Goal: Task Accomplishment & Management: Manage account settings

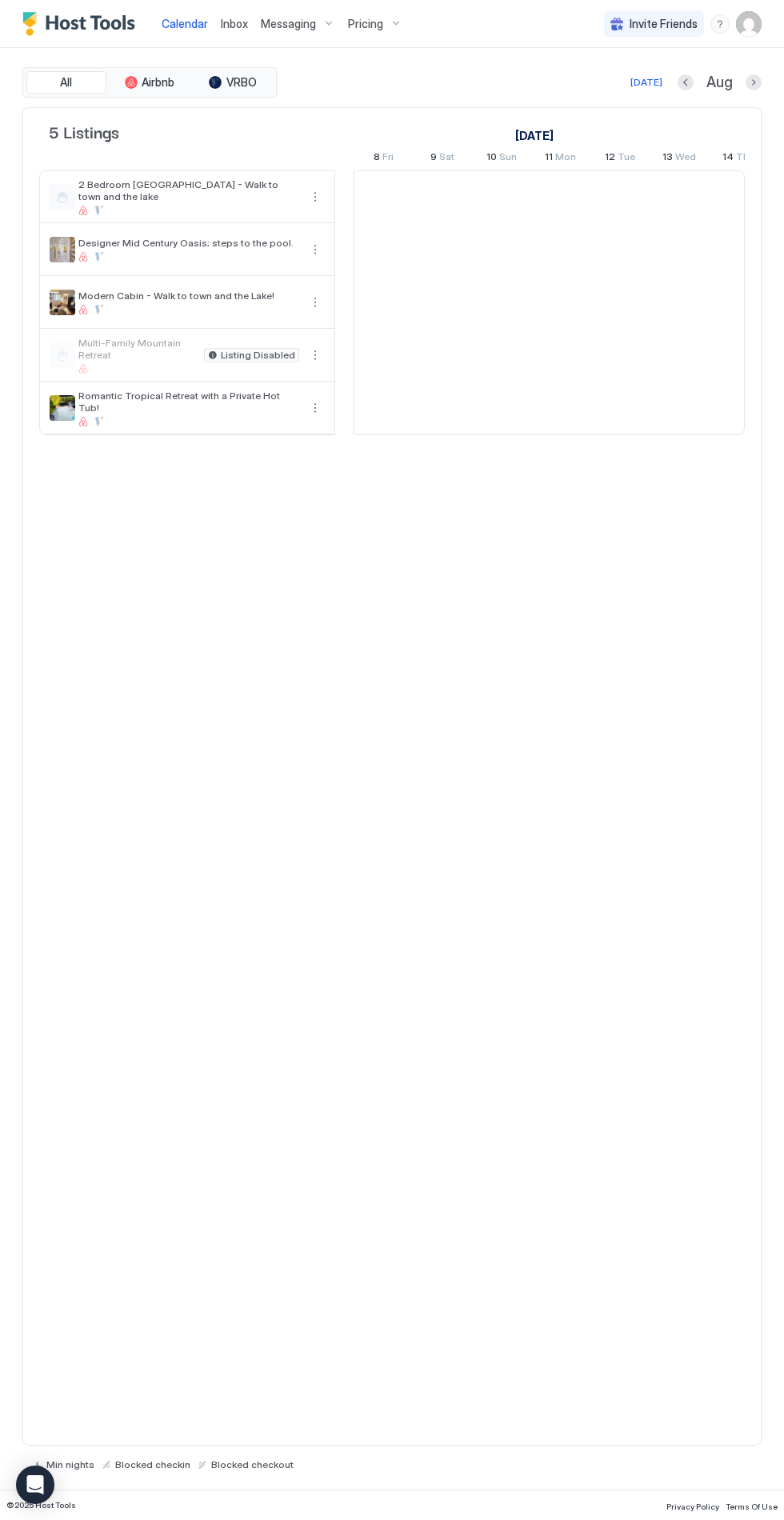
scroll to position [0, 889]
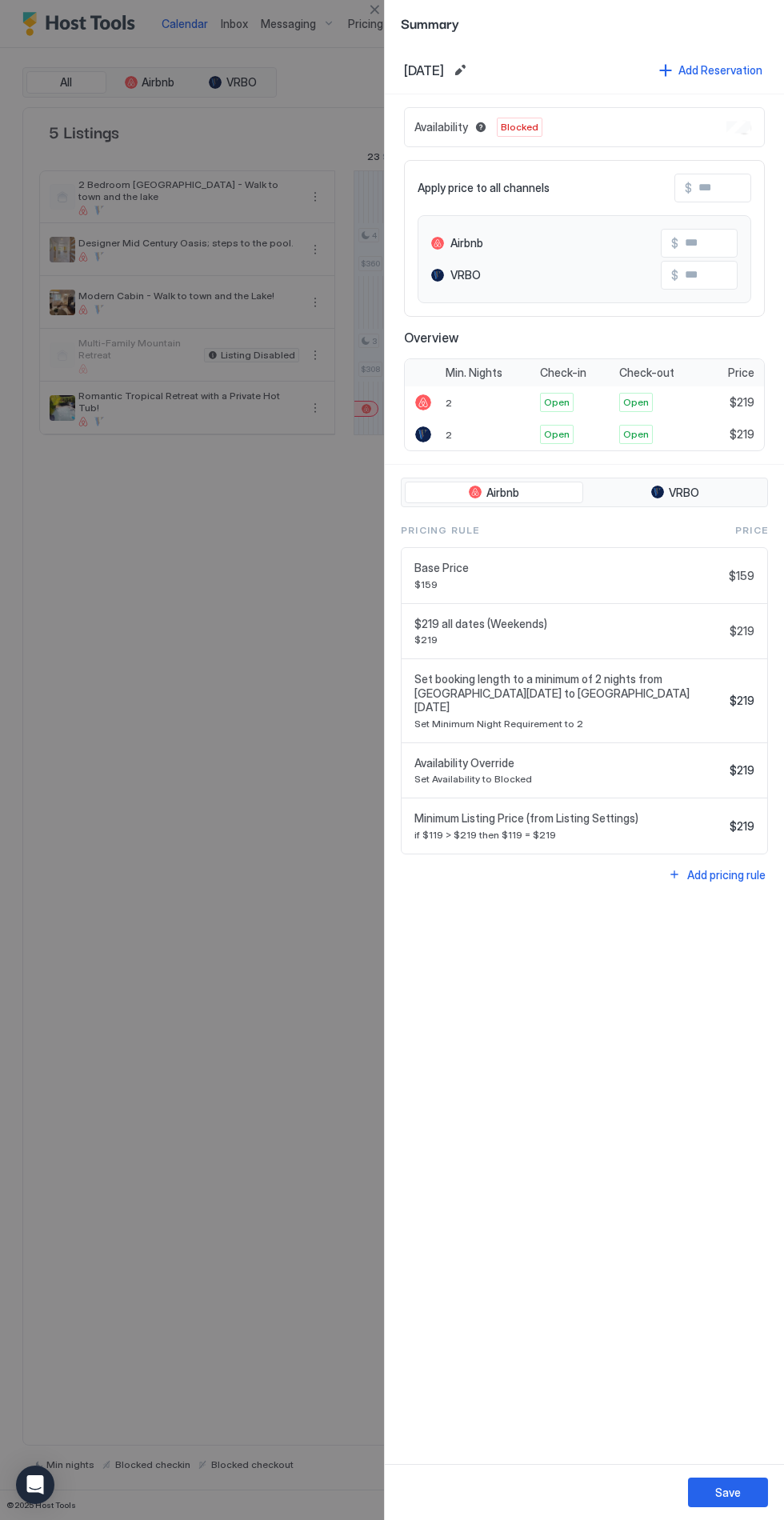
click at [414, 74] on span "[DATE]" at bounding box center [424, 70] width 40 height 16
click at [745, 137] on div "Availability Blocked" at bounding box center [584, 127] width 360 height 40
click at [740, 137] on div "Availability Blocked" at bounding box center [584, 127] width 360 height 40
click at [187, 820] on div at bounding box center [392, 760] width 784 height 1520
click at [738, 1499] on div "Save" at bounding box center [728, 1492] width 26 height 17
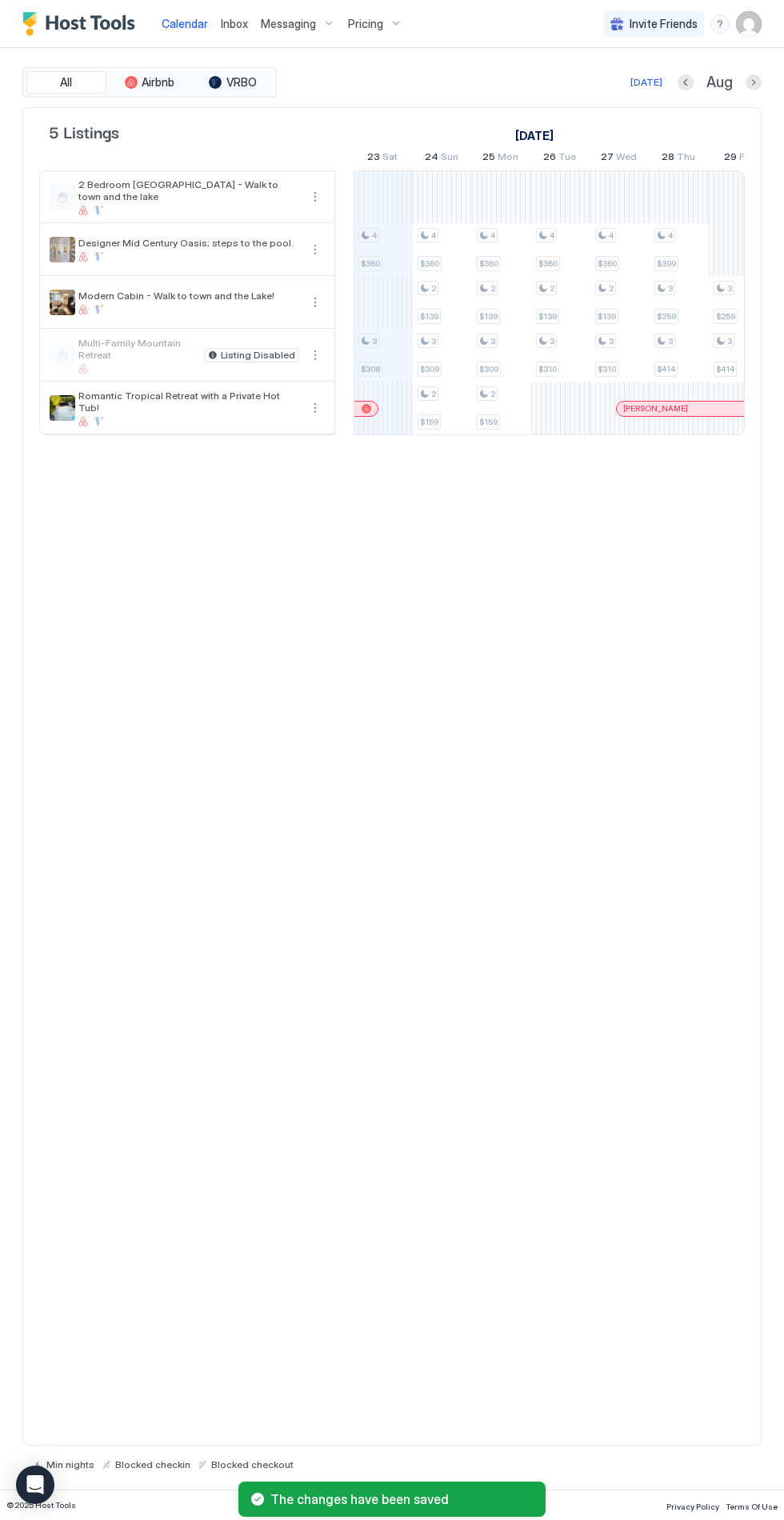
click at [360, 37] on button "Pricing" at bounding box center [375, 24] width 67 height 47
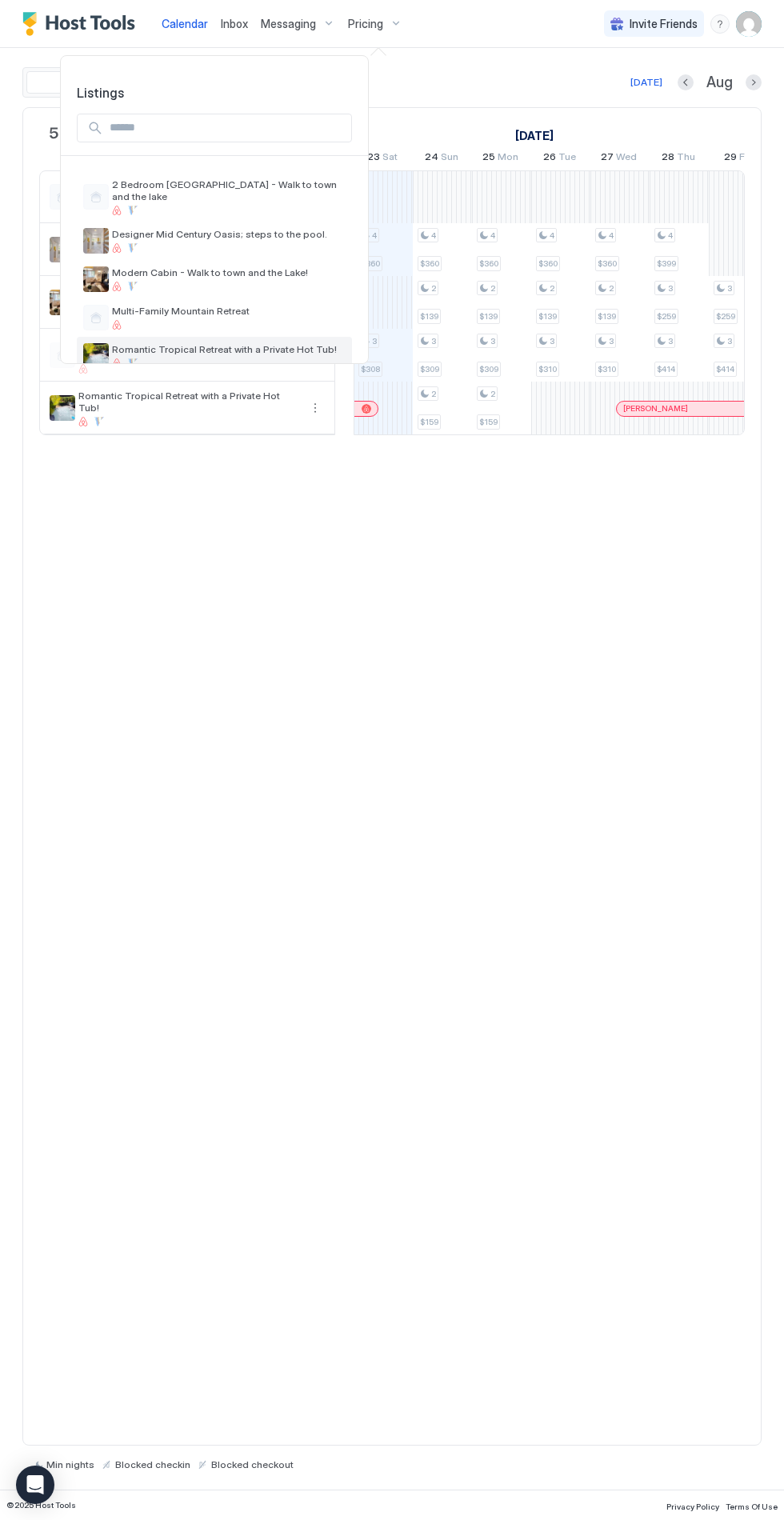
click at [197, 344] on span "Romantic Tropical Retreat with a Private Hot Tub!" at bounding box center [228, 350] width 234 height 12
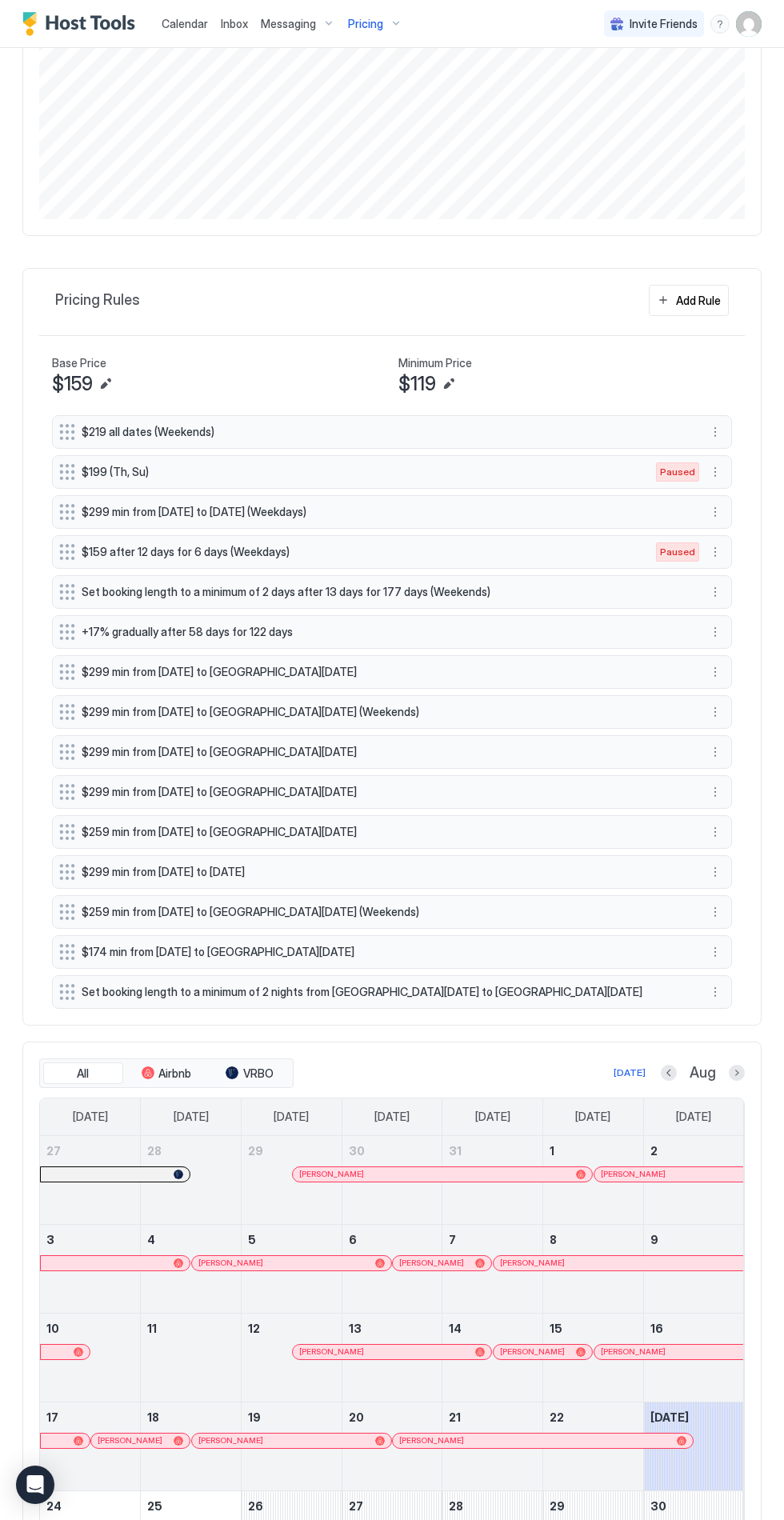
scroll to position [400, 0]
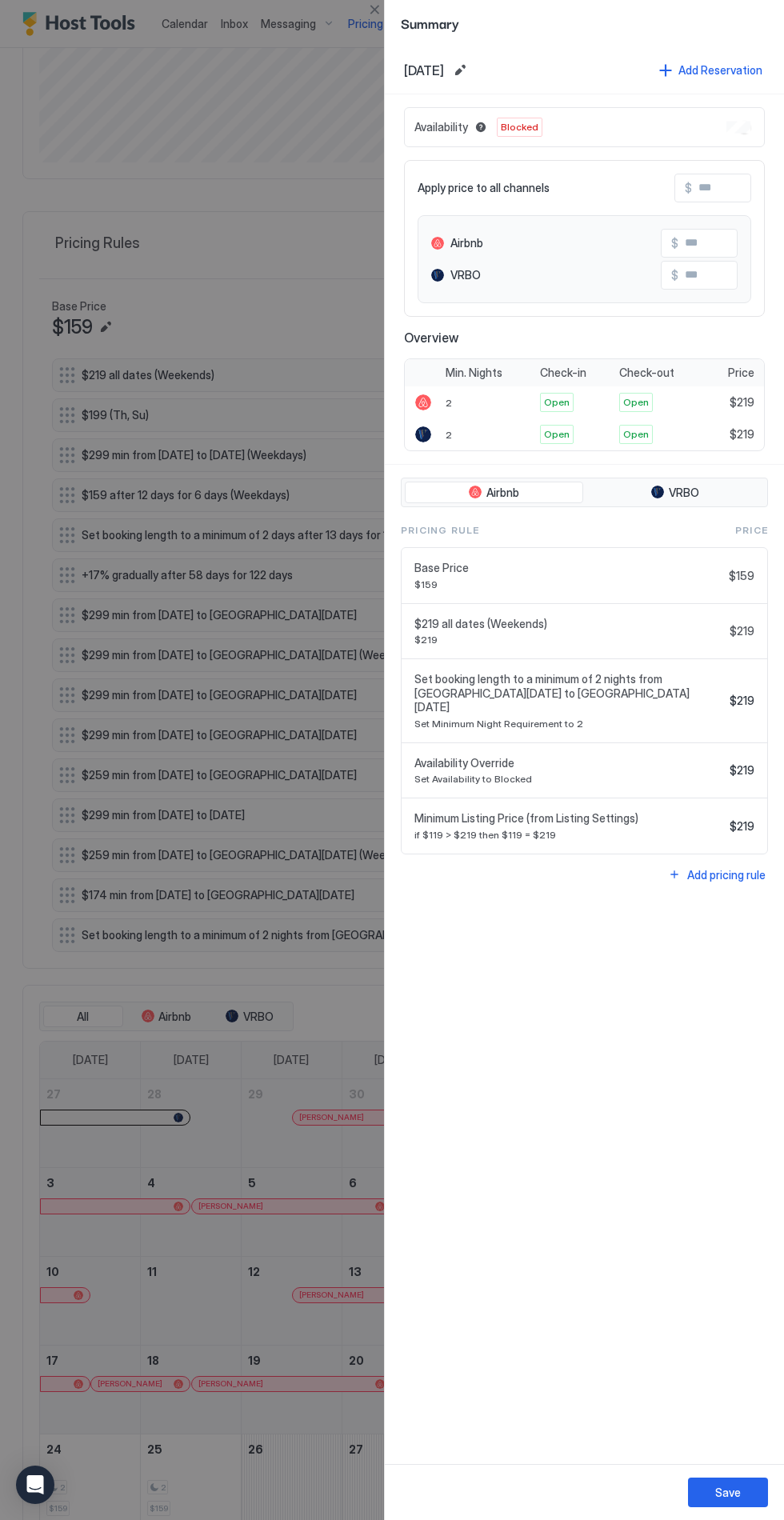
click at [426, 74] on span "[DATE]" at bounding box center [424, 70] width 40 height 16
click at [724, 124] on div "Availability Blocked" at bounding box center [584, 127] width 360 height 40
click at [731, 136] on div "Availability Blocked" at bounding box center [584, 127] width 360 height 40
click at [724, 126] on div "Availability Blocked" at bounding box center [584, 127] width 360 height 40
click at [731, 136] on div "Availability Blocked" at bounding box center [584, 127] width 360 height 40
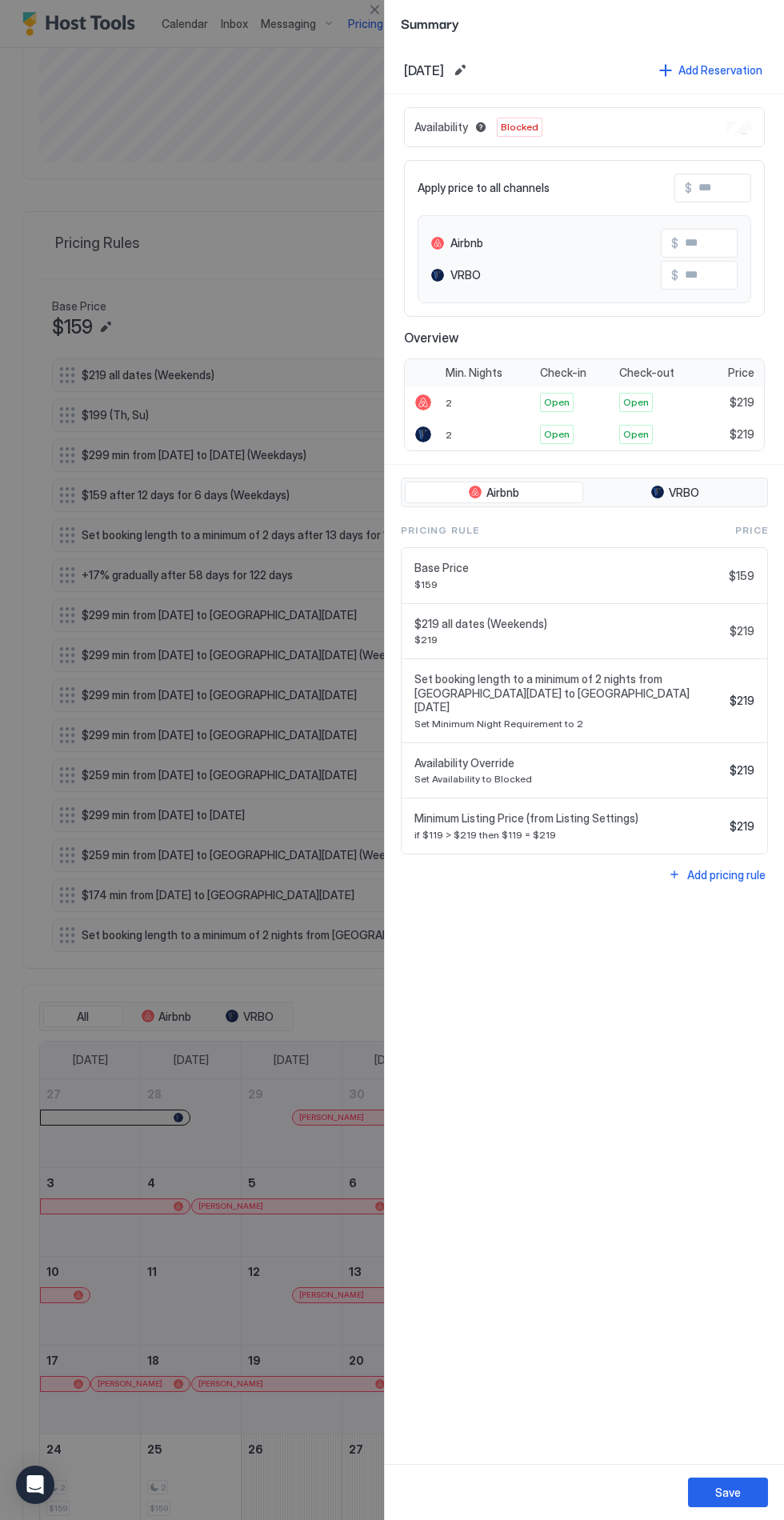
click at [472, 125] on button "Blocked dates override all pricing rules and remain unavailable until manually …" at bounding box center [480, 126] width 19 height 19
click at [621, 683] on span "Set booking length to a minimum of 2 nights from [GEOGRAPHIC_DATA][DATE] to [GE…" at bounding box center [569, 692] width 309 height 42
click at [309, 356] on div at bounding box center [392, 760] width 784 height 1520
click at [99, 1363] on div at bounding box center [392, 760] width 784 height 1520
click at [309, 1068] on div at bounding box center [392, 760] width 784 height 1520
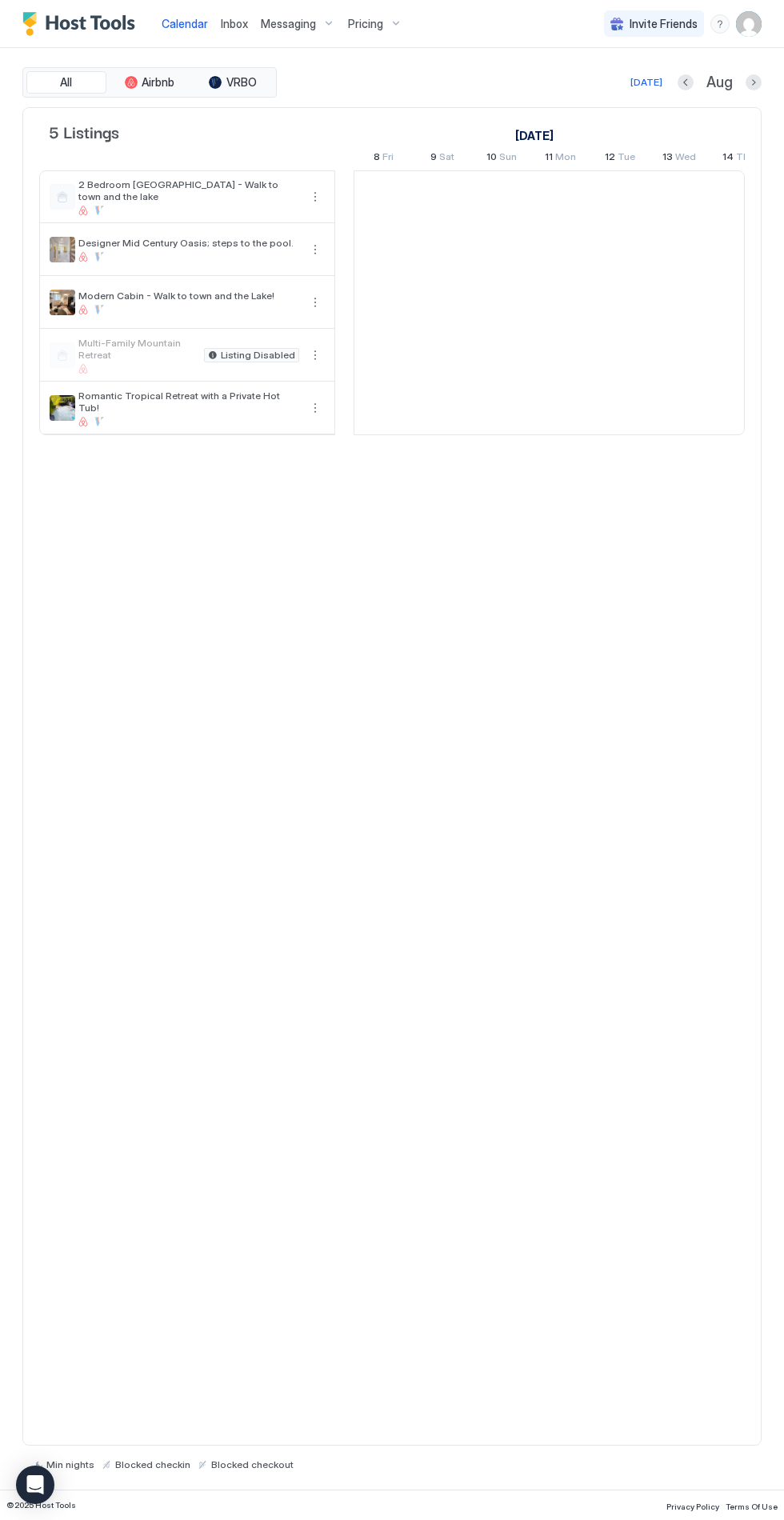
scroll to position [0, 889]
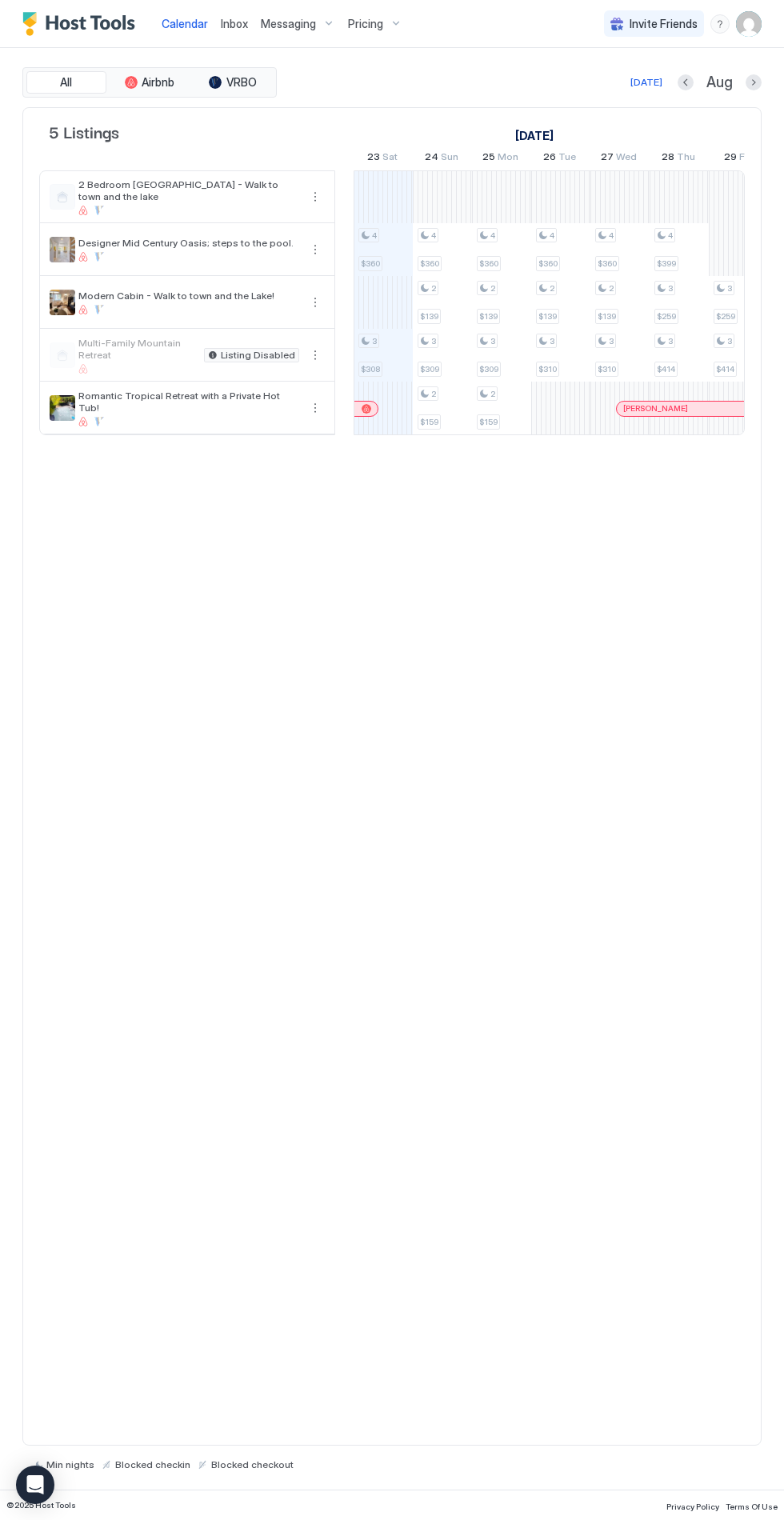
click at [381, 405] on div at bounding box center [383, 407] width 59 height 52
click at [388, 395] on div at bounding box center [383, 408] width 59 height 52
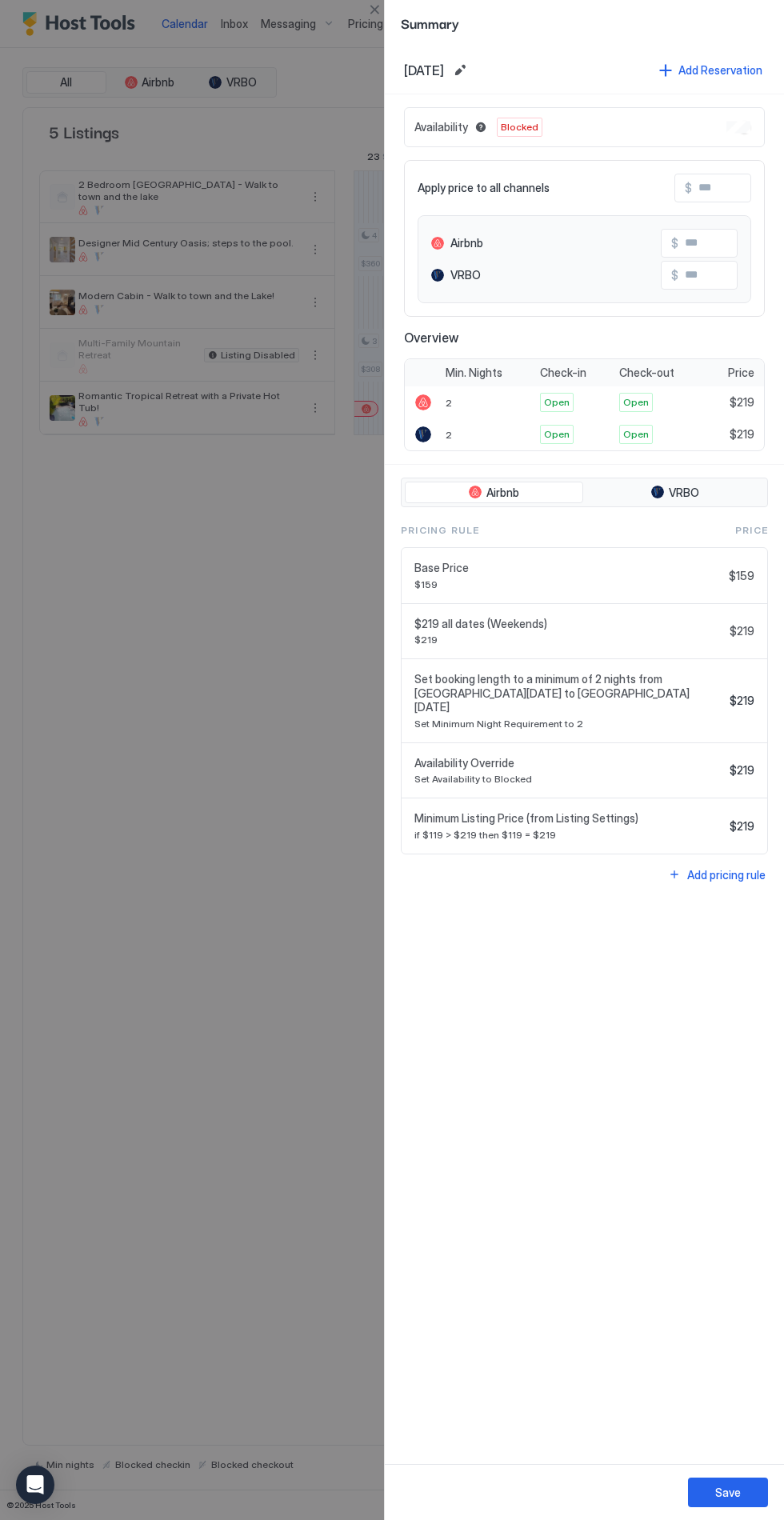
click at [410, 76] on span "[DATE]" at bounding box center [424, 70] width 40 height 16
click at [740, 132] on div "Availability Blocked" at bounding box center [584, 127] width 360 height 40
click at [487, 120] on button "Blocked dates override all pricing rules and remain unavailable until manually …" at bounding box center [480, 126] width 19 height 19
click at [163, 700] on div at bounding box center [392, 760] width 784 height 1520
click at [283, 993] on div at bounding box center [392, 760] width 784 height 1520
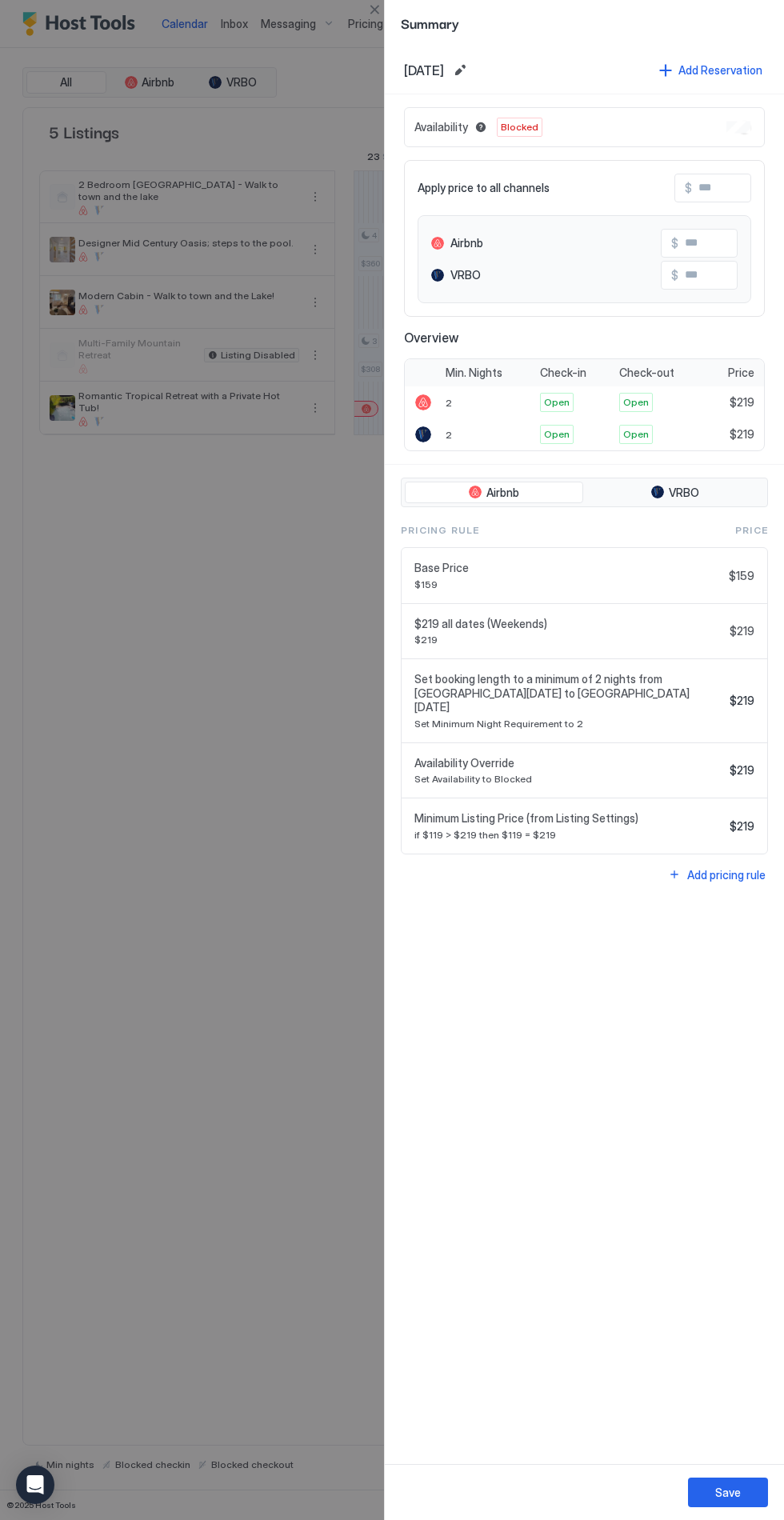
click at [338, 39] on div at bounding box center [392, 760] width 784 height 1520
click at [368, 18] on button "Close" at bounding box center [373, 9] width 19 height 19
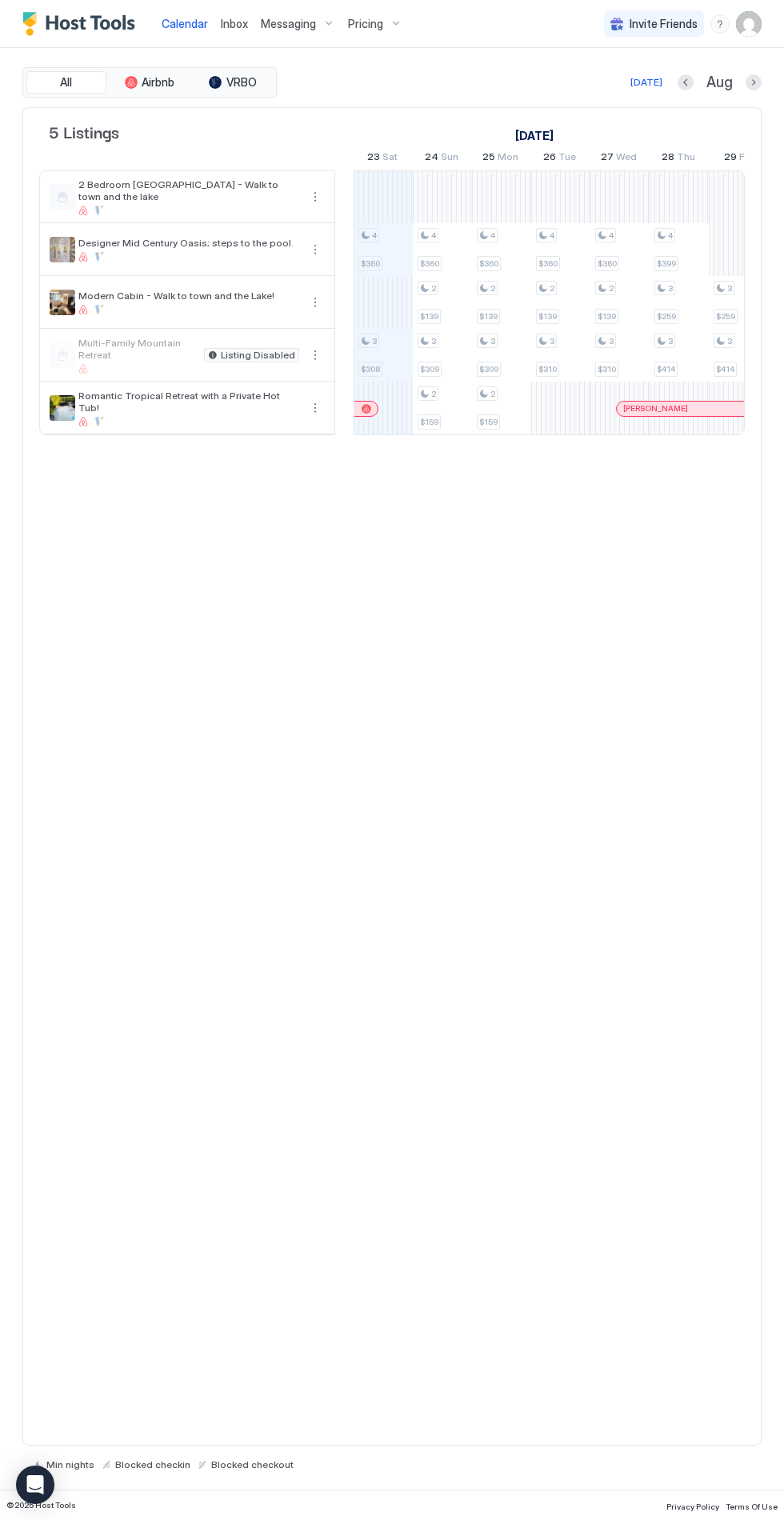
click at [369, 28] on span "Pricing" at bounding box center [365, 24] width 36 height 15
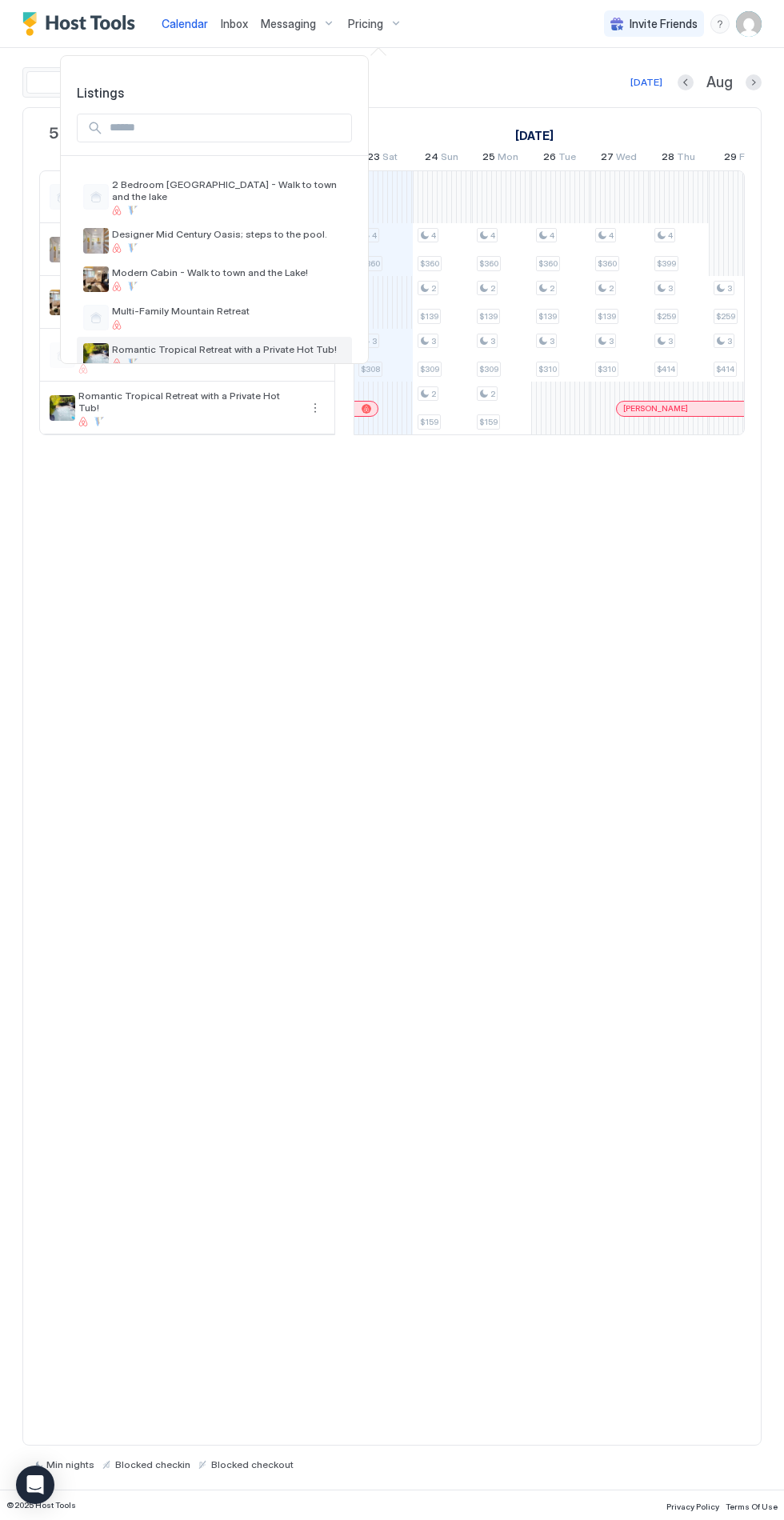
click at [170, 344] on span "Romantic Tropical Retreat with a Private Hot Tub!" at bounding box center [228, 350] width 234 height 12
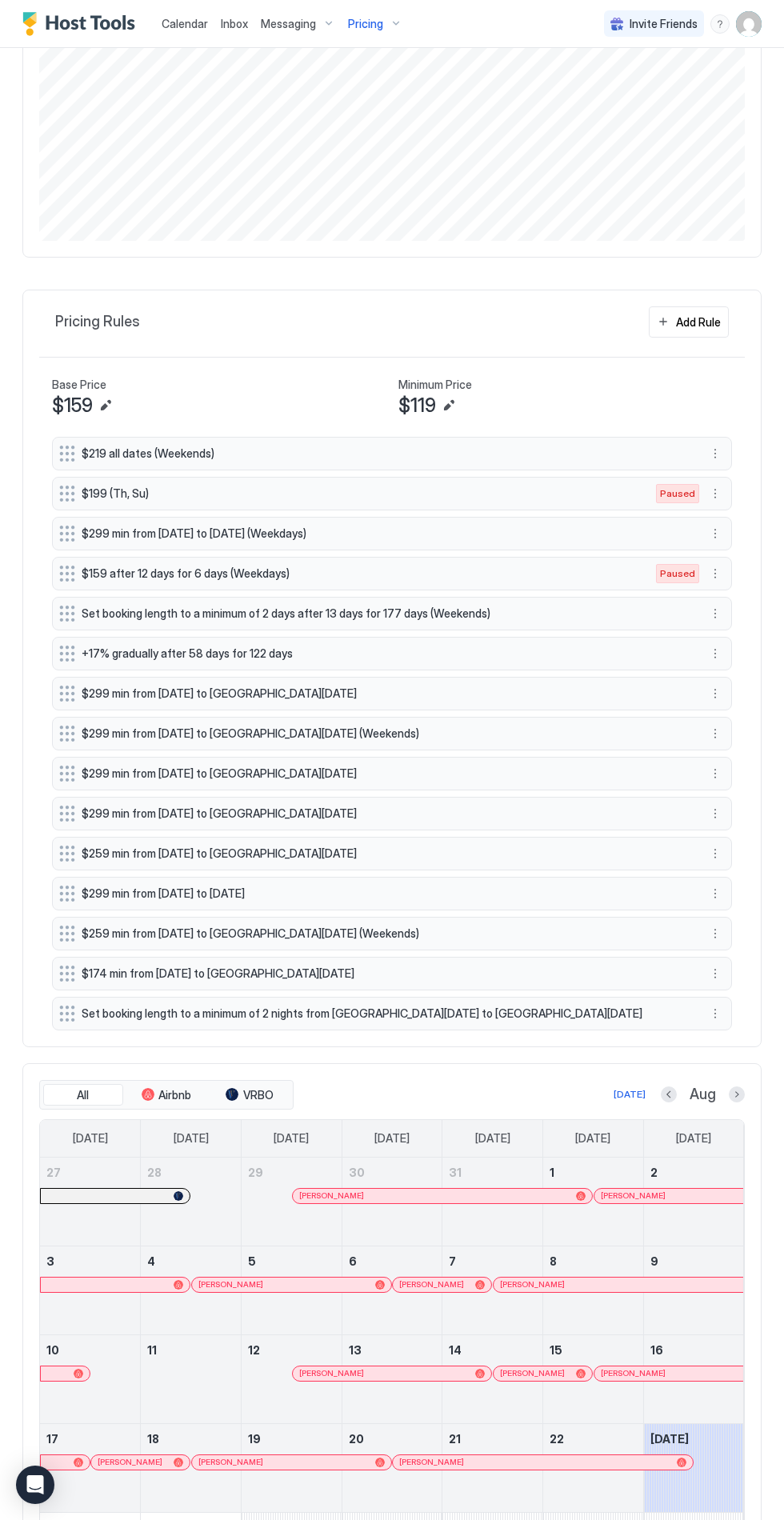
scroll to position [325, 0]
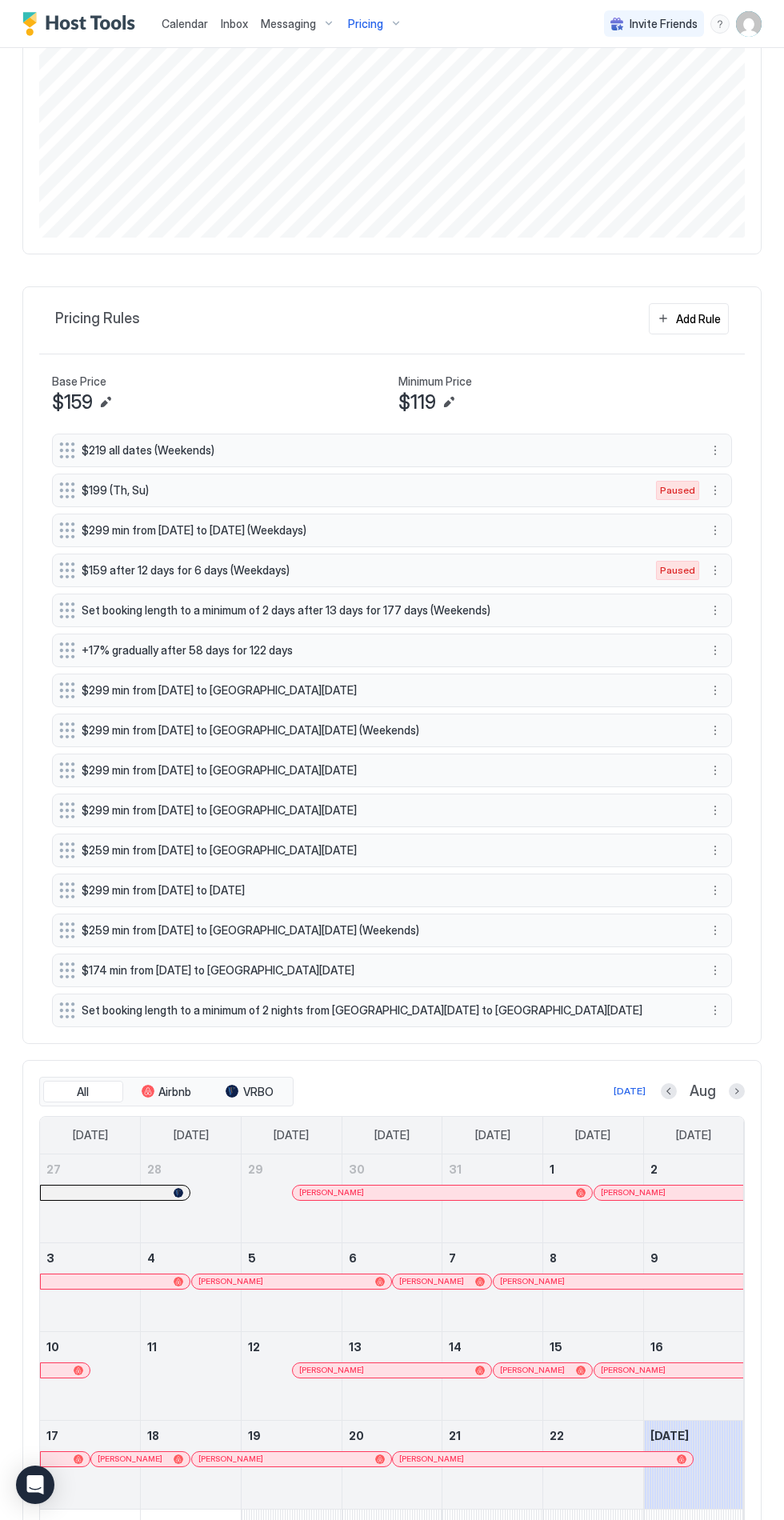
click at [713, 1009] on button "More options" at bounding box center [715, 1009] width 19 height 19
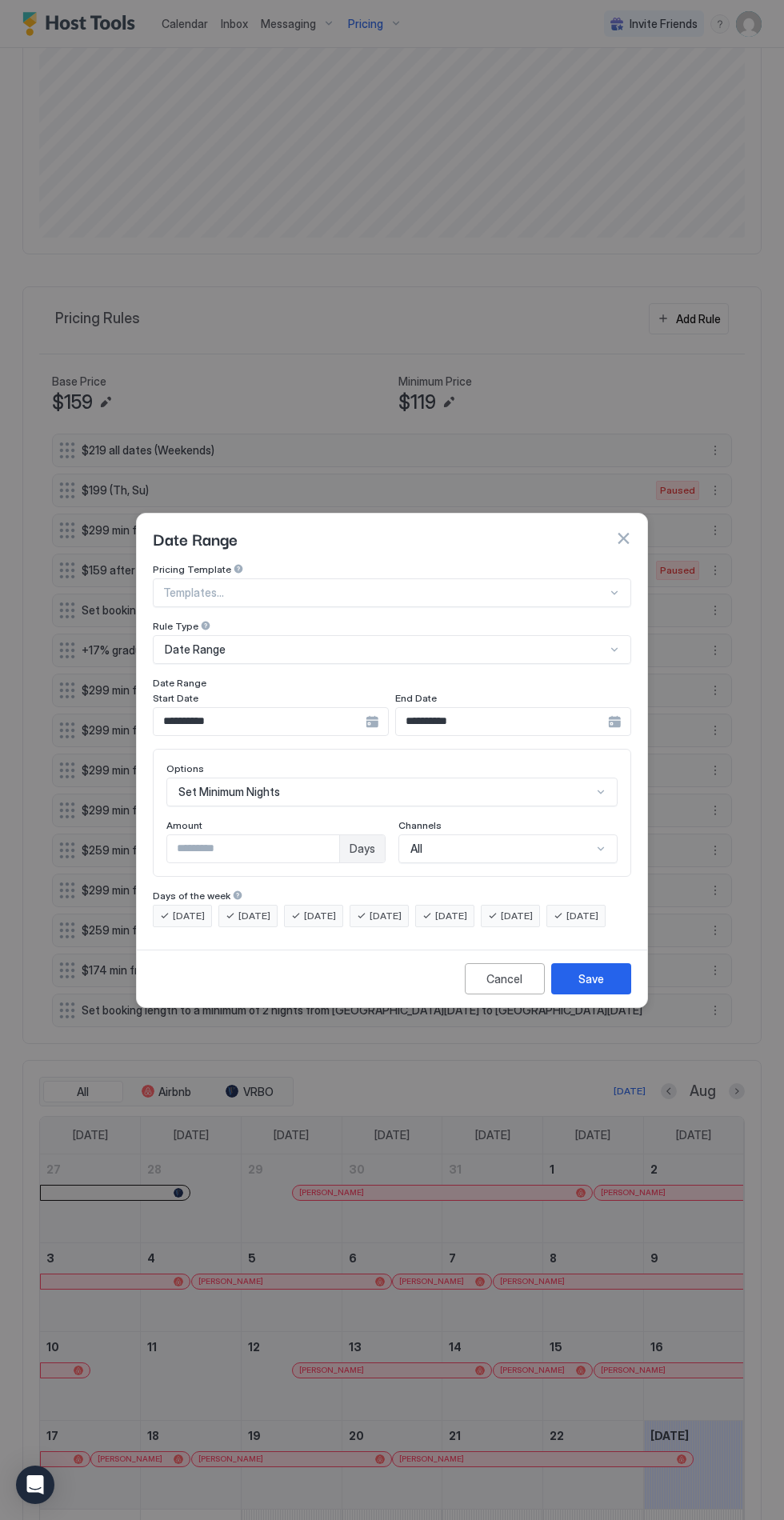
click at [354, 719] on div at bounding box center [392, 760] width 784 height 1520
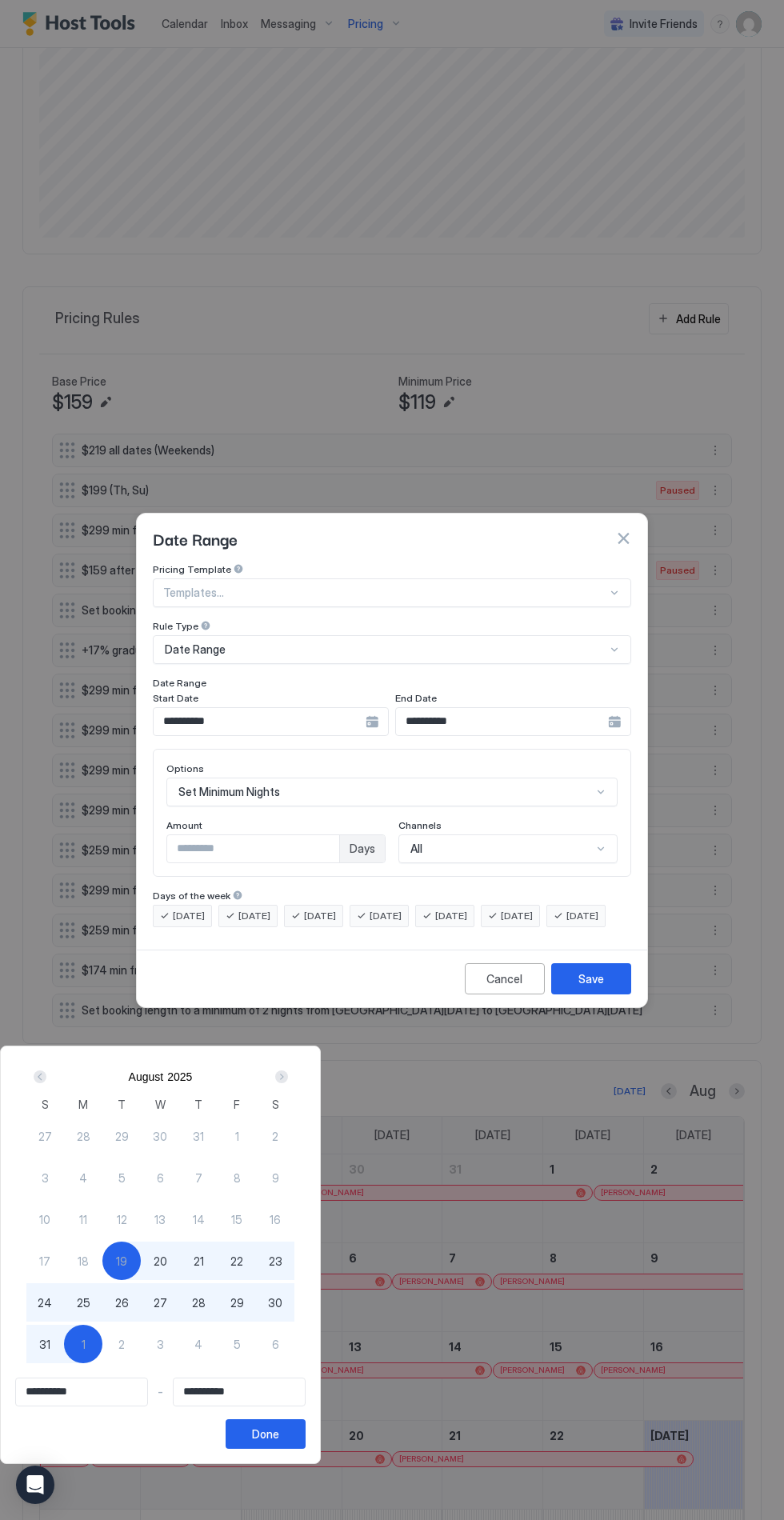
click at [323, 704] on div at bounding box center [392, 760] width 784 height 1520
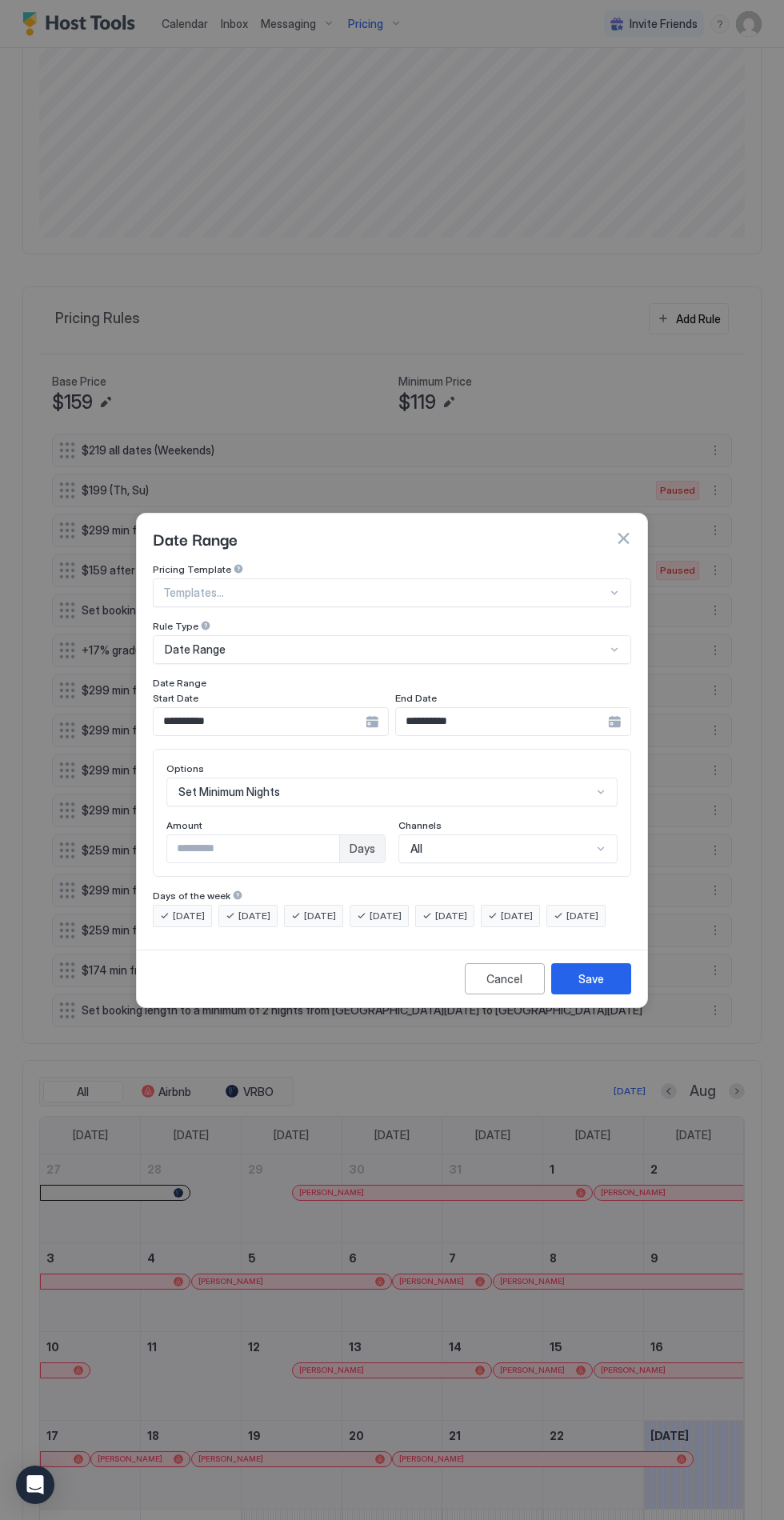
click at [224, 714] on div at bounding box center [392, 760] width 784 height 1520
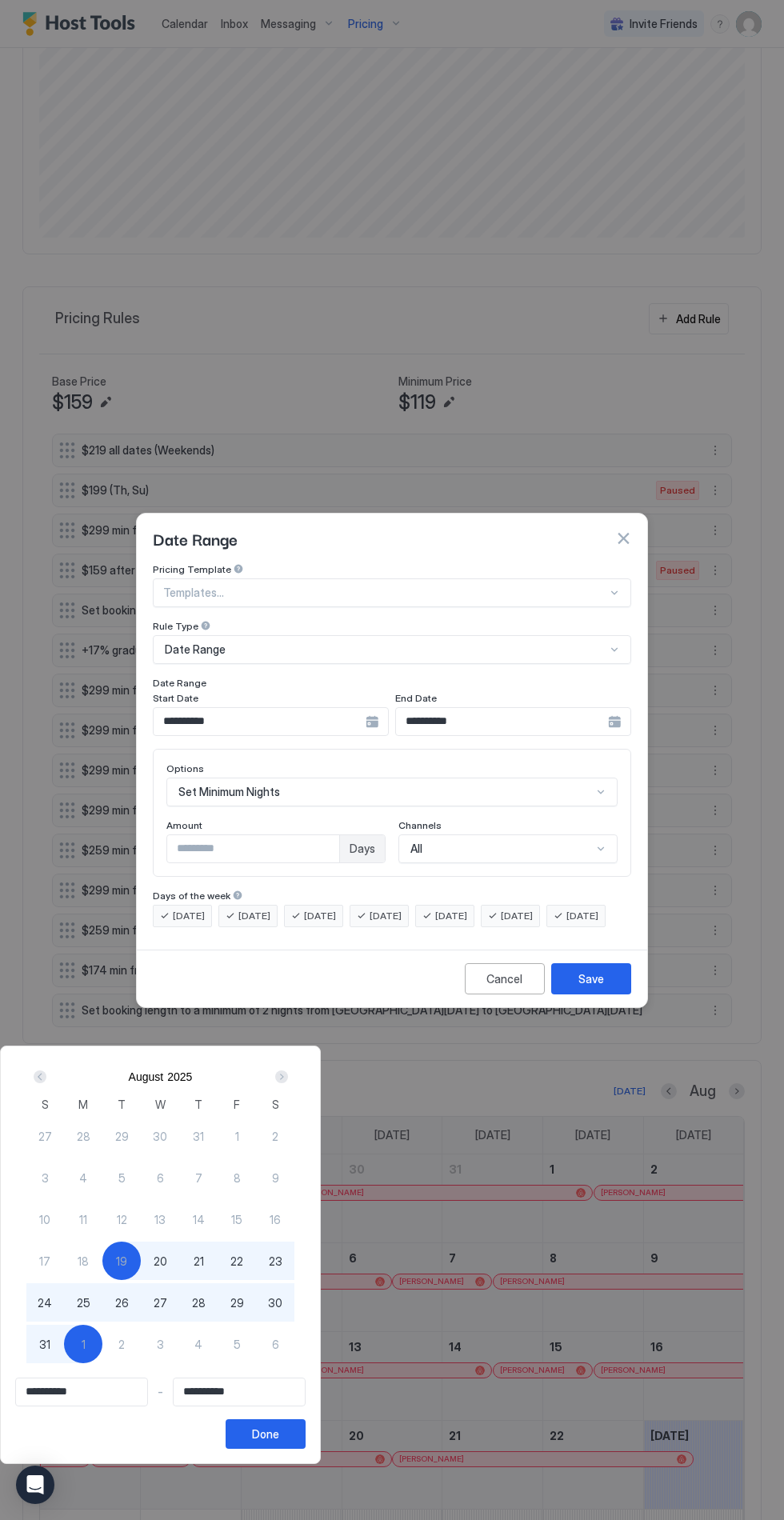
click at [282, 1261] on span "23" at bounding box center [275, 1261] width 14 height 17
type input "**********"
click at [279, 1429] on div "Done" at bounding box center [266, 1434] width 28 height 17
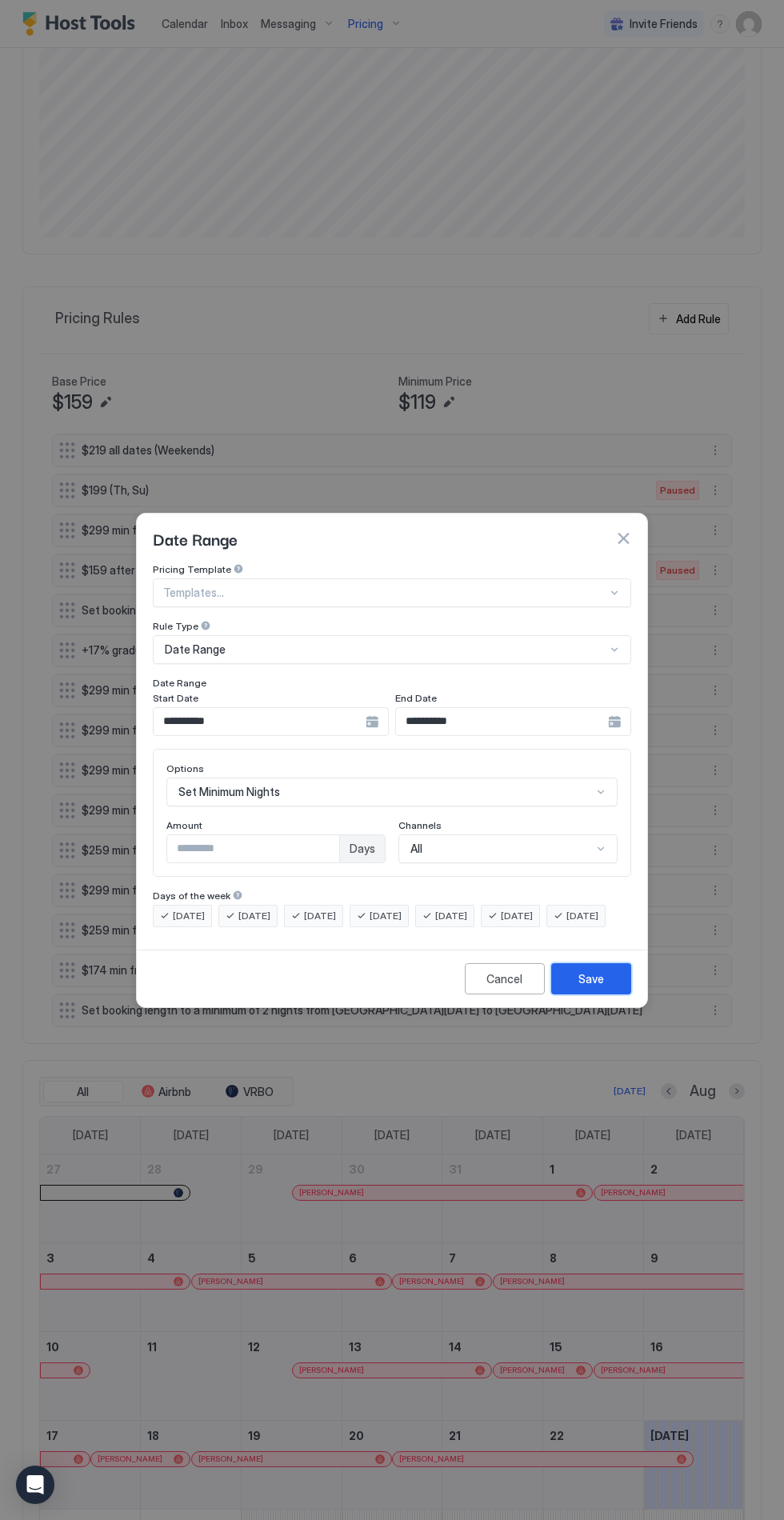
click at [613, 993] on button "Save" at bounding box center [590, 979] width 80 height 32
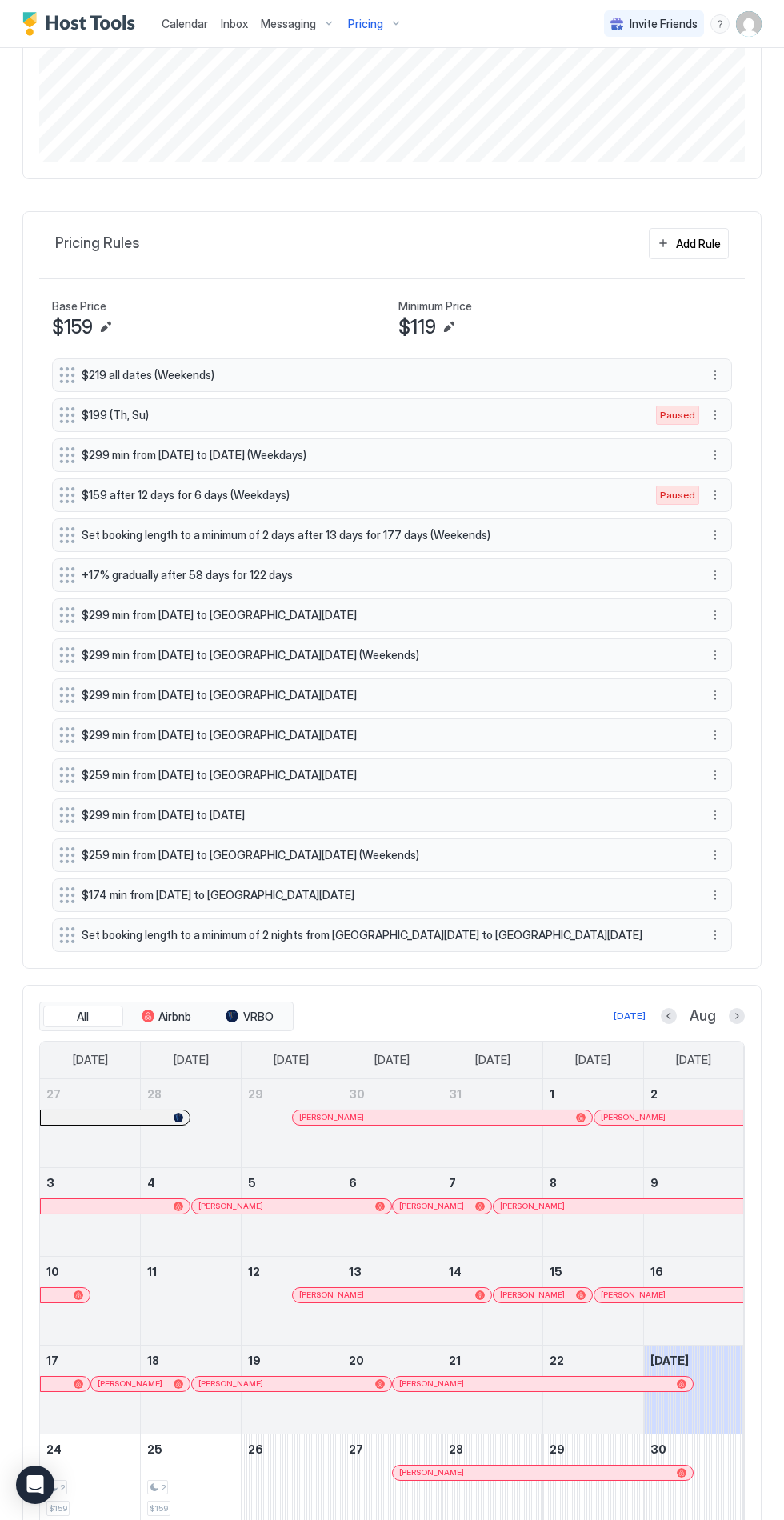
scroll to position [0, 0]
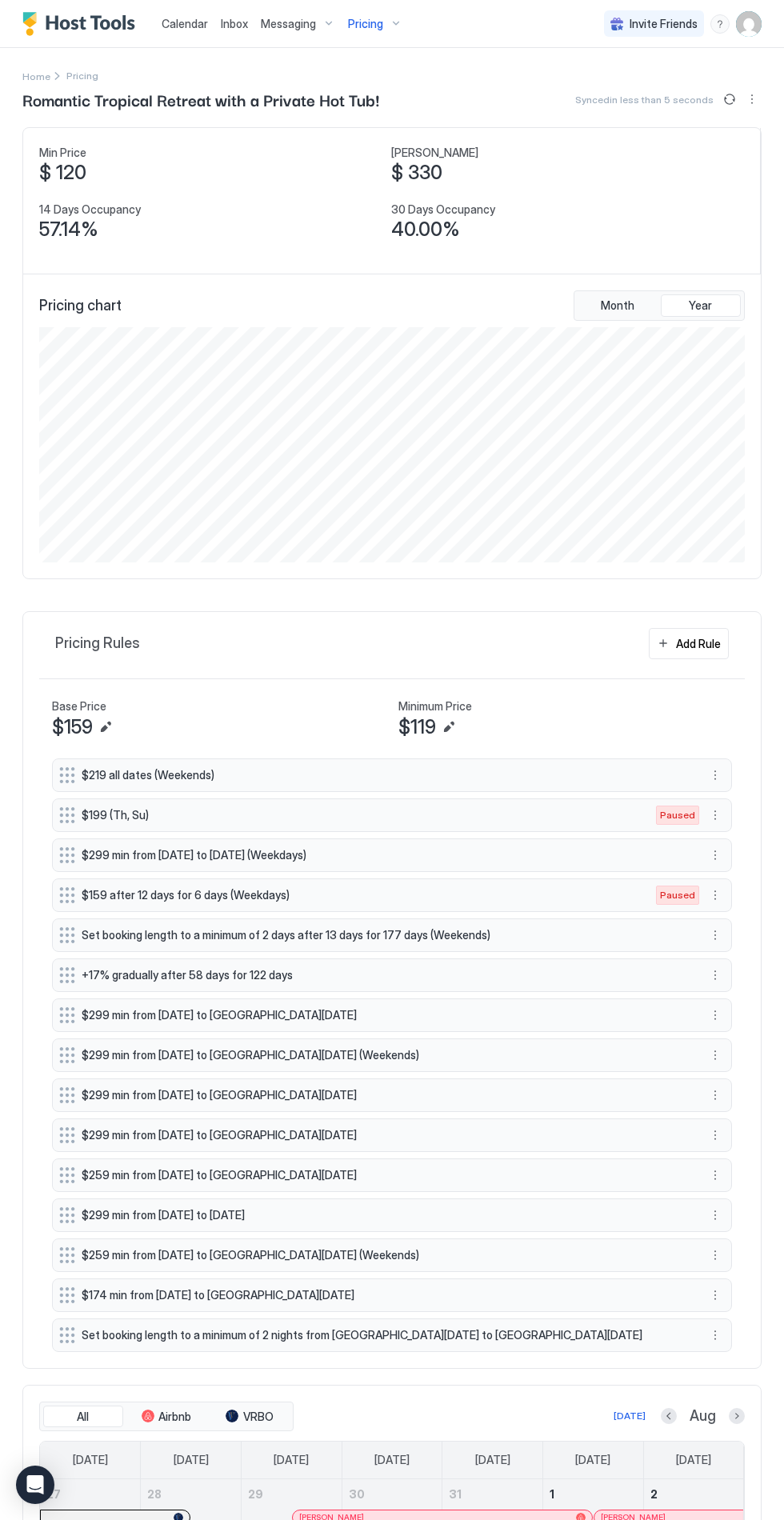
click at [179, 24] on span "Calendar" at bounding box center [185, 24] width 46 height 14
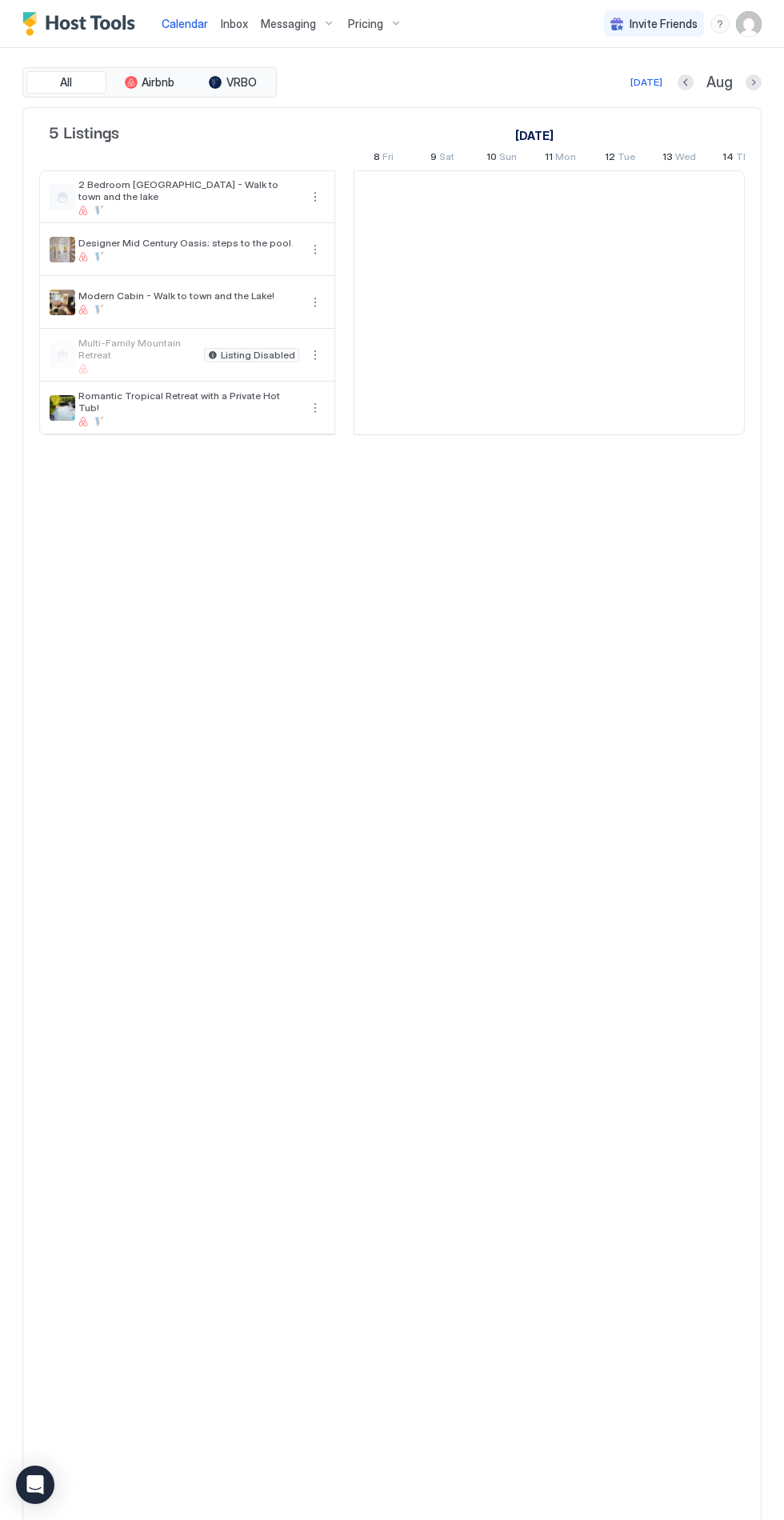
scroll to position [0, 889]
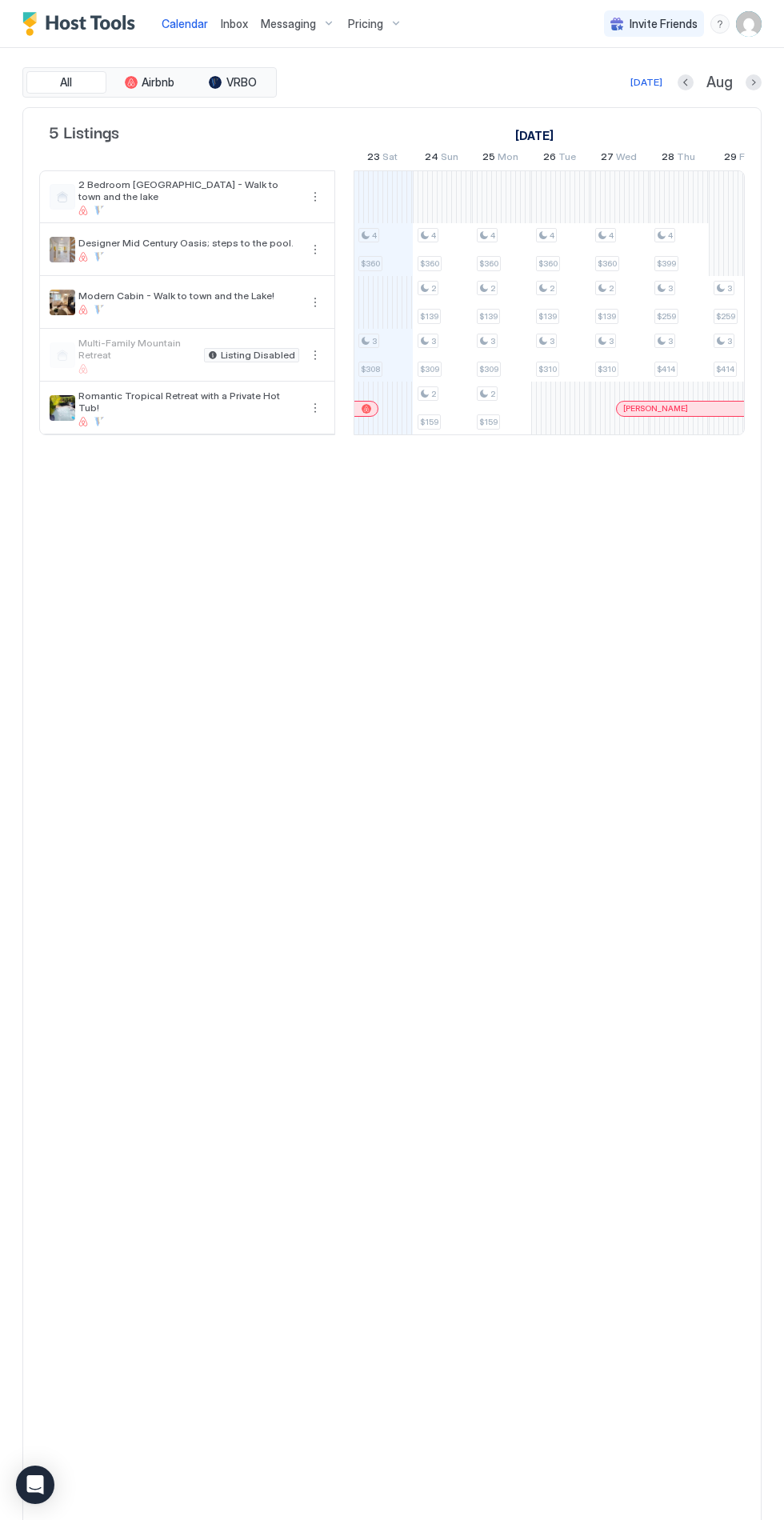
click at [394, 403] on div at bounding box center [383, 407] width 59 height 52
click at [681, 745] on div at bounding box center [392, 760] width 784 height 1520
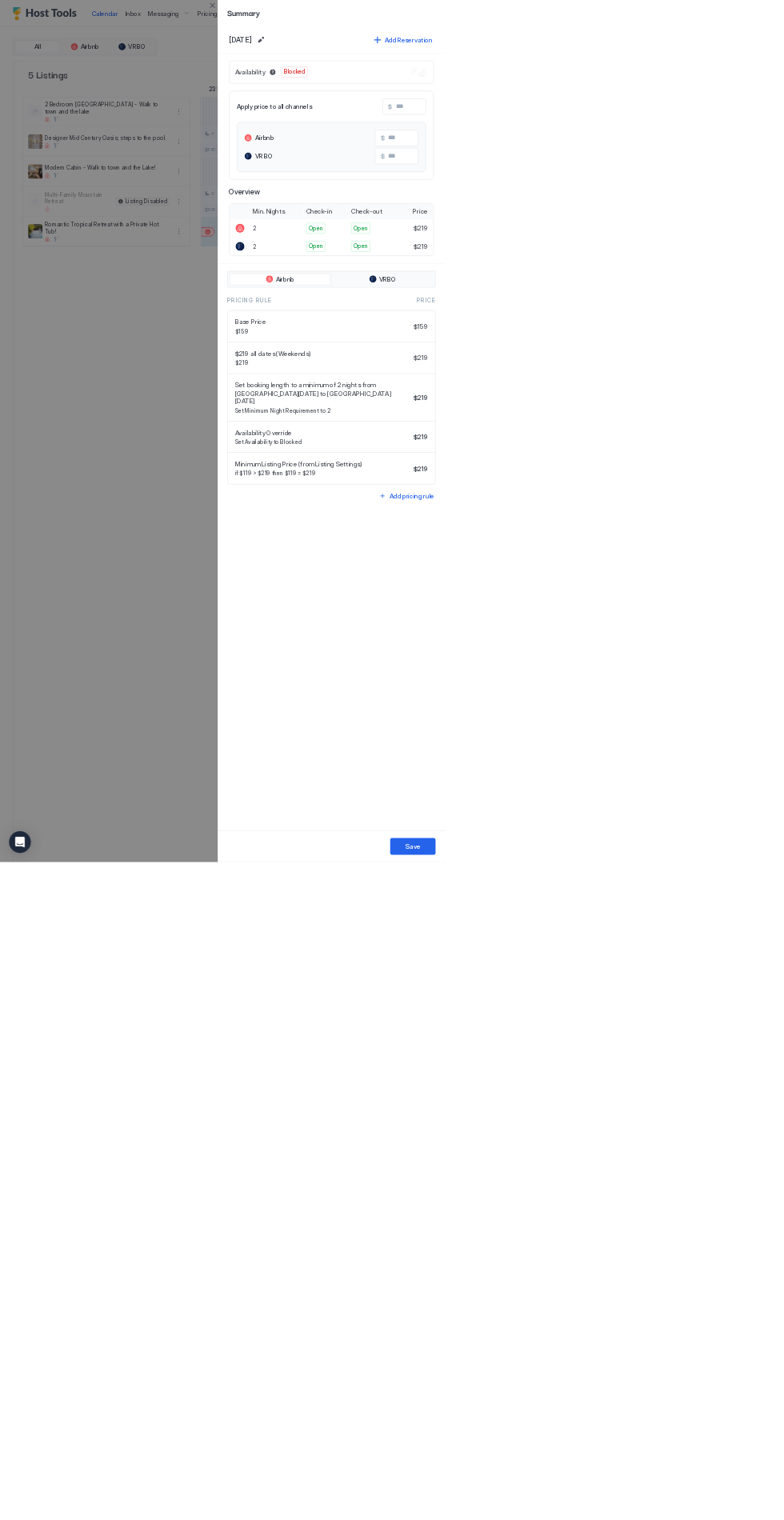
click at [393, 67] on div "[DATE] Add Reservation" at bounding box center [585, 70] width 399 height 48
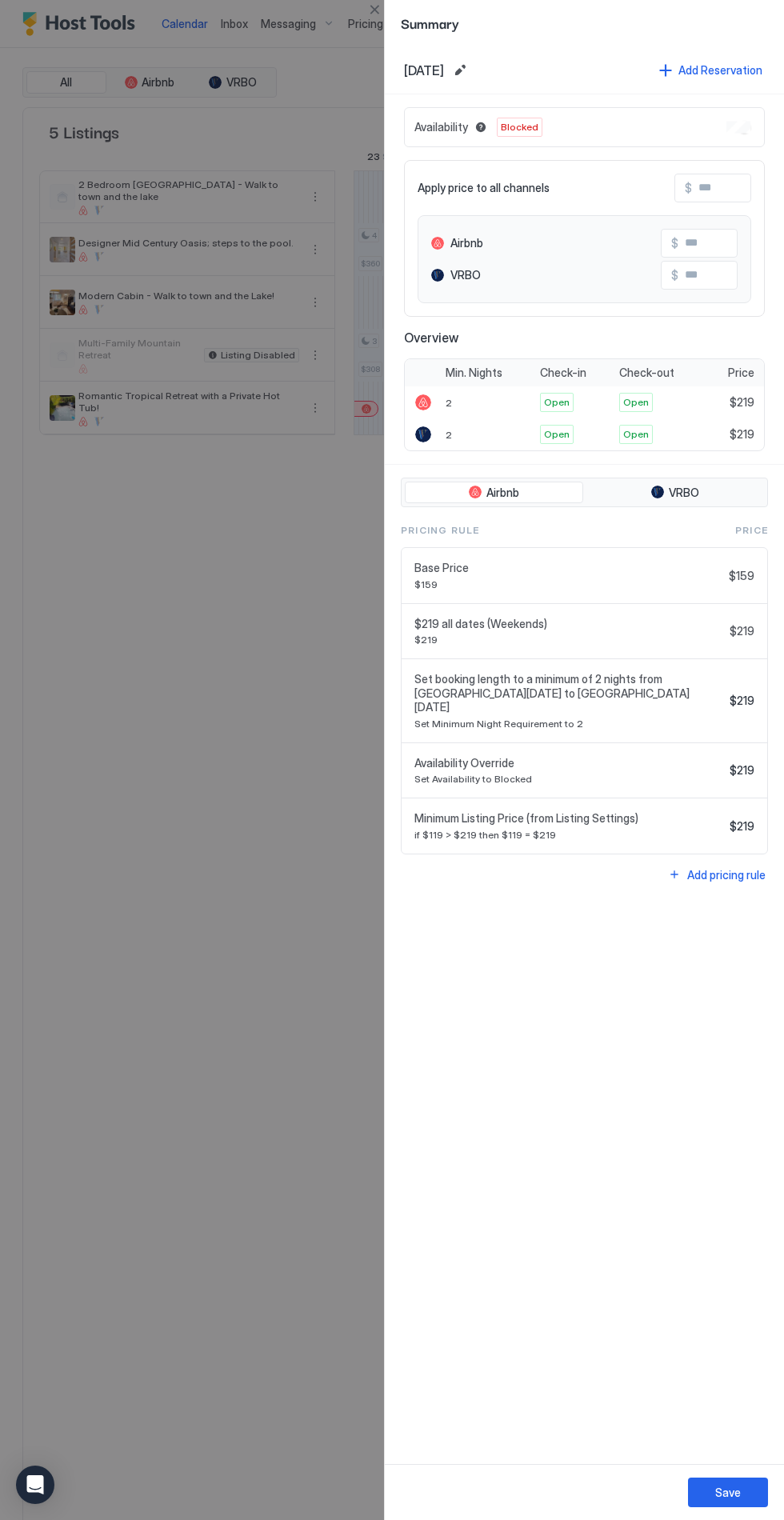
click at [738, 119] on div "Availability Blocked" at bounding box center [584, 127] width 360 height 40
click at [743, 137] on div "Availability Blocked" at bounding box center [584, 127] width 360 height 40
click at [731, 136] on div "Availability Blocked" at bounding box center [584, 127] width 360 height 40
click at [689, 757] on div "Availability Override Set Availability to Blocked" at bounding box center [569, 771] width 309 height 30
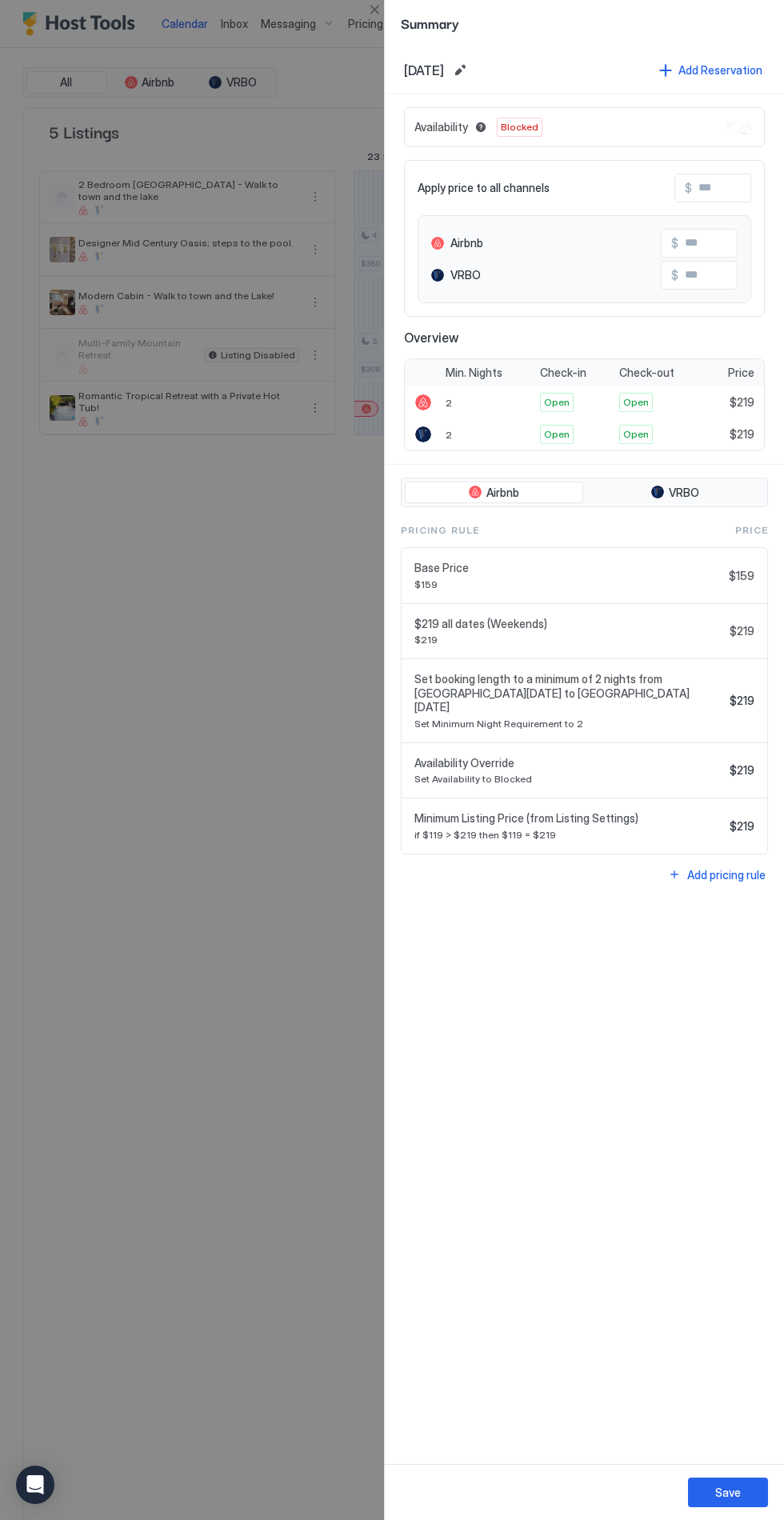
click at [752, 757] on div "Availability Override Set Availability to Blocked $219" at bounding box center [585, 771] width 340 height 30
click at [565, 757] on span "Availability Override" at bounding box center [569, 763] width 309 height 15
click at [482, 757] on span "Availability Override" at bounding box center [569, 763] width 309 height 15
click at [302, 1088] on div at bounding box center [392, 760] width 784 height 1520
click at [335, 1148] on div at bounding box center [392, 760] width 784 height 1520
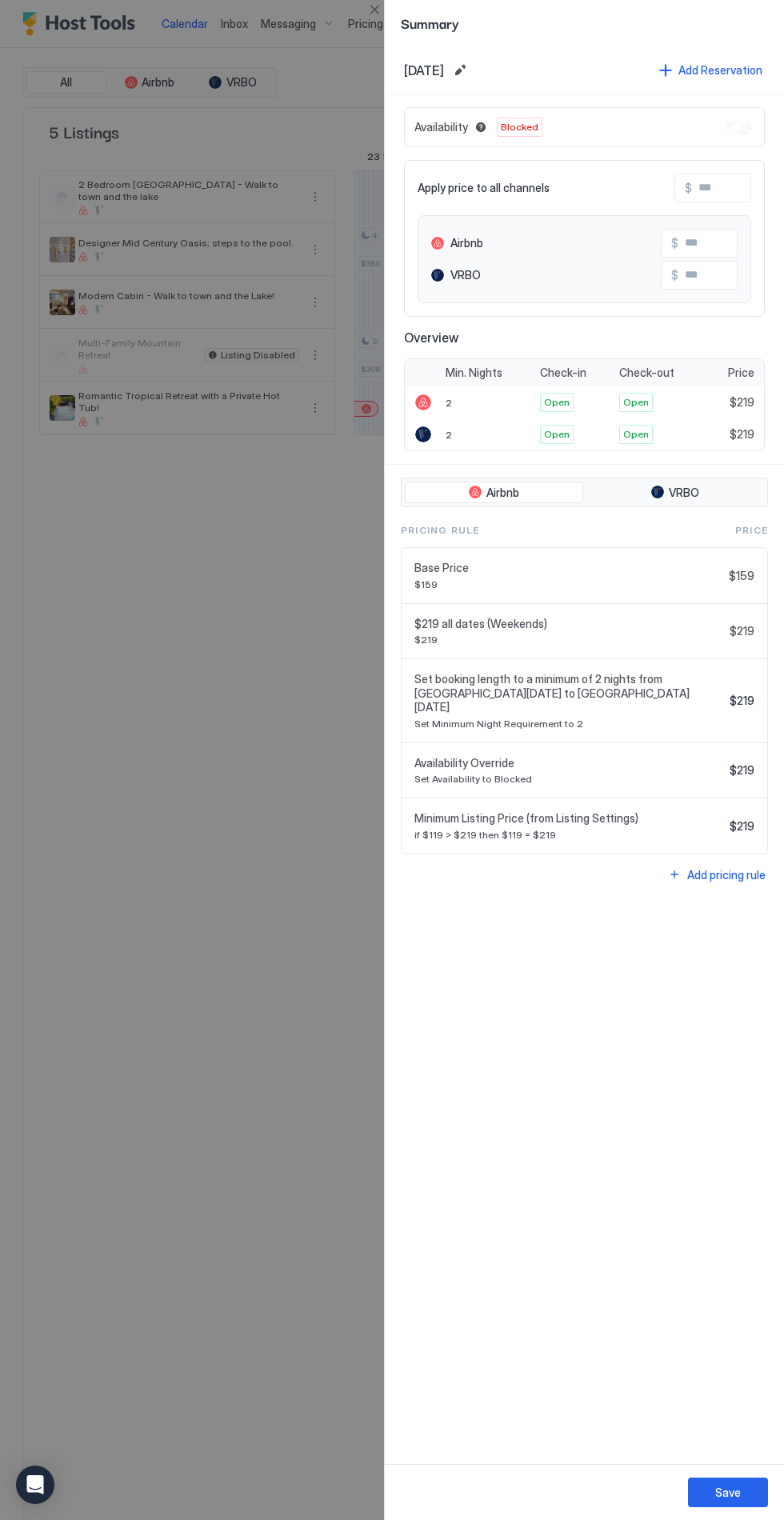
click at [285, 1195] on div at bounding box center [392, 760] width 784 height 1520
click at [119, 791] on div at bounding box center [392, 760] width 784 height 1520
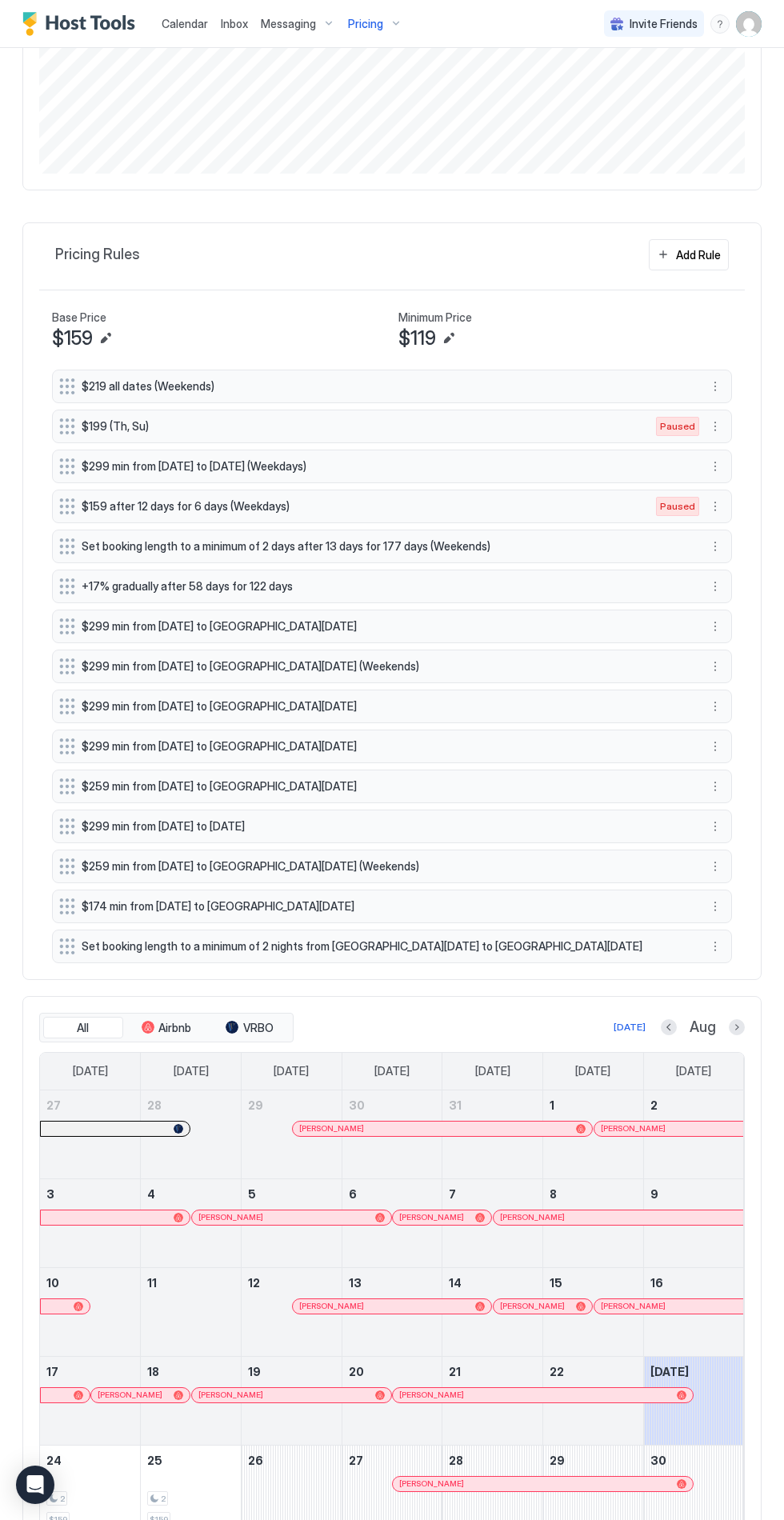
scroll to position [400, 0]
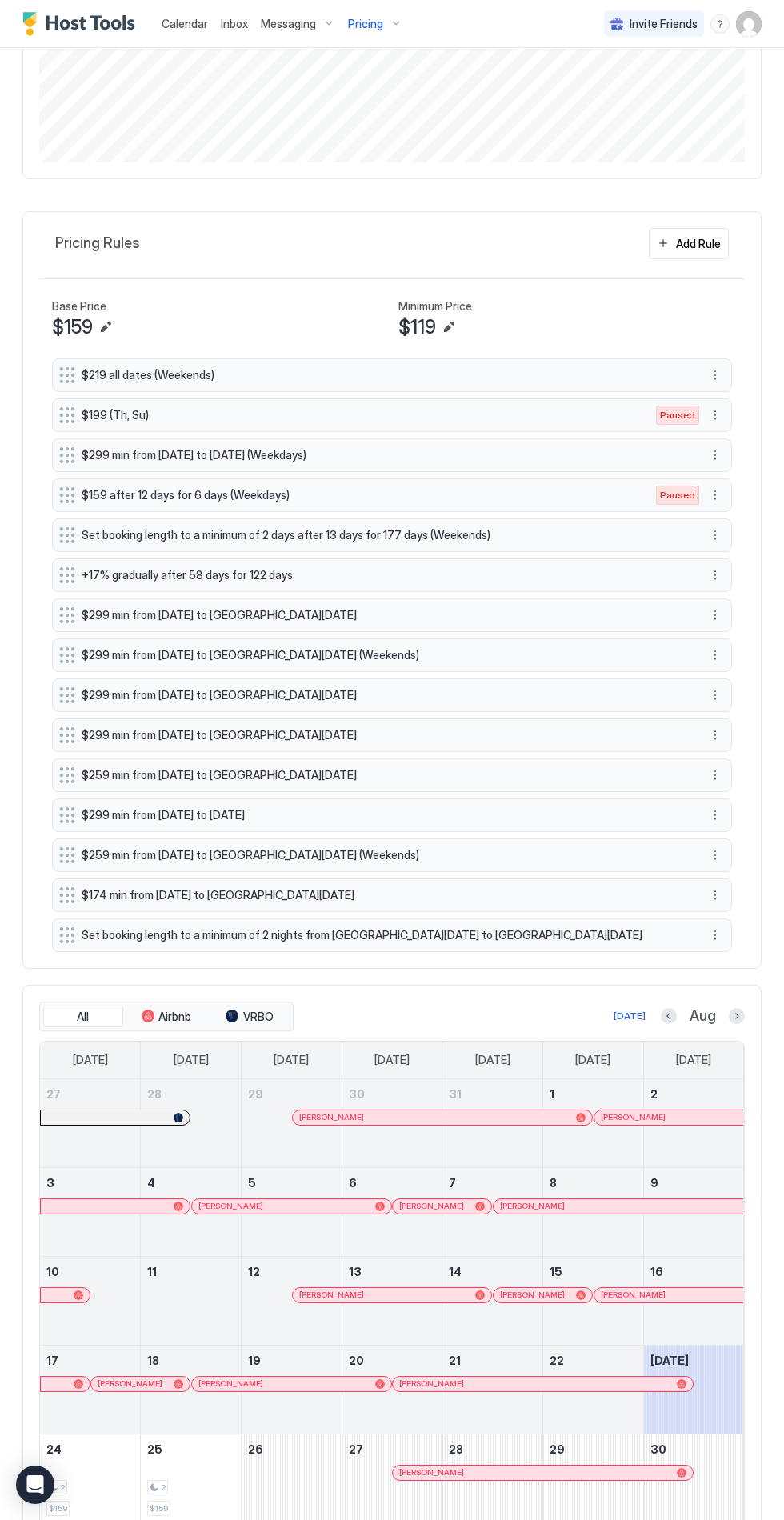
click at [600, 1359] on link "22" at bounding box center [592, 1361] width 100 height 30
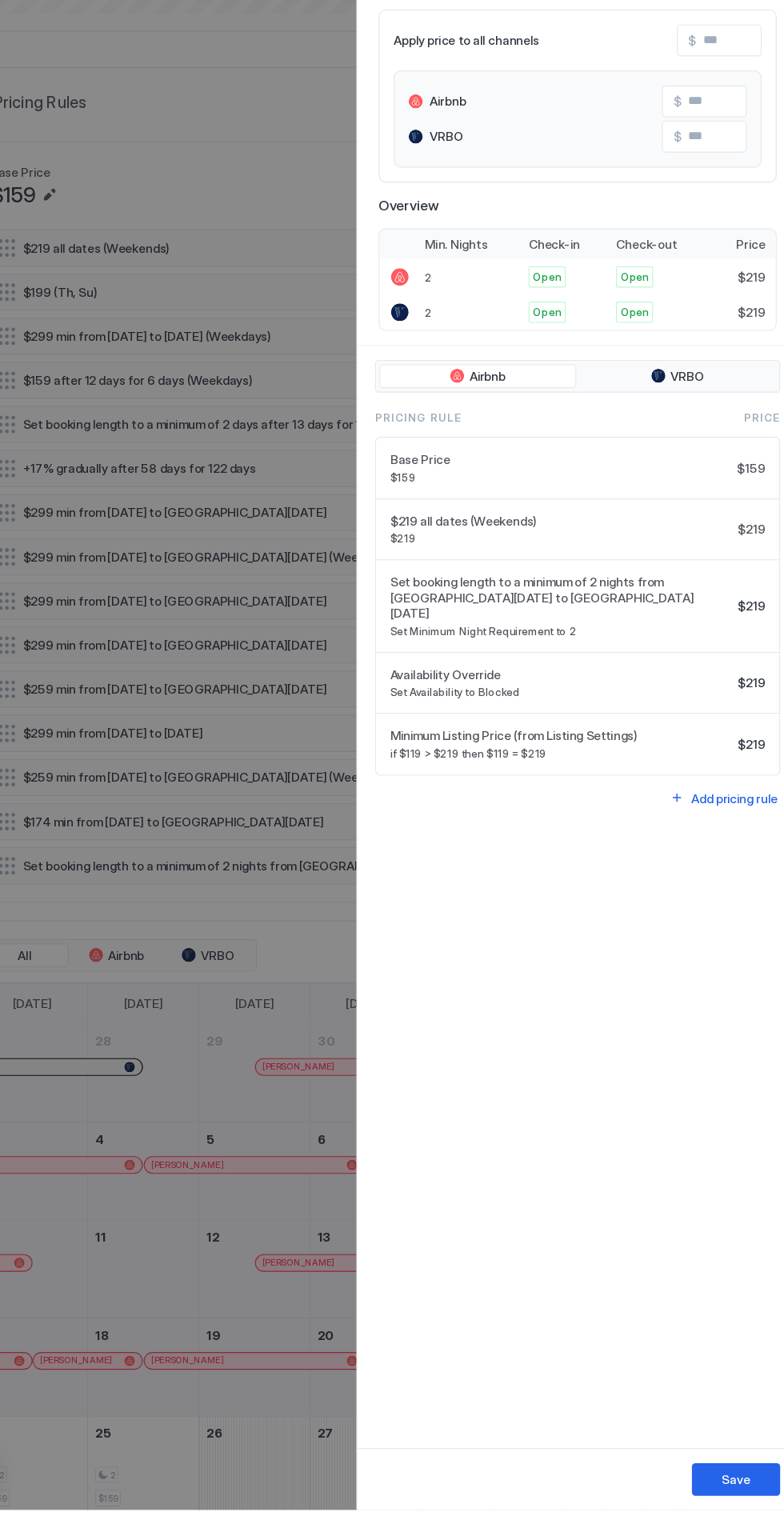
scroll to position [398, 0]
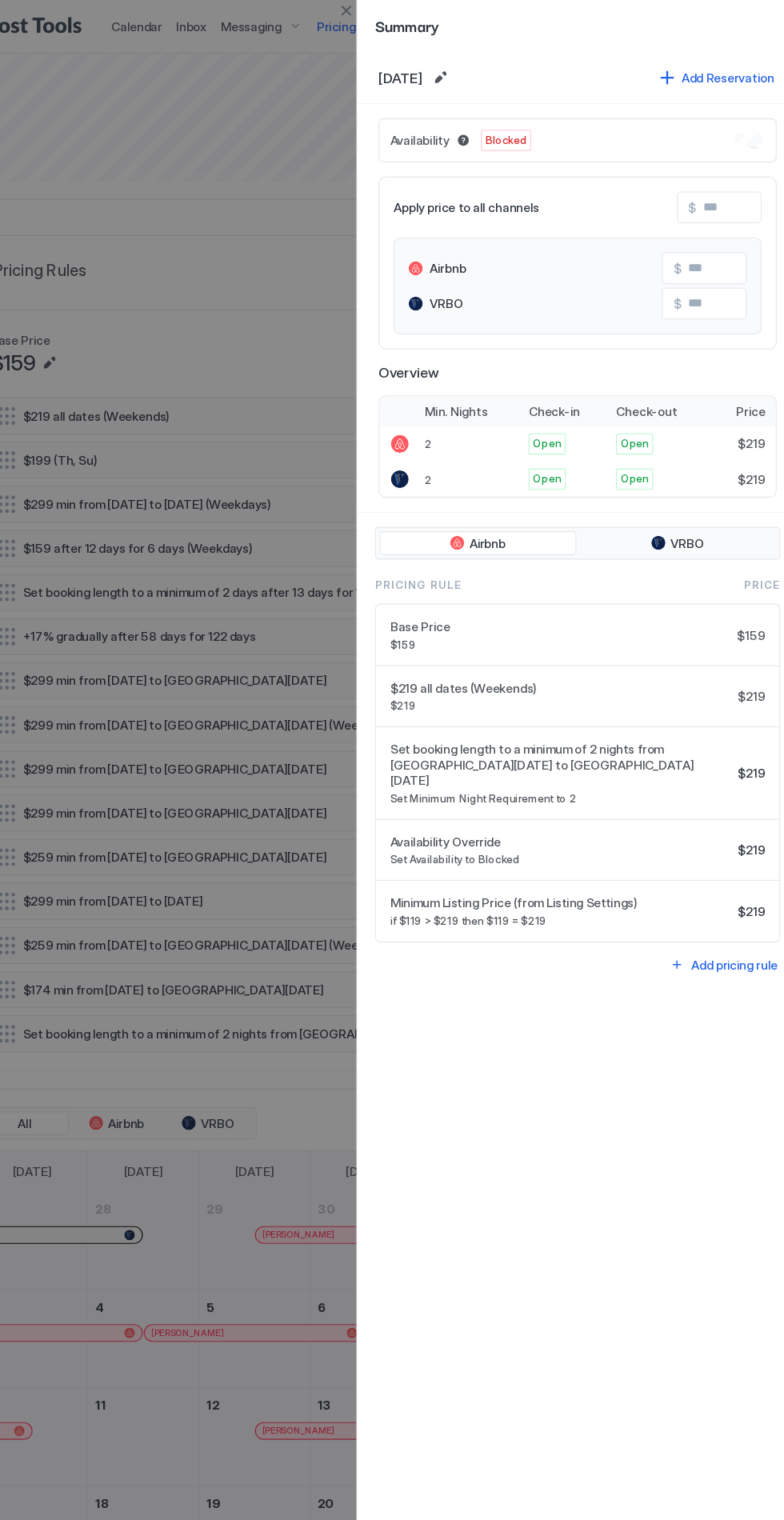
click at [738, 132] on div "Availability Blocked" at bounding box center [584, 127] width 360 height 40
click at [735, 139] on div "Availability Blocked" at bounding box center [584, 127] width 360 height 40
click at [744, 143] on div "Availability Blocked" at bounding box center [584, 127] width 360 height 40
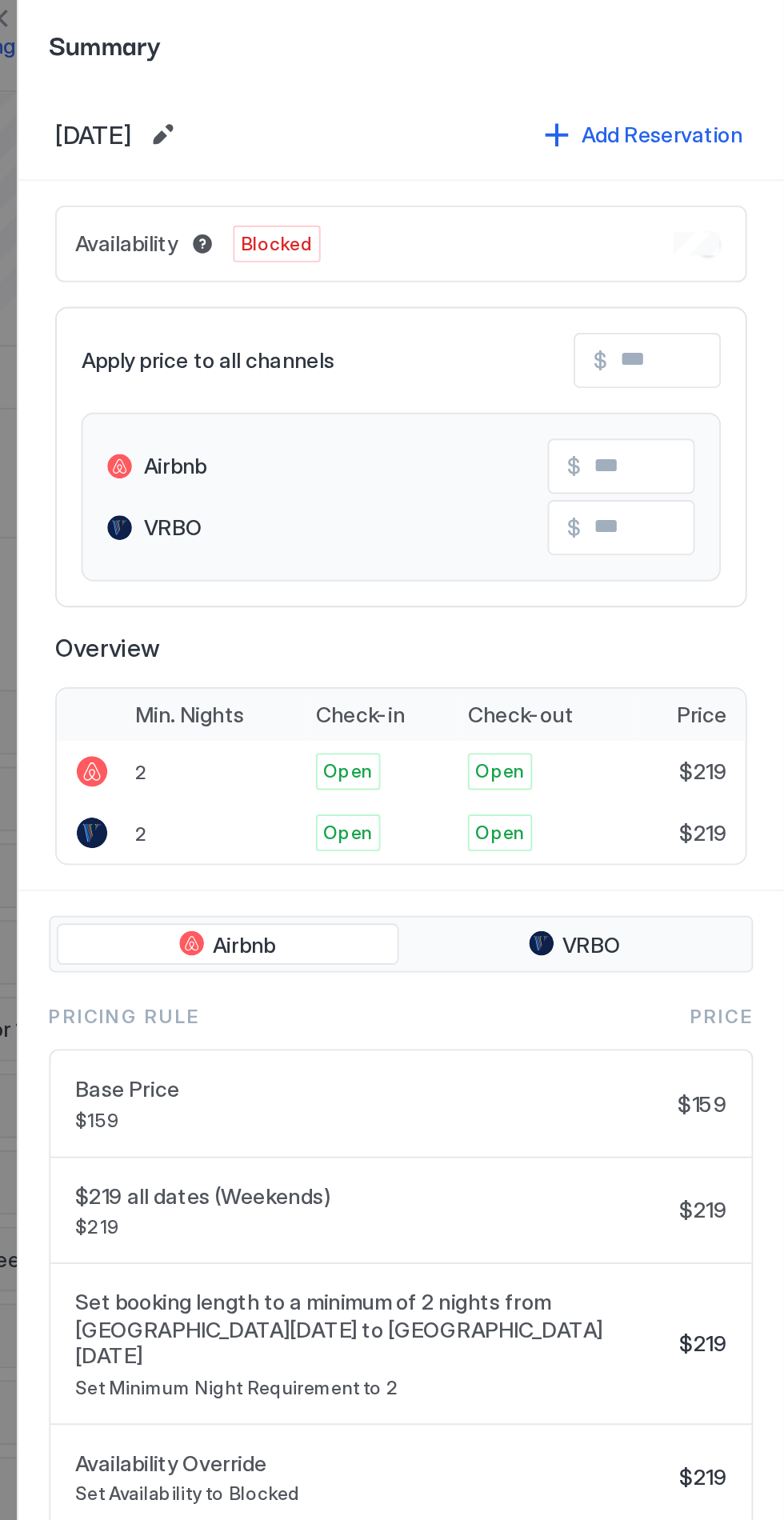
click at [516, 112] on div "Availability Blocked" at bounding box center [584, 127] width 360 height 40
click at [478, 127] on button "Blocked dates override all pricing rules and remain unavailable until manually …" at bounding box center [480, 126] width 19 height 19
click at [733, 132] on div "Availability Blocked" at bounding box center [584, 127] width 360 height 40
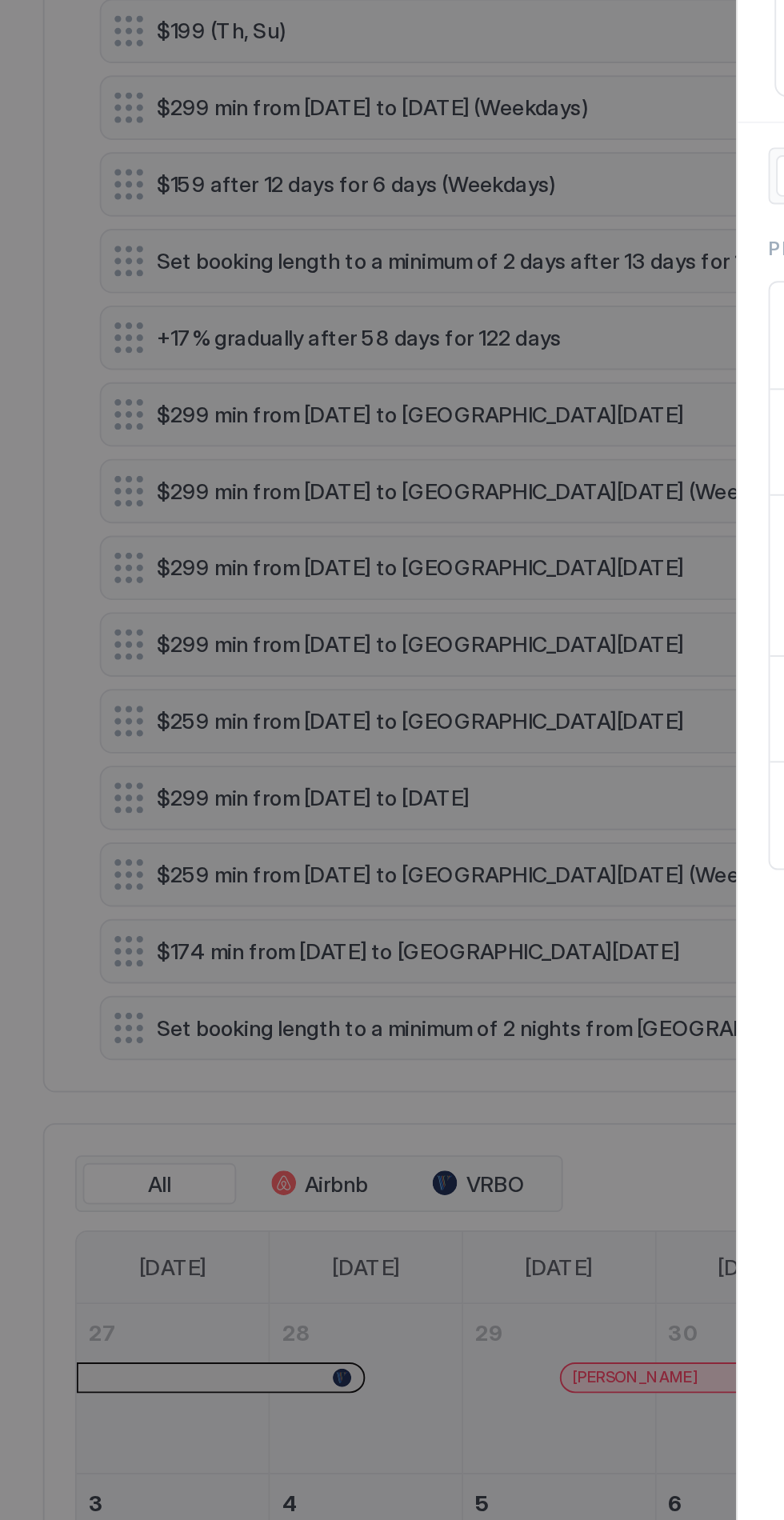
click at [15, 873] on div at bounding box center [392, 760] width 784 height 1520
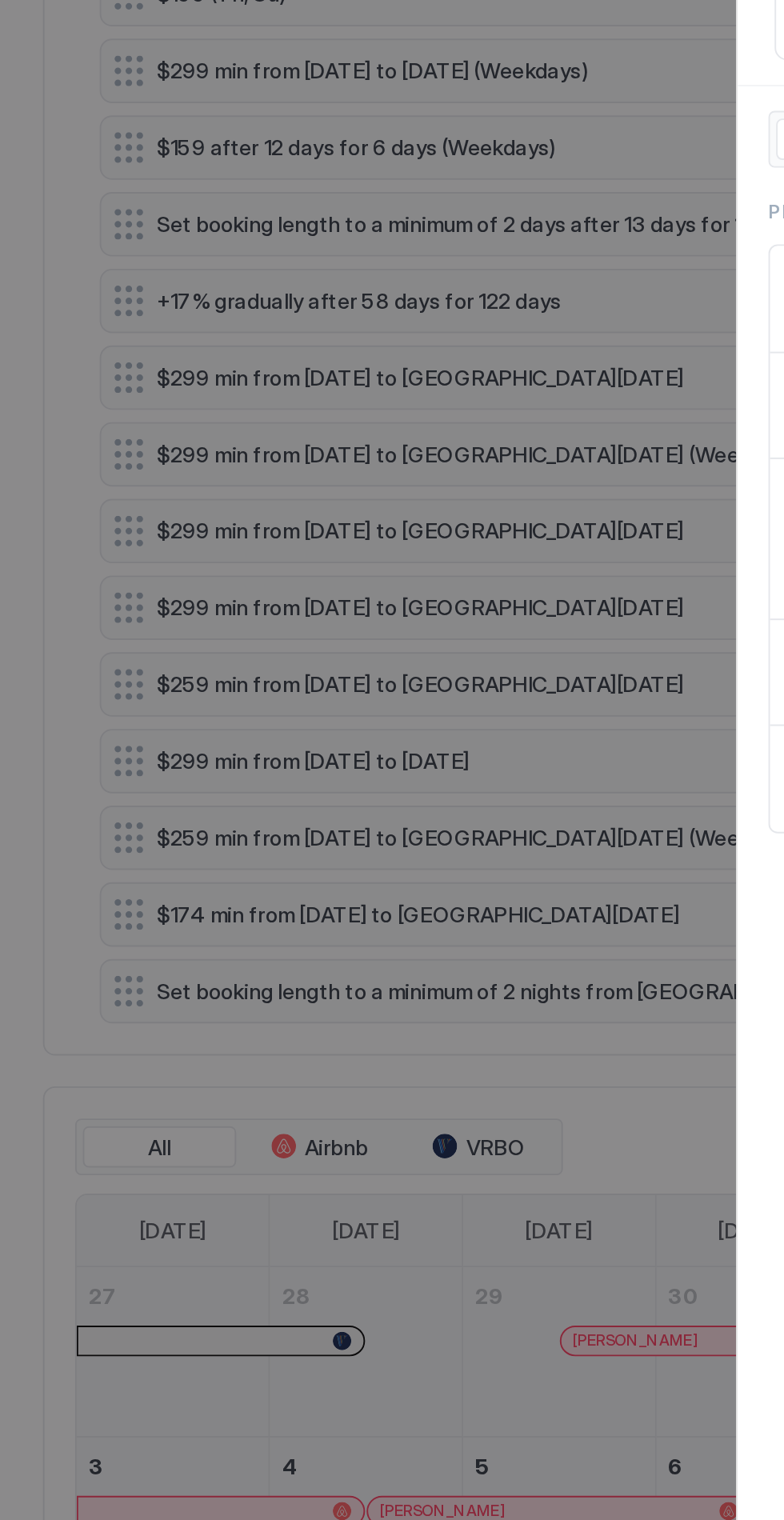
click at [24, 886] on div at bounding box center [392, 760] width 784 height 1520
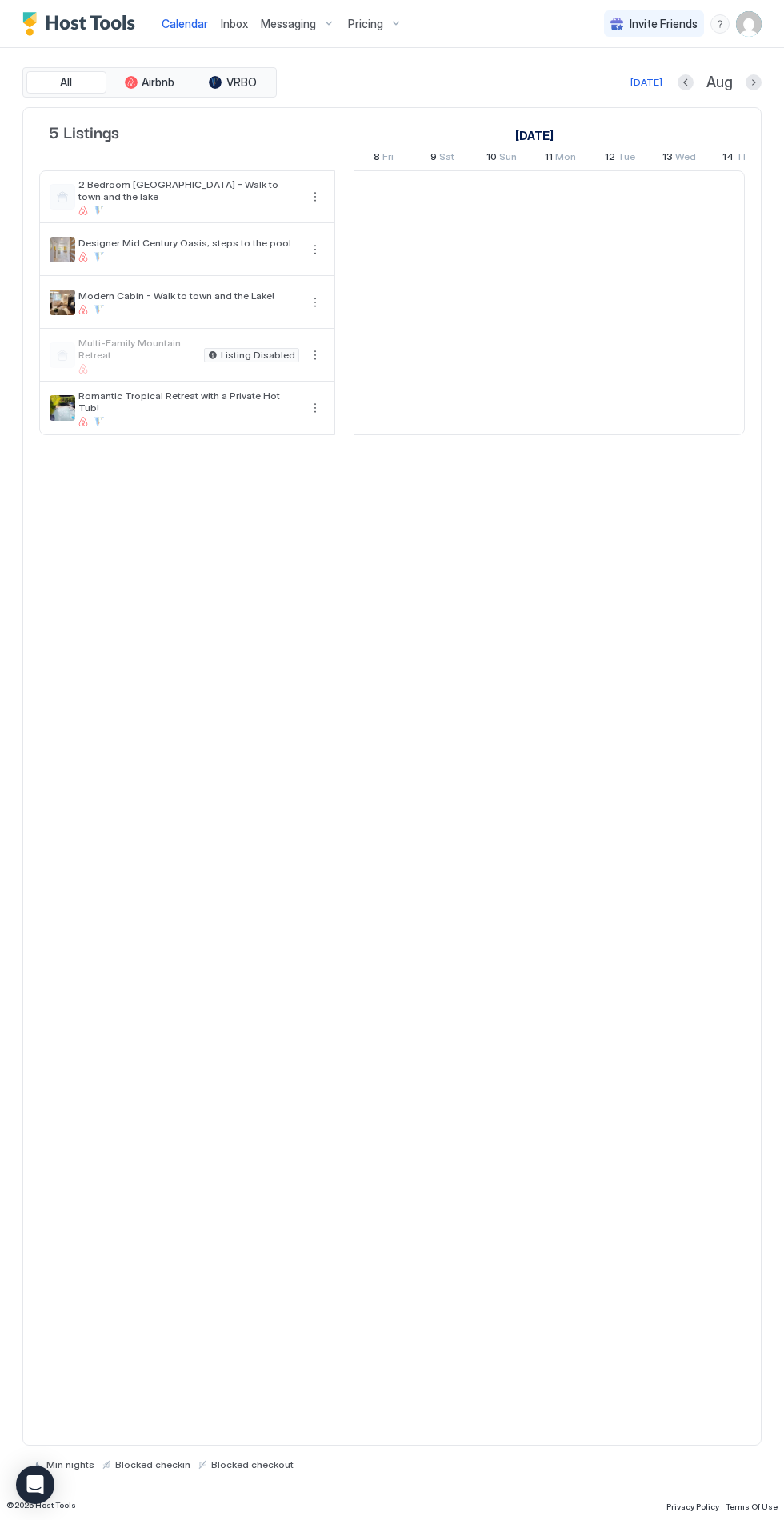
scroll to position [0, 889]
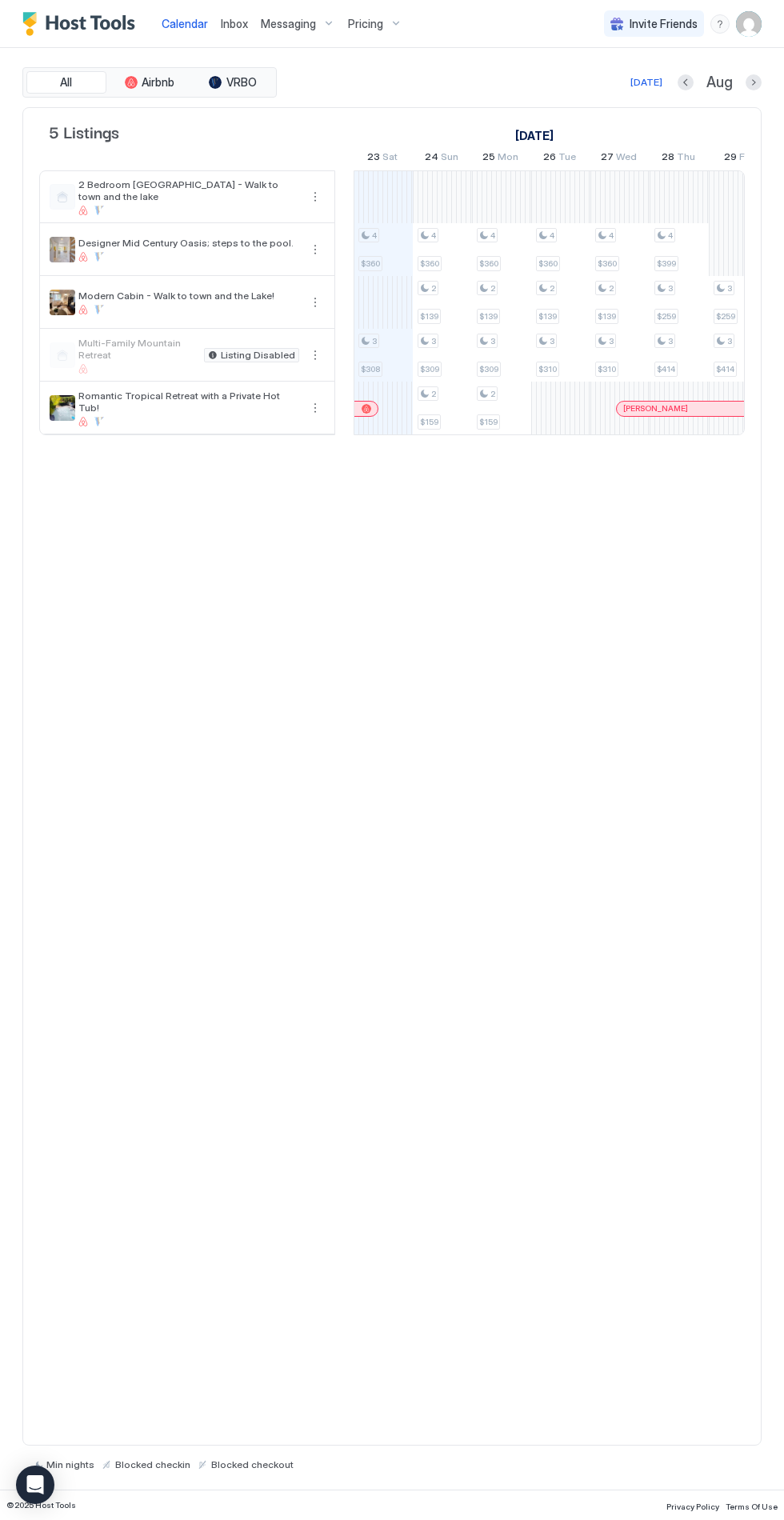
click at [163, 394] on span "Romantic Tropical Retreat with a Private Hot Tub!" at bounding box center [189, 402] width 221 height 24
click at [63, 422] on div "Romantic Tropical Retreat with a Private Hot Tub!" at bounding box center [188, 408] width 294 height 51
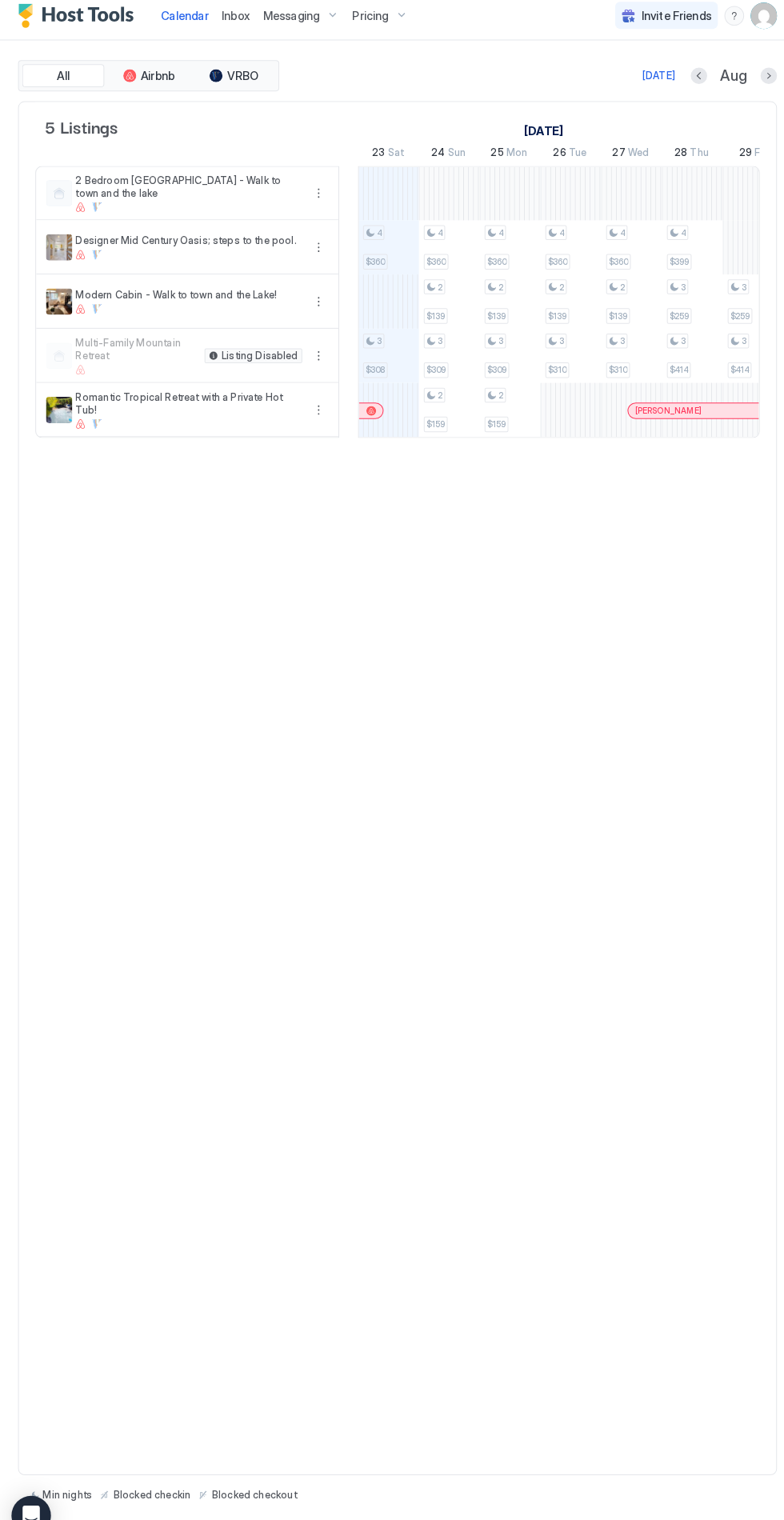
click at [175, 417] on div at bounding box center [189, 422] width 221 height 10
click at [188, 417] on div at bounding box center [189, 422] width 221 height 10
click at [91, 417] on div at bounding box center [189, 422] width 221 height 10
click at [82, 417] on div at bounding box center [83, 422] width 10 height 10
click at [200, 417] on div at bounding box center [189, 422] width 221 height 10
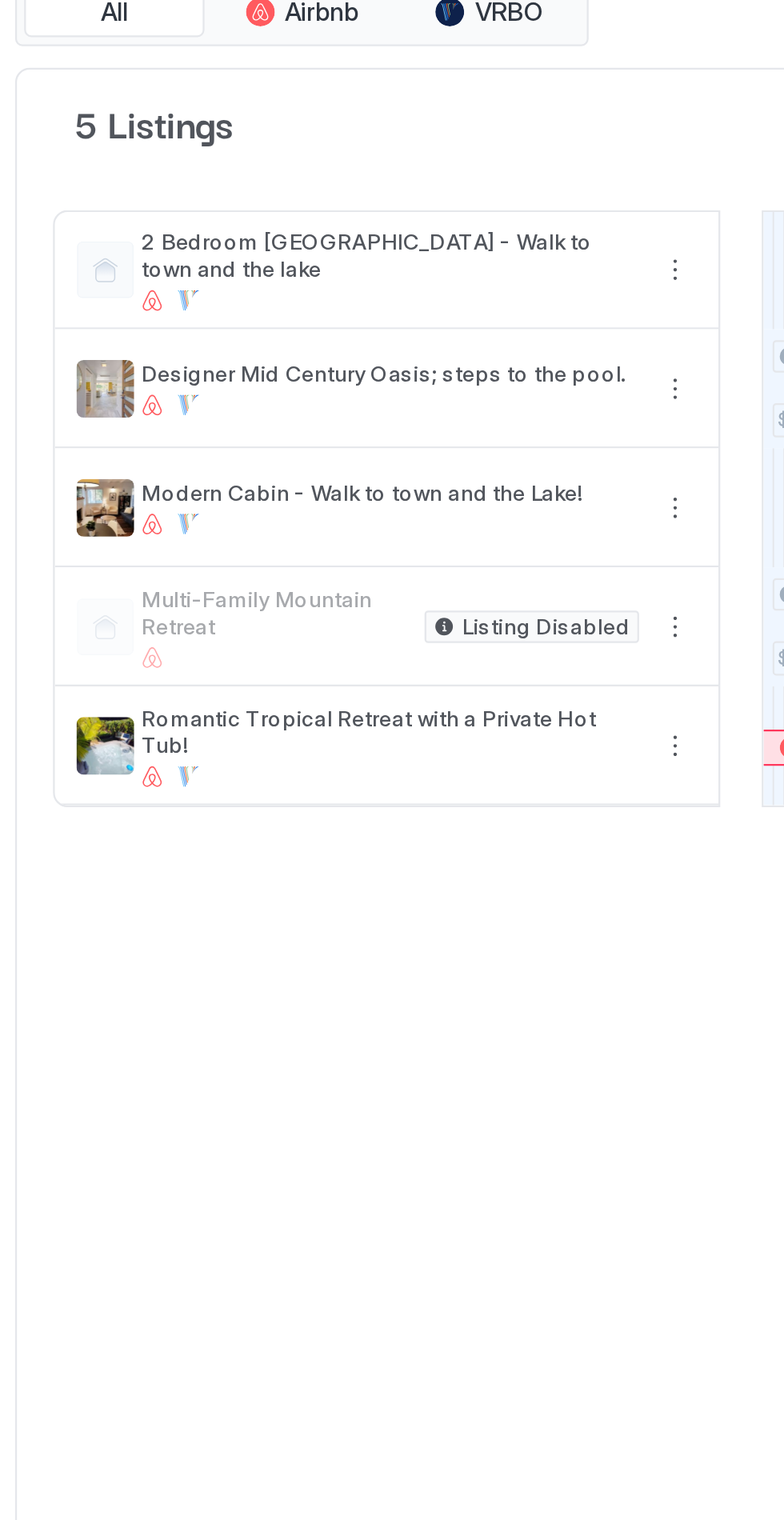
click at [202, 398] on span "Romantic Tropical Retreat with a Private Hot Tub!" at bounding box center [189, 402] width 221 height 24
click at [320, 408] on button "More options" at bounding box center [314, 407] width 19 height 19
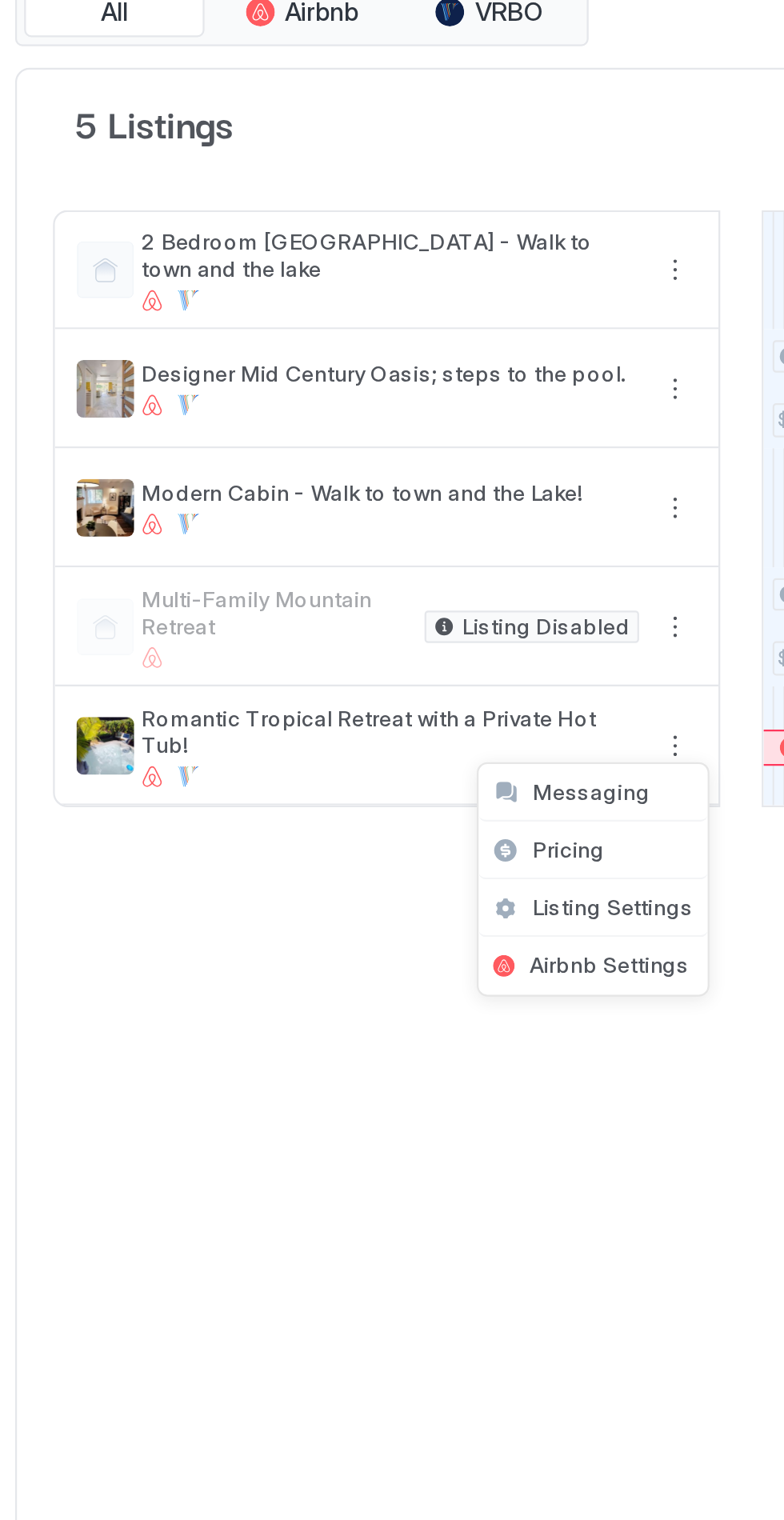
click at [297, 474] on span "Listing Settings" at bounding box center [287, 480] width 71 height 12
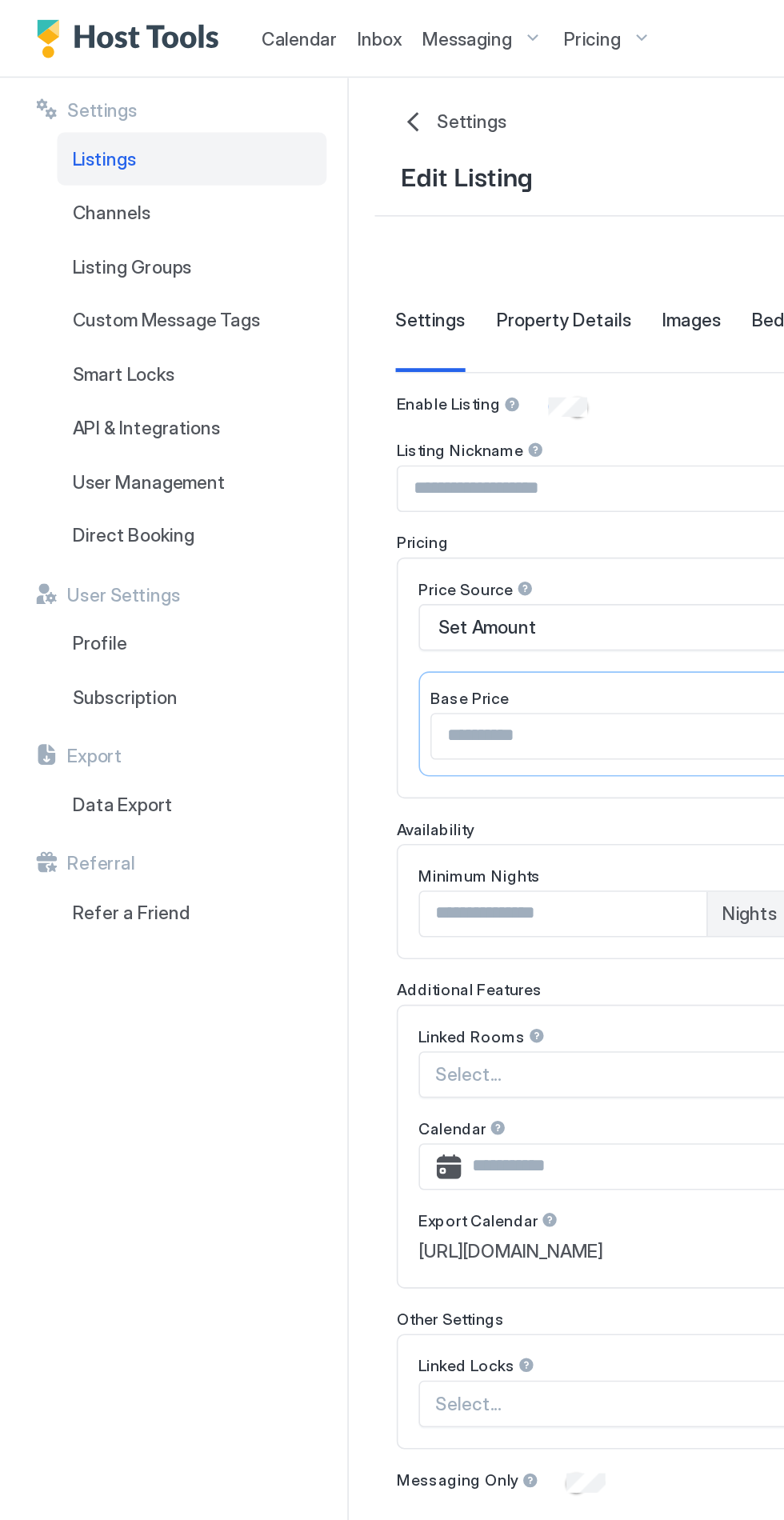
click at [358, 36] on div "Pricing" at bounding box center [375, 25] width 67 height 28
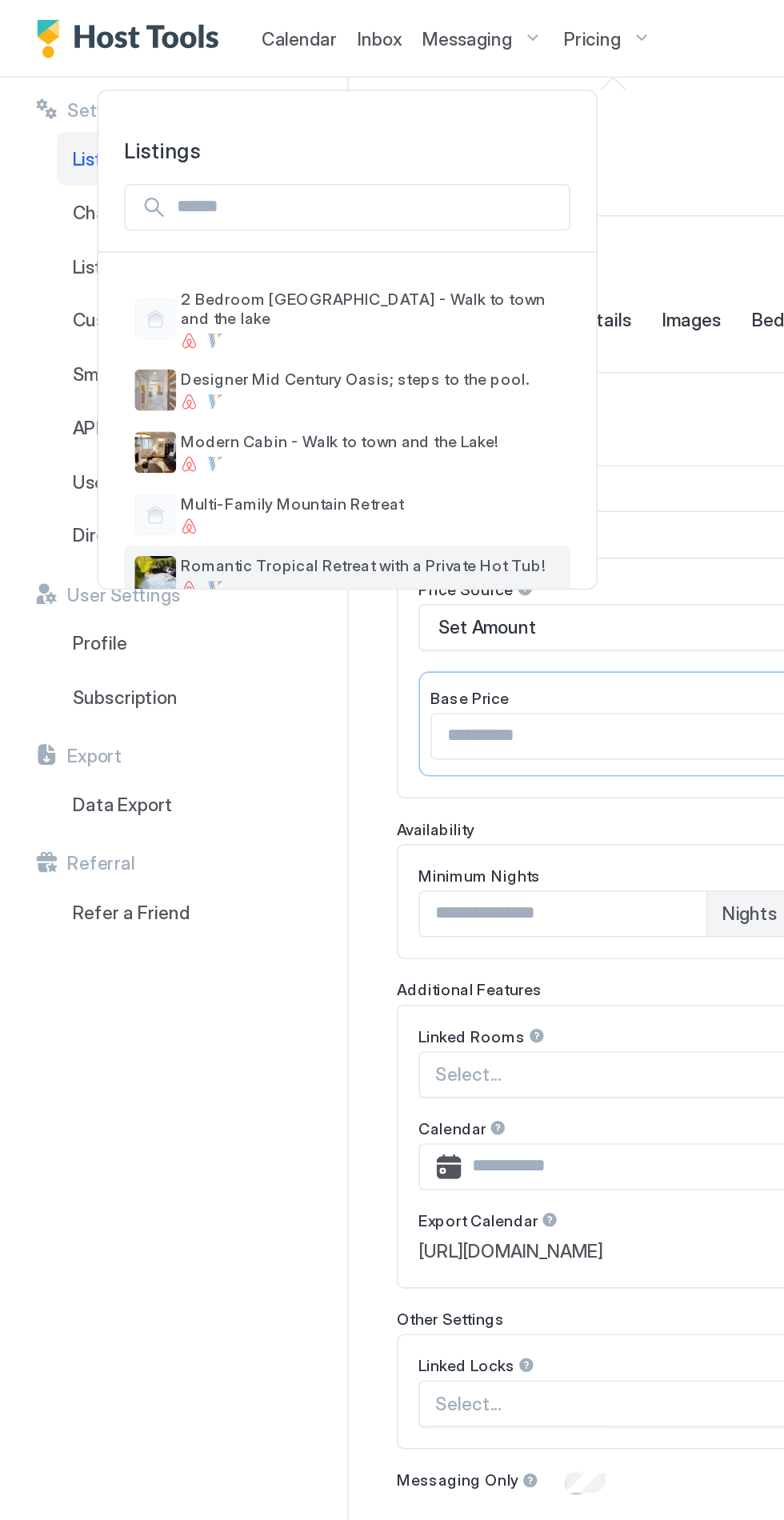
click at [195, 344] on span "Romantic Tropical Retreat with a Private Hot Tub!" at bounding box center [228, 350] width 234 height 12
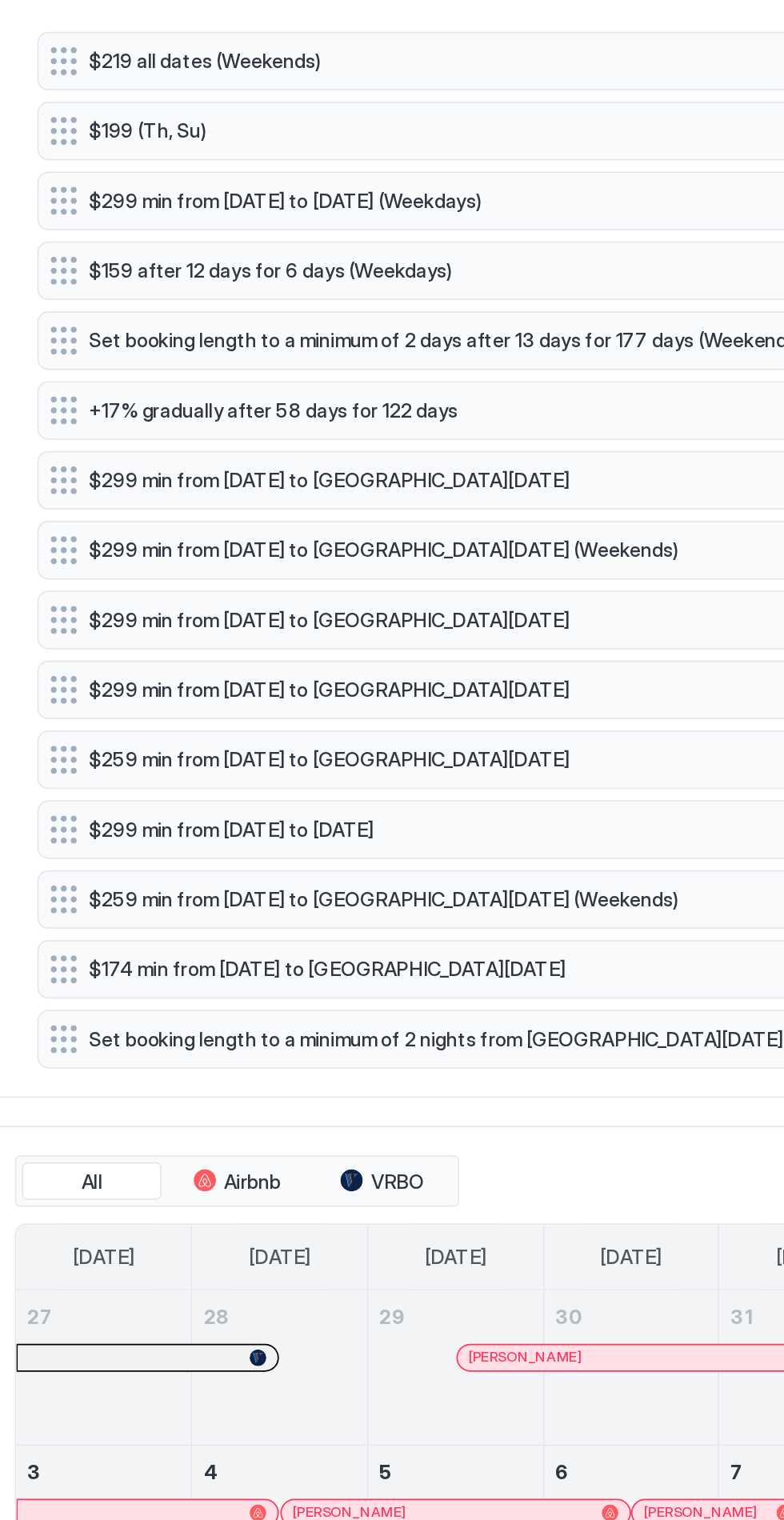
scroll to position [400, 0]
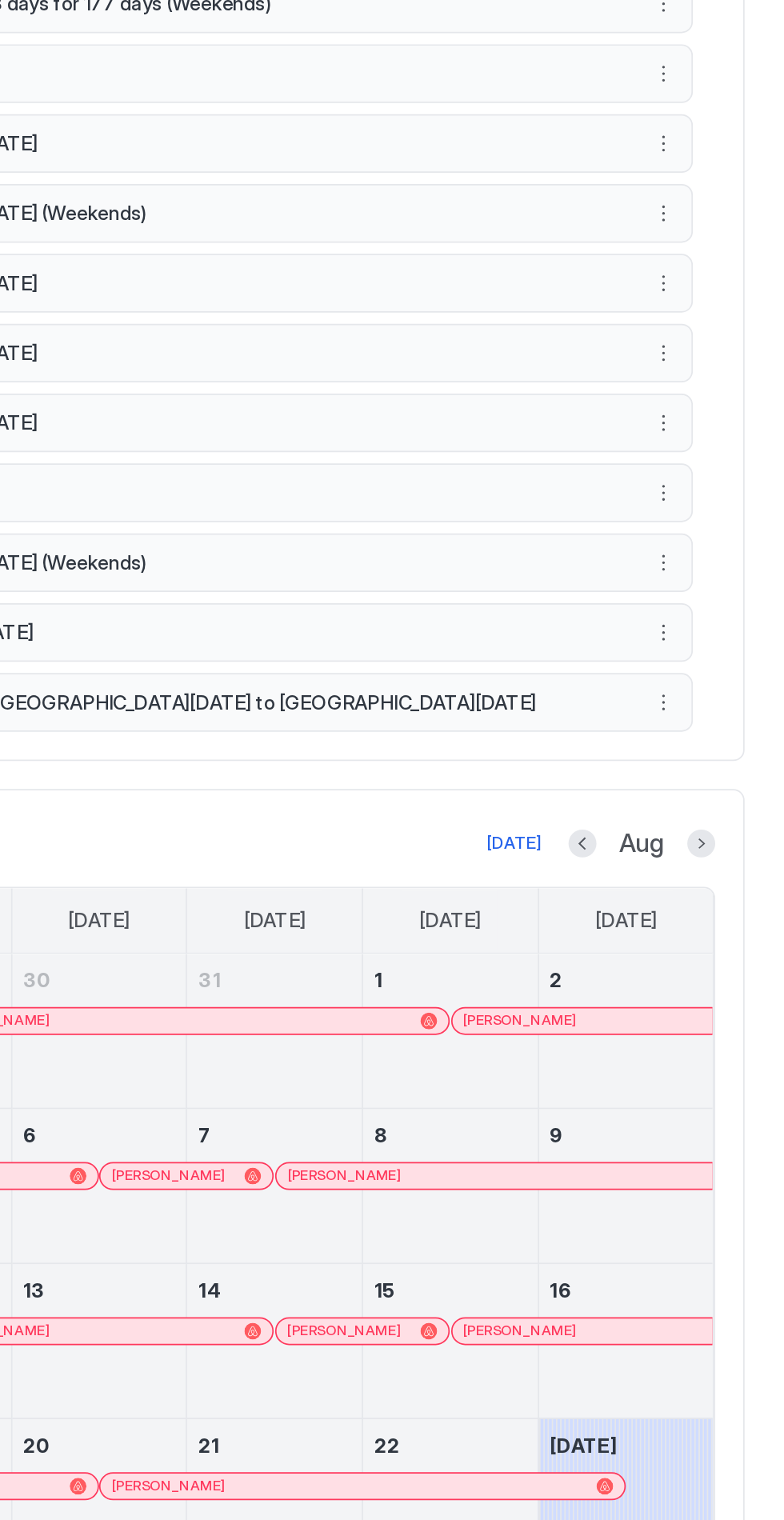
click at [718, 1380] on div "August 23, 2025" at bounding box center [693, 1390] width 100 height 88
click at [718, 1388] on div "August 23, 2025" at bounding box center [693, 1390] width 100 height 88
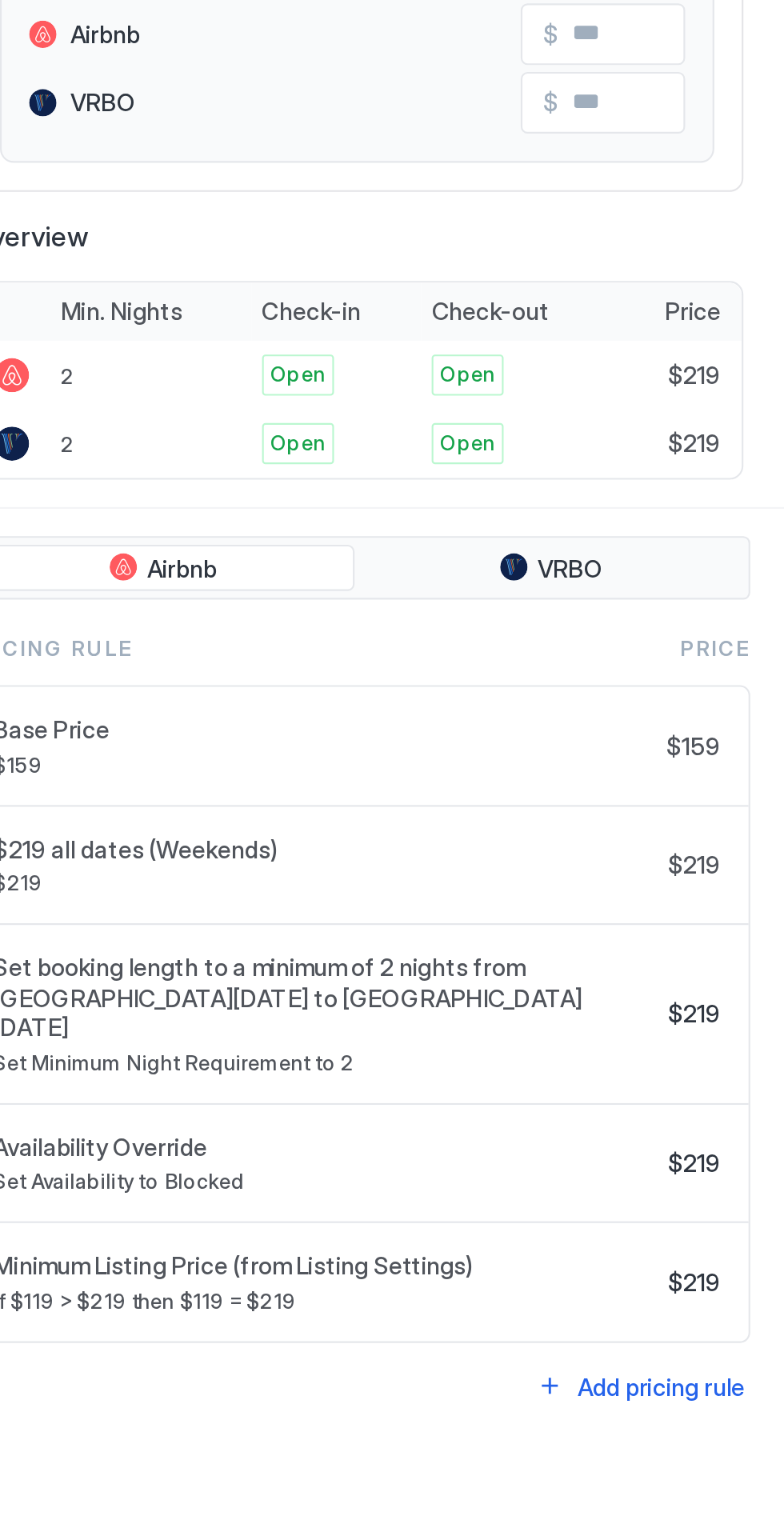
scroll to position [0, 0]
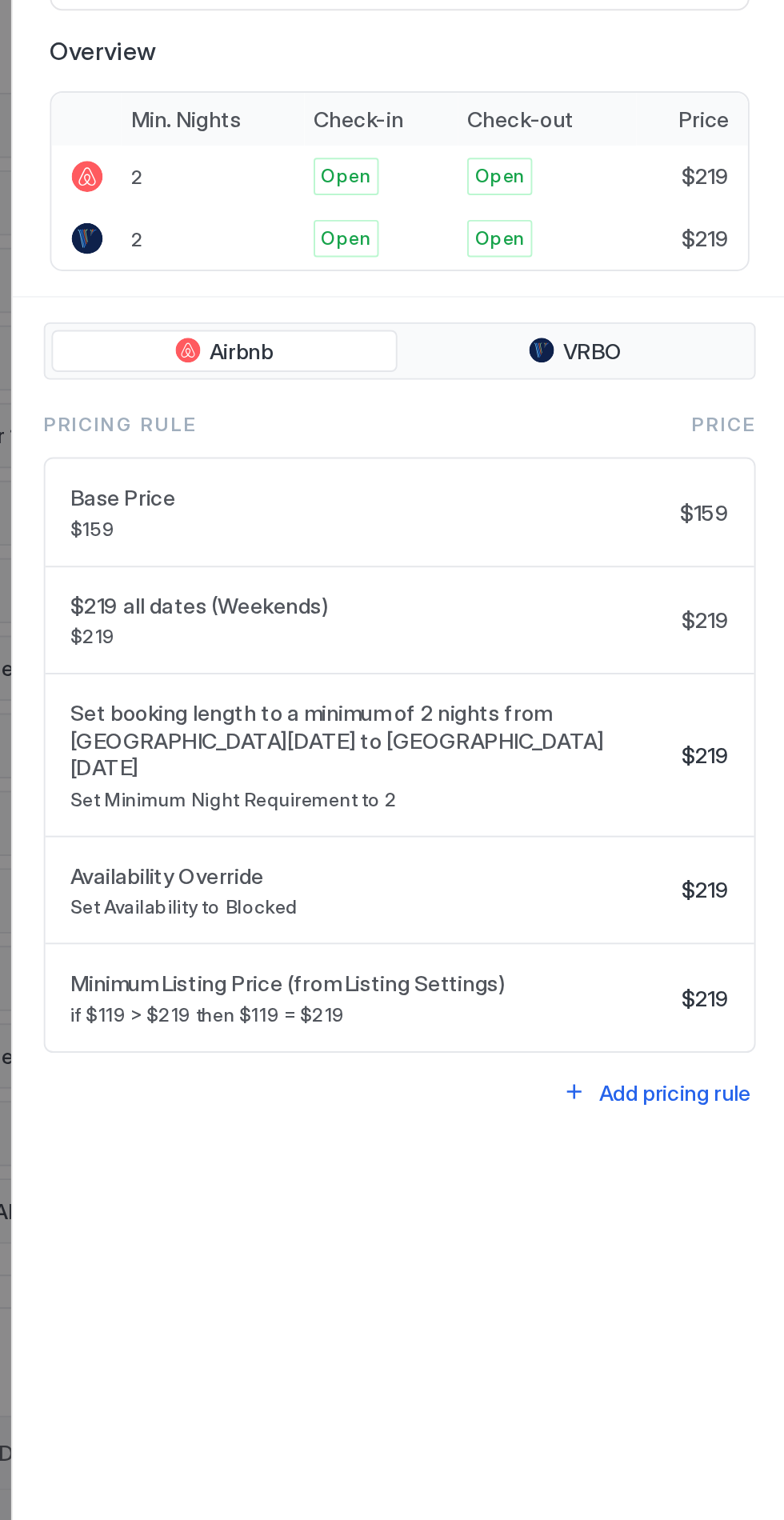
click at [617, 688] on span "Set booking length to a minimum of 2 nights from [GEOGRAPHIC_DATA][DATE] to [GE…" at bounding box center [569, 692] width 309 height 42
click at [740, 693] on span "$219" at bounding box center [742, 700] width 25 height 15
click at [508, 694] on span "Set booking length to a minimum of 2 nights from [GEOGRAPHIC_DATA][DATE] to [GE…" at bounding box center [569, 692] width 309 height 42
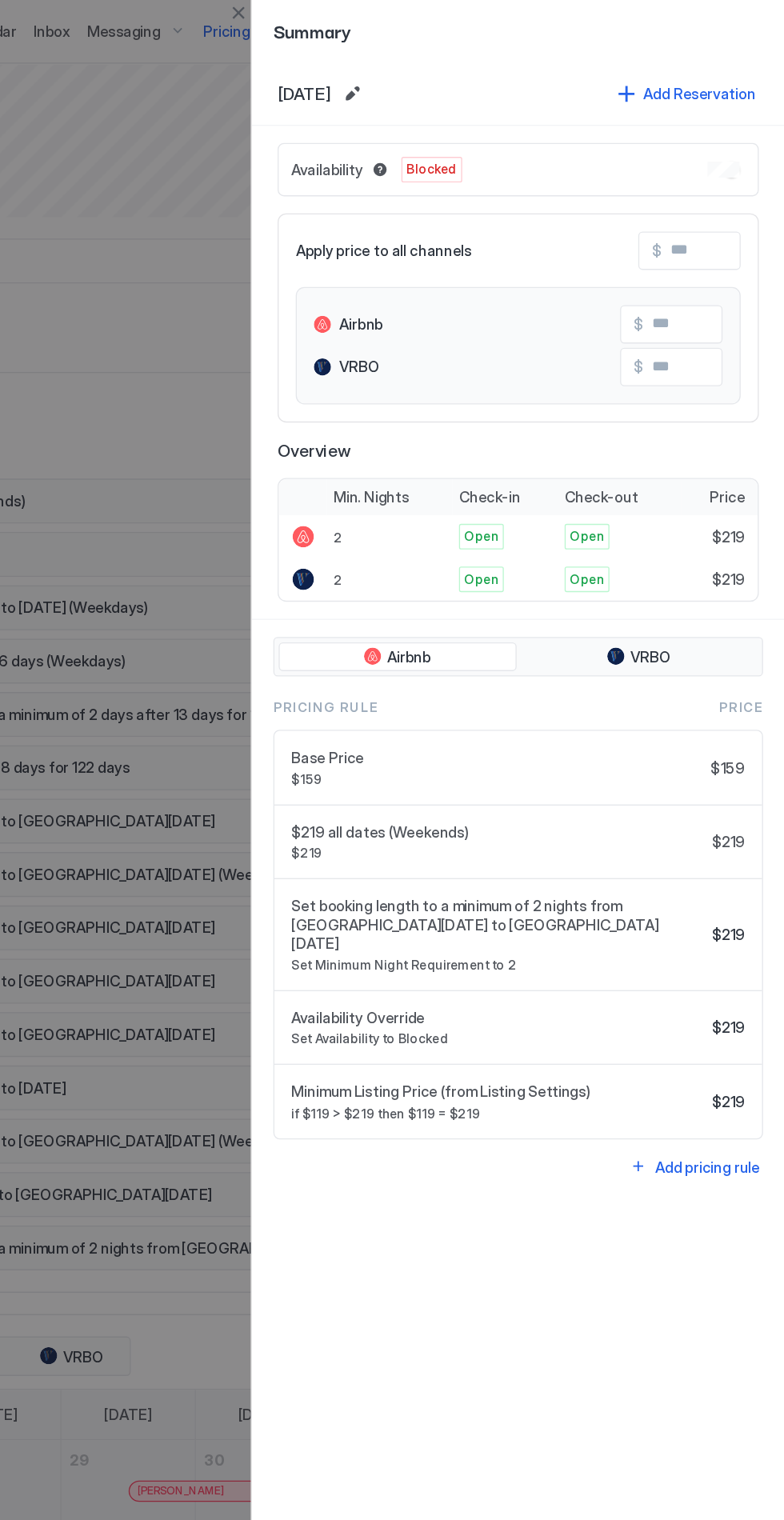
scroll to position [376, 0]
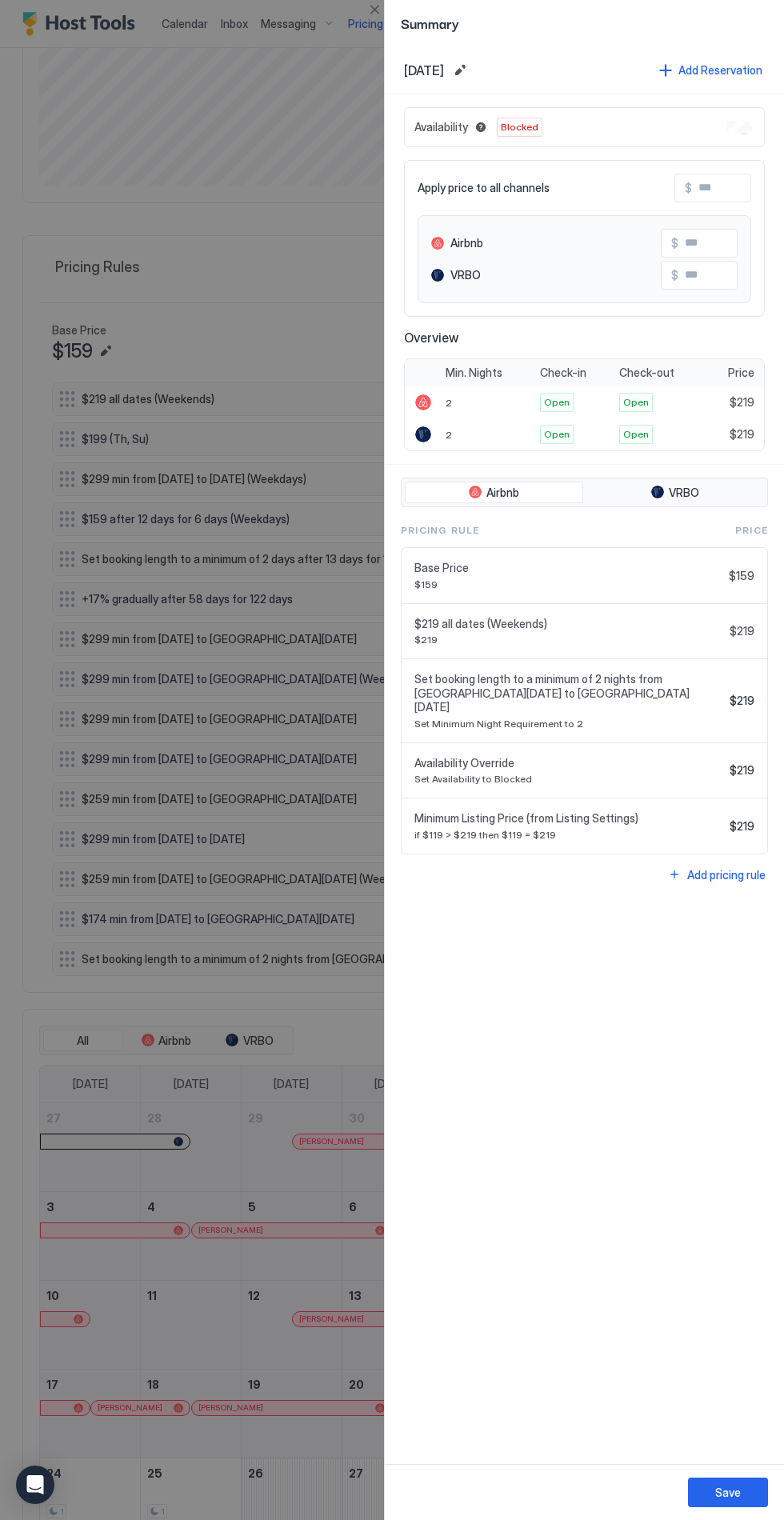
click at [141, 1347] on div at bounding box center [392, 760] width 784 height 1520
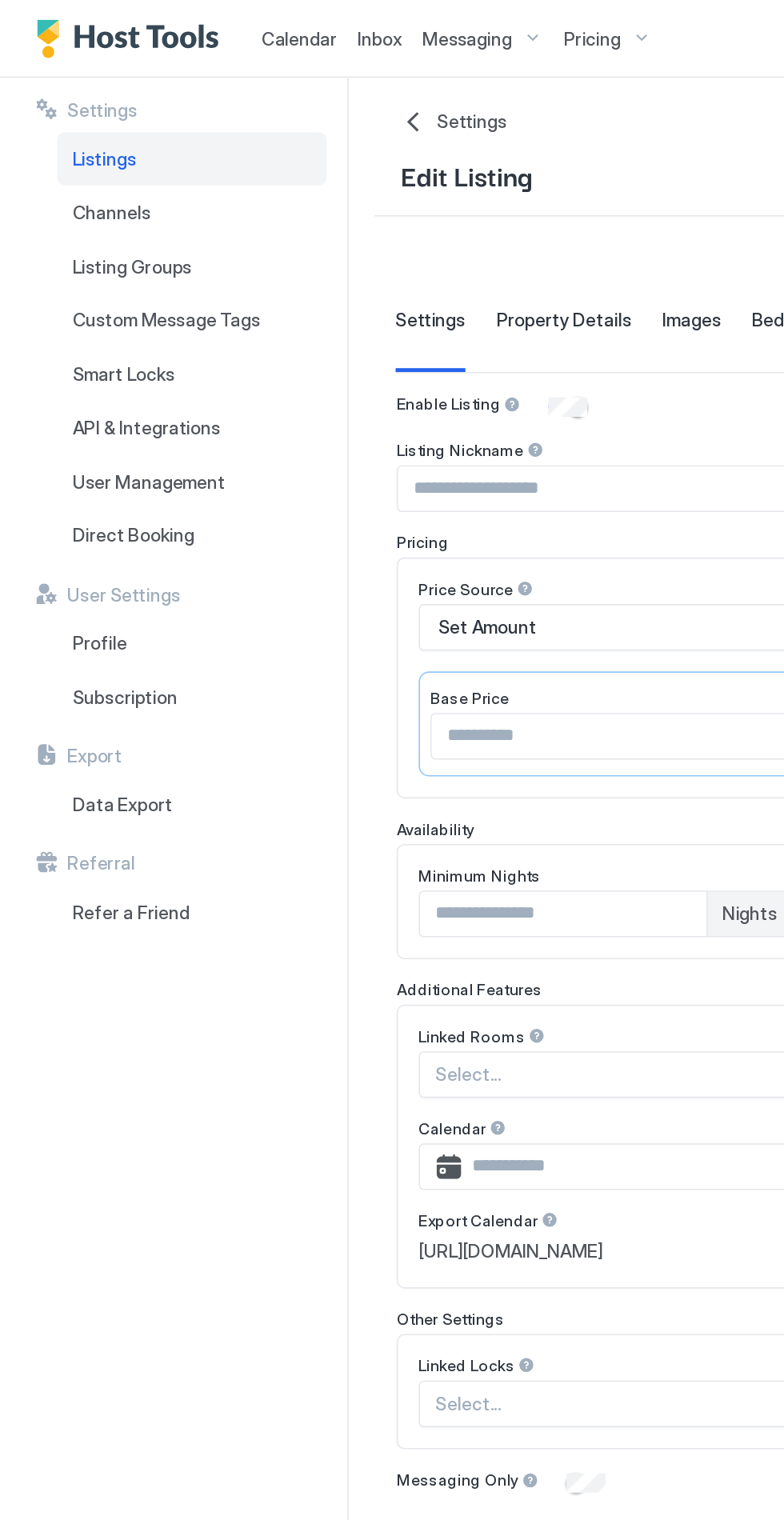
click at [180, 46] on button "Calendar" at bounding box center [185, 24] width 59 height 47
click at [191, 28] on span "Calendar" at bounding box center [185, 24] width 46 height 14
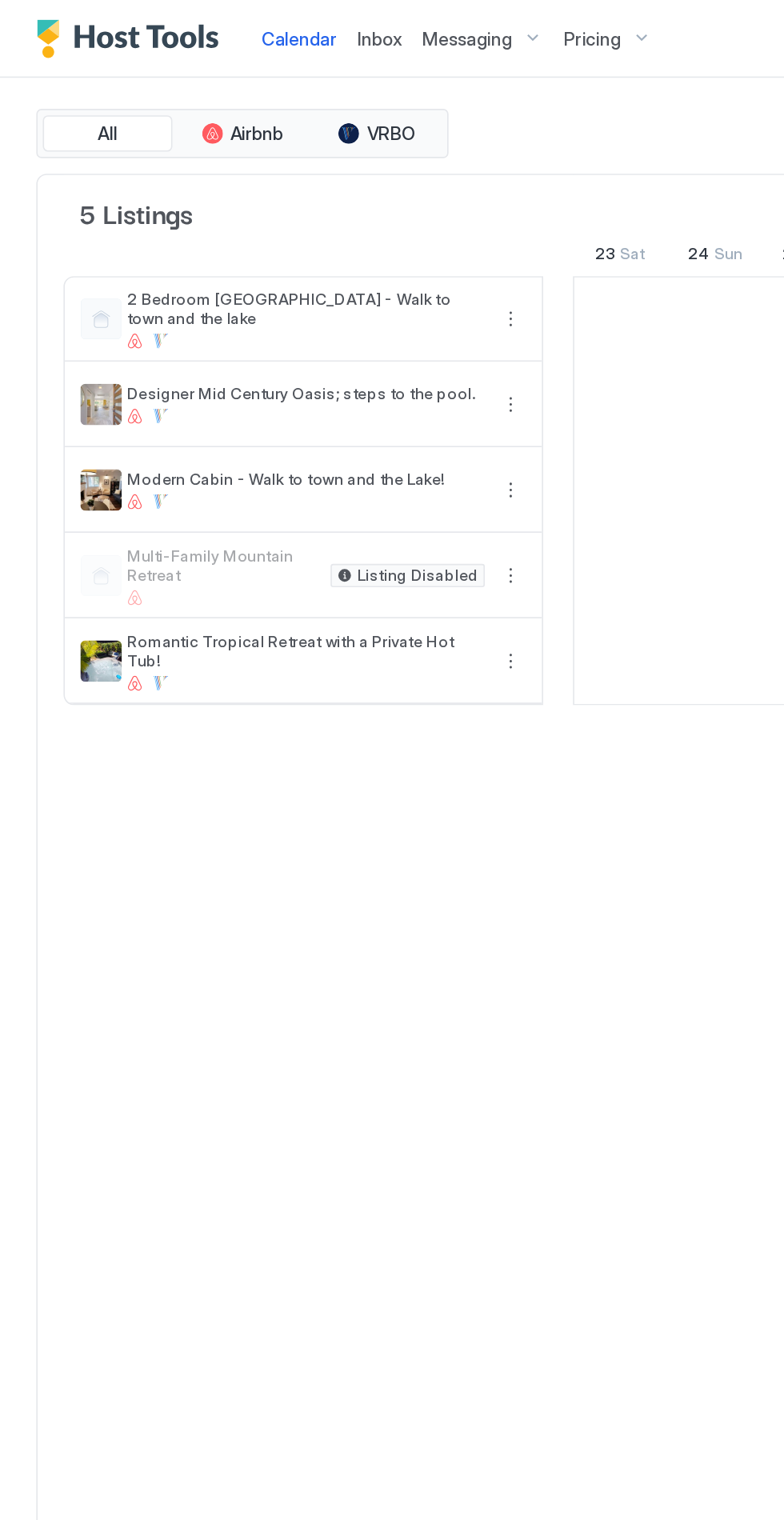
scroll to position [0, 889]
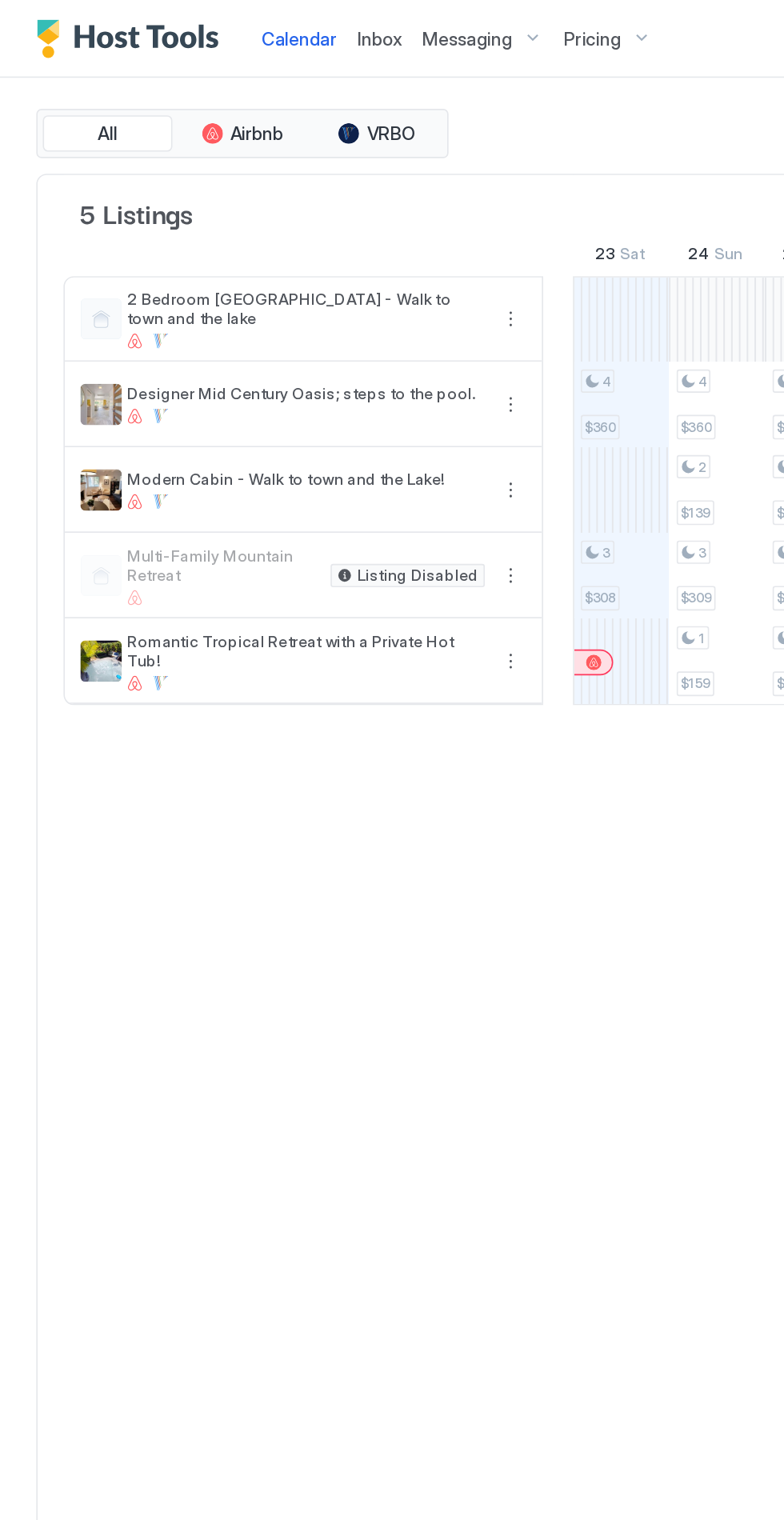
click at [172, 407] on div "Romantic Tropical Retreat with a Private Hot Tub!" at bounding box center [189, 408] width 221 height 37
click at [316, 407] on button "More options" at bounding box center [314, 407] width 19 height 19
click at [100, 595] on div at bounding box center [392, 760] width 784 height 1520
click at [102, 404] on span "Romantic Tropical Retreat with a Private Hot Tub!" at bounding box center [189, 402] width 221 height 24
click at [235, 418] on div at bounding box center [189, 422] width 221 height 10
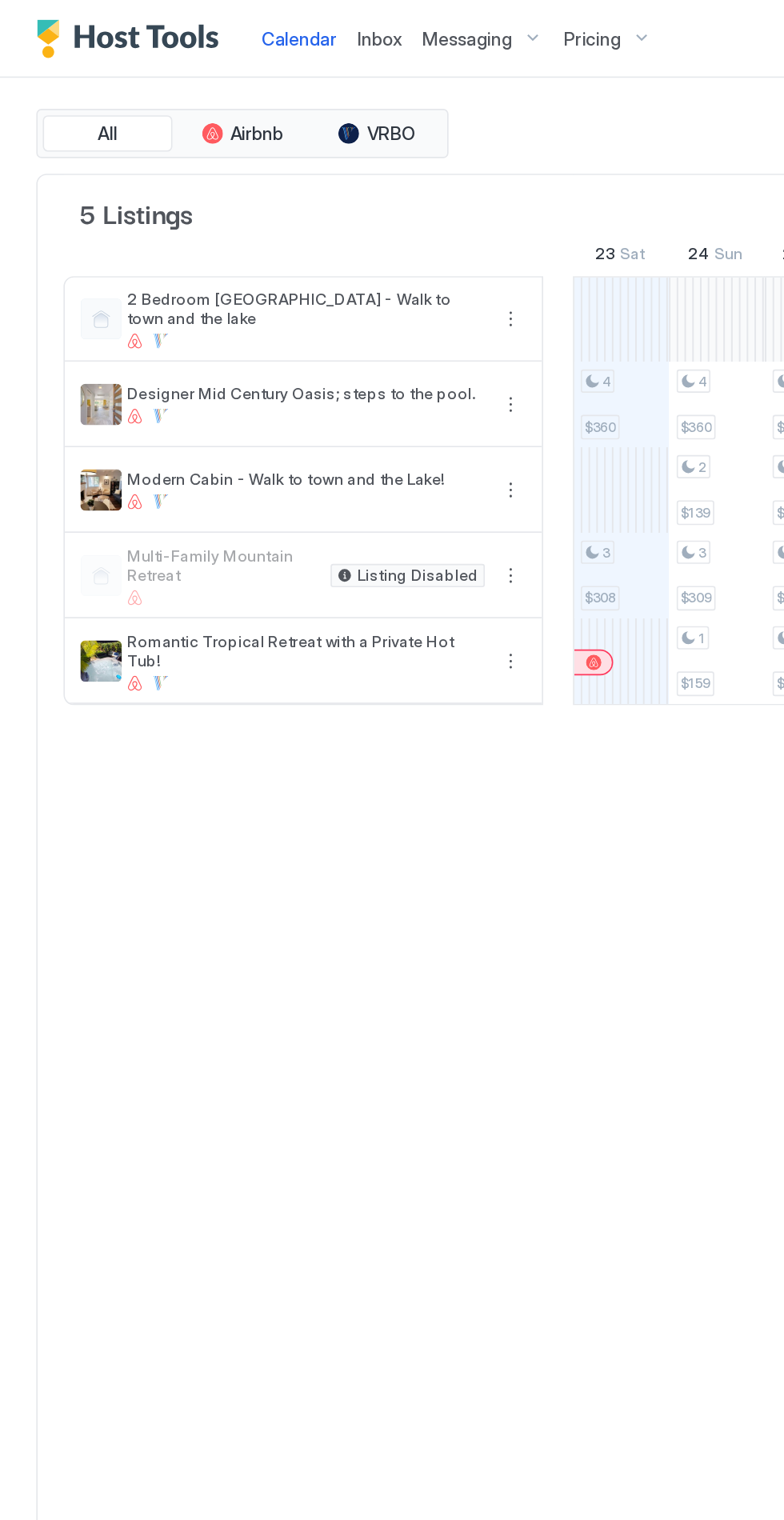
click at [364, 28] on span "Pricing" at bounding box center [365, 24] width 36 height 15
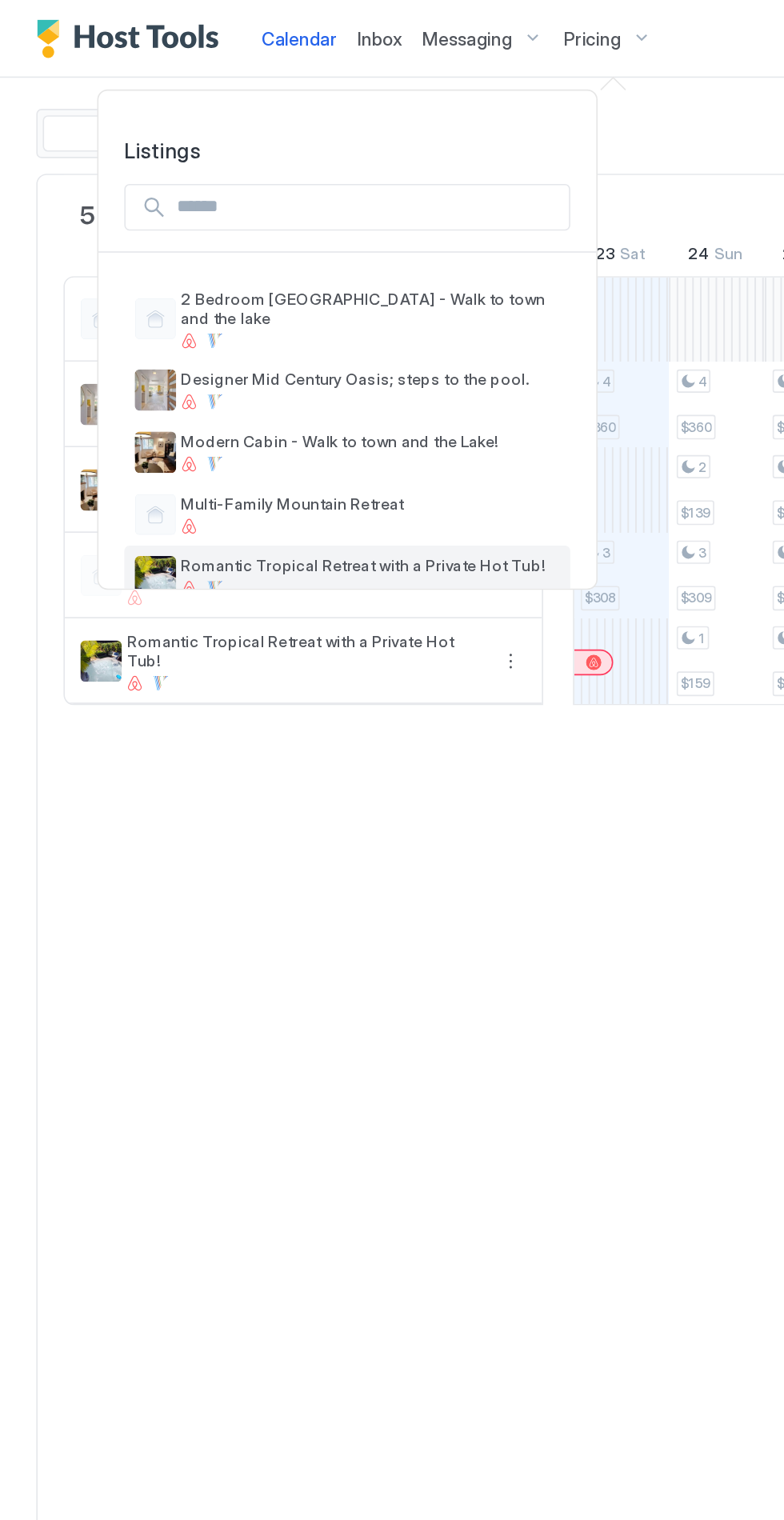
click at [232, 344] on span "Romantic Tropical Retreat with a Private Hot Tub!" at bounding box center [228, 350] width 234 height 12
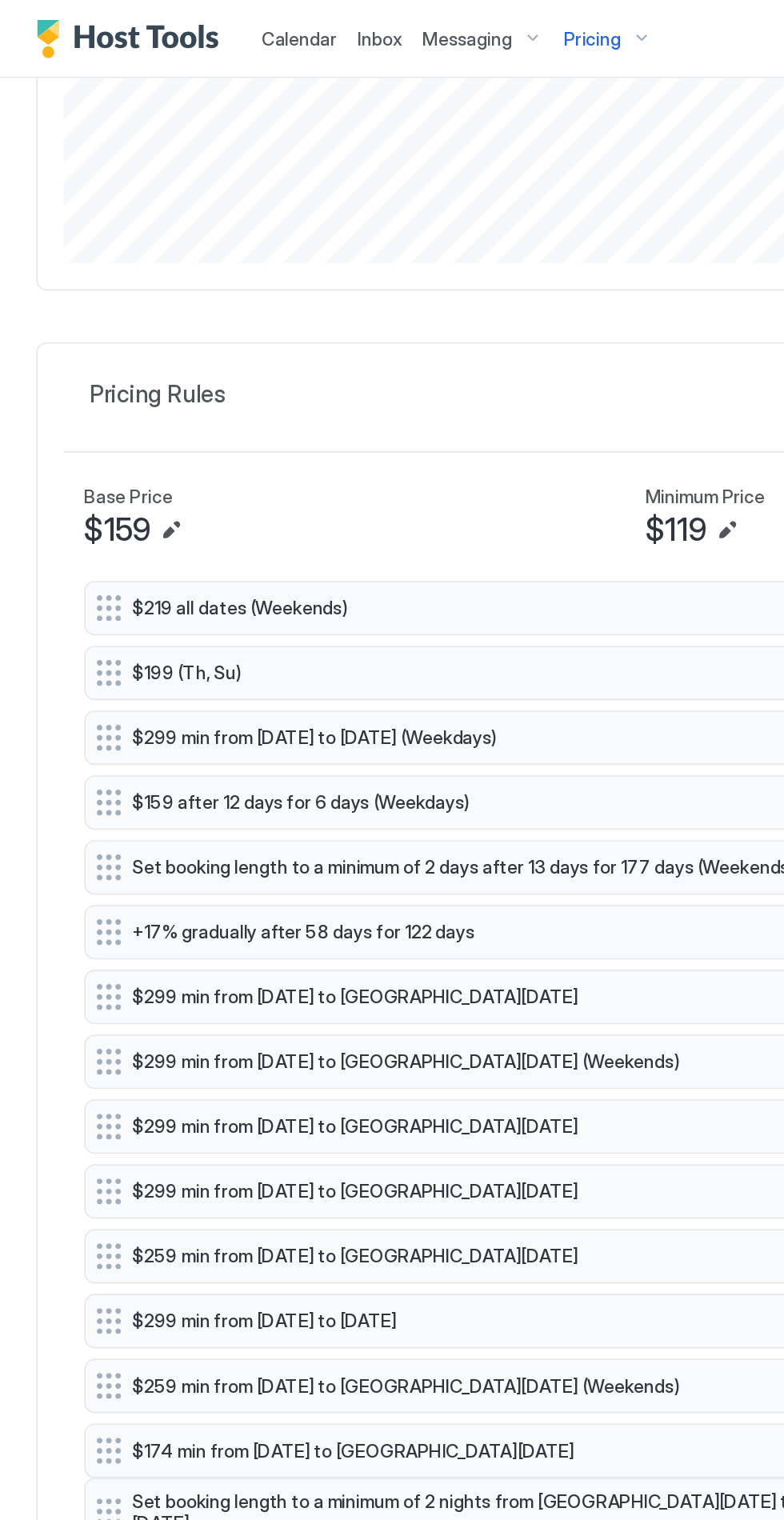
click at [67, 933] on div "$219 all dates (Weekends) $199 (Th, [GEOGRAPHIC_DATA]) Paused $299 min from [DA…" at bounding box center [392, 660] width 706 height 602
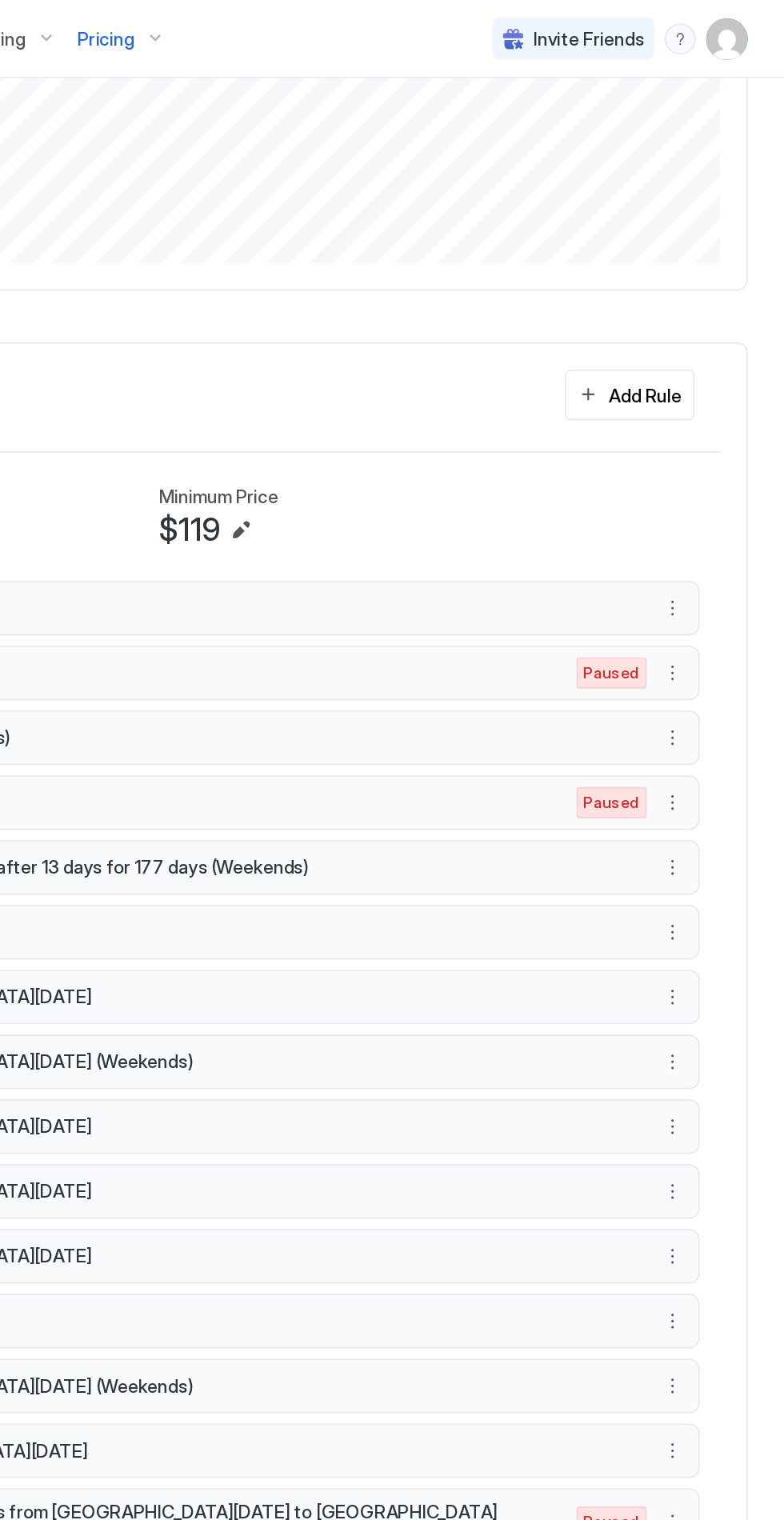
click at [719, 929] on button "More options" at bounding box center [715, 938] width 19 height 19
click at [720, 933] on div at bounding box center [392, 760] width 784 height 1520
click at [718, 929] on button "More options" at bounding box center [715, 938] width 19 height 19
click at [721, 934] on div at bounding box center [392, 760] width 784 height 1520
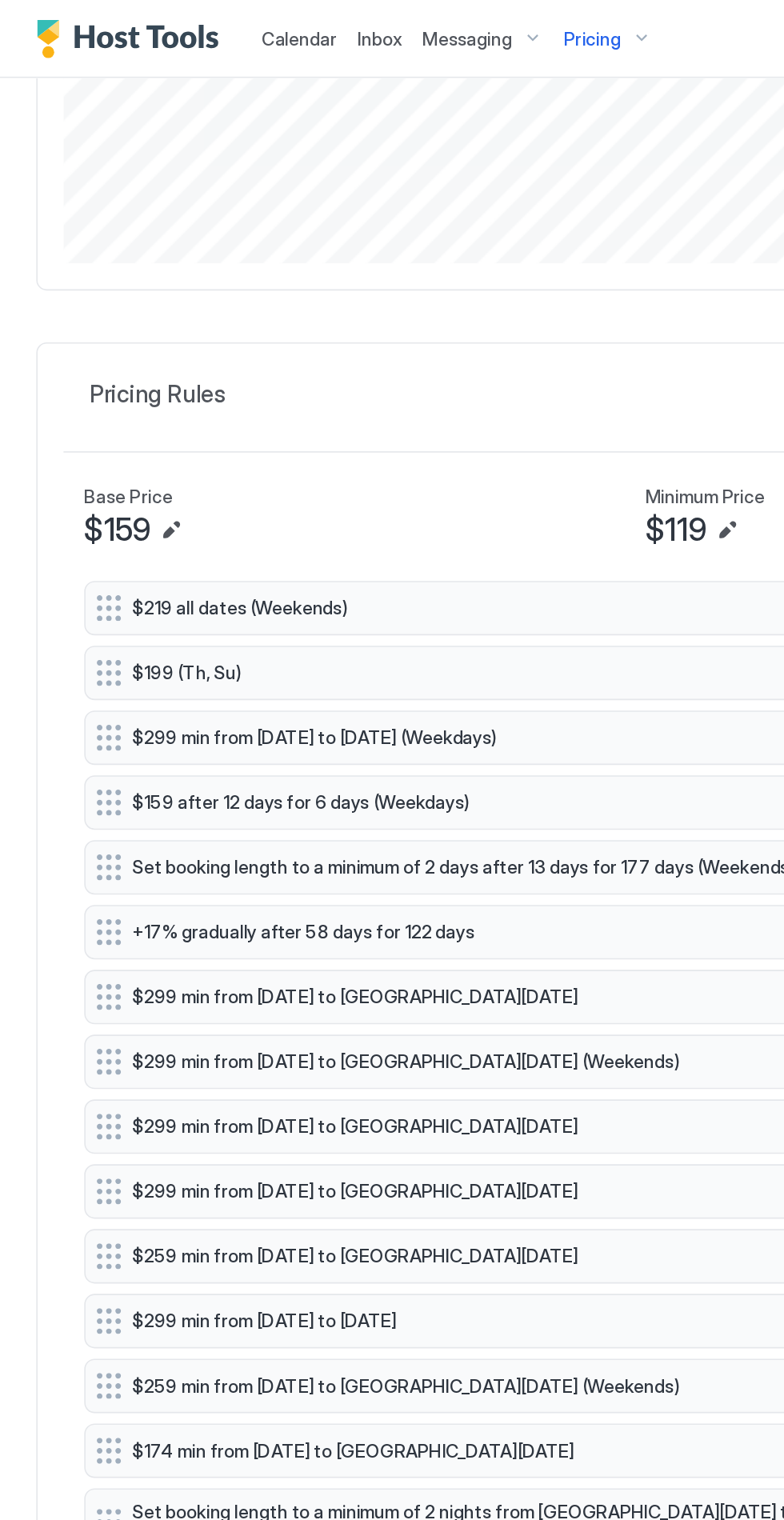
click at [66, 921] on div "$219 all dates (Weekends) $199 (Th, [GEOGRAPHIC_DATA]) Paused $299 min from [DA…" at bounding box center [392, 660] width 706 height 602
click at [260, 925] on span "Set booking length to a minimum of 2 nights from [GEOGRAPHIC_DATA][DATE] to [GE…" at bounding box center [360, 939] width 558 height 28
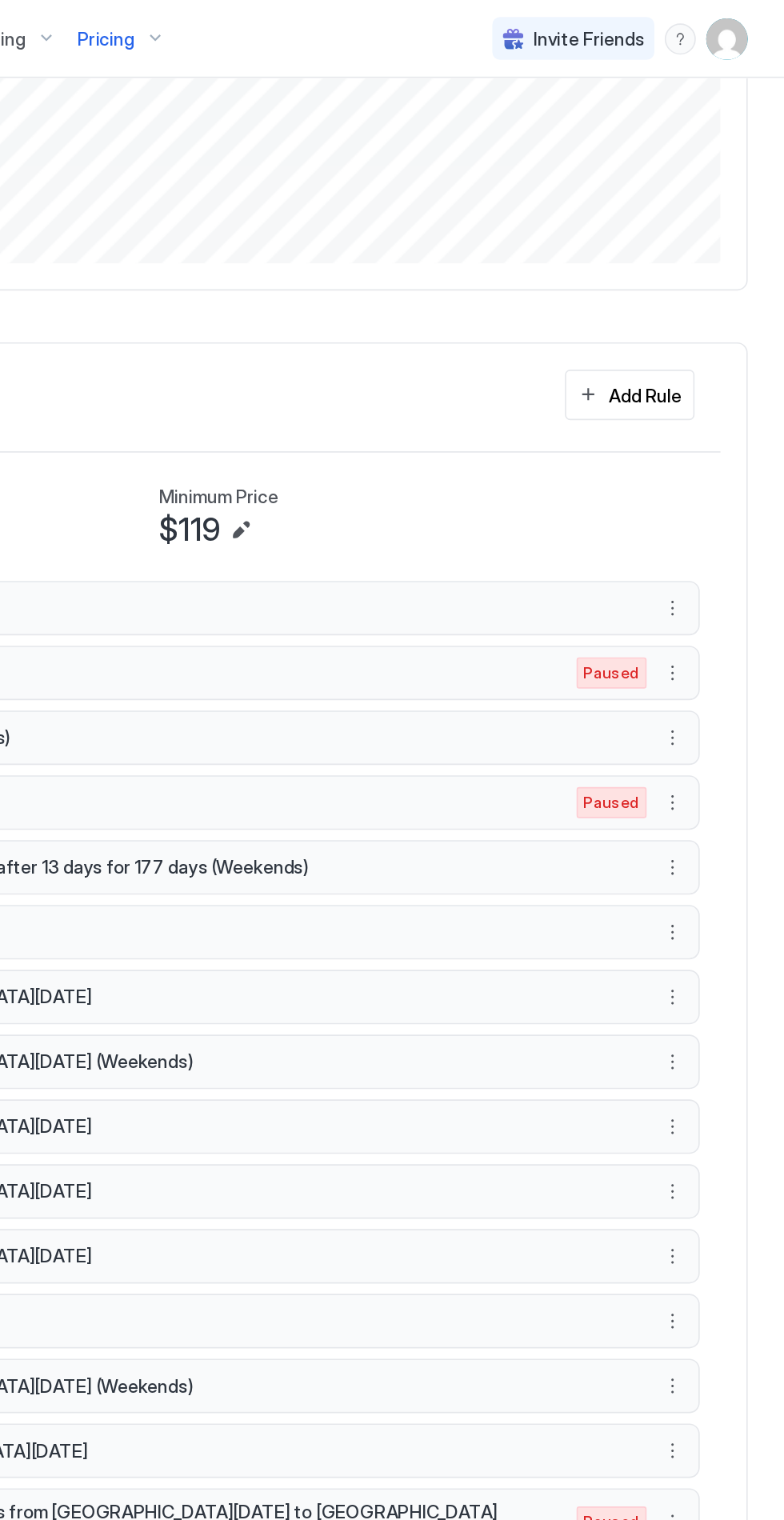
click at [718, 929] on button "More options" at bounding box center [715, 938] width 19 height 19
click at [716, 931] on div at bounding box center [392, 760] width 784 height 1520
click at [722, 929] on button "More options" at bounding box center [715, 938] width 19 height 19
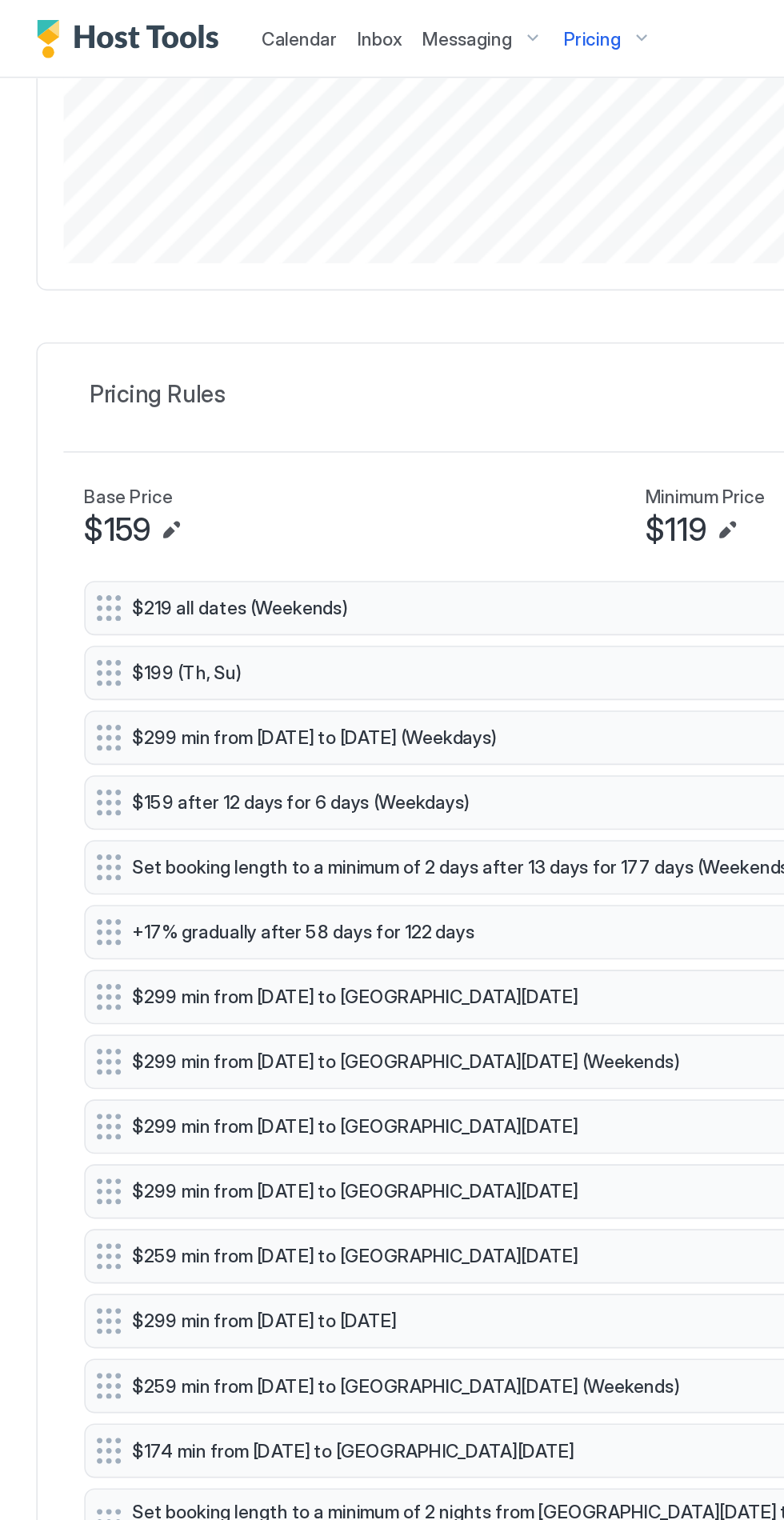
click at [52, 929] on div at bounding box center [392, 760] width 784 height 1520
click at [188, 925] on div "Set booking length to a minimum of 2 nights from [GEOGRAPHIC_DATA][DATE] to [GE…" at bounding box center [379, 939] width 640 height 28
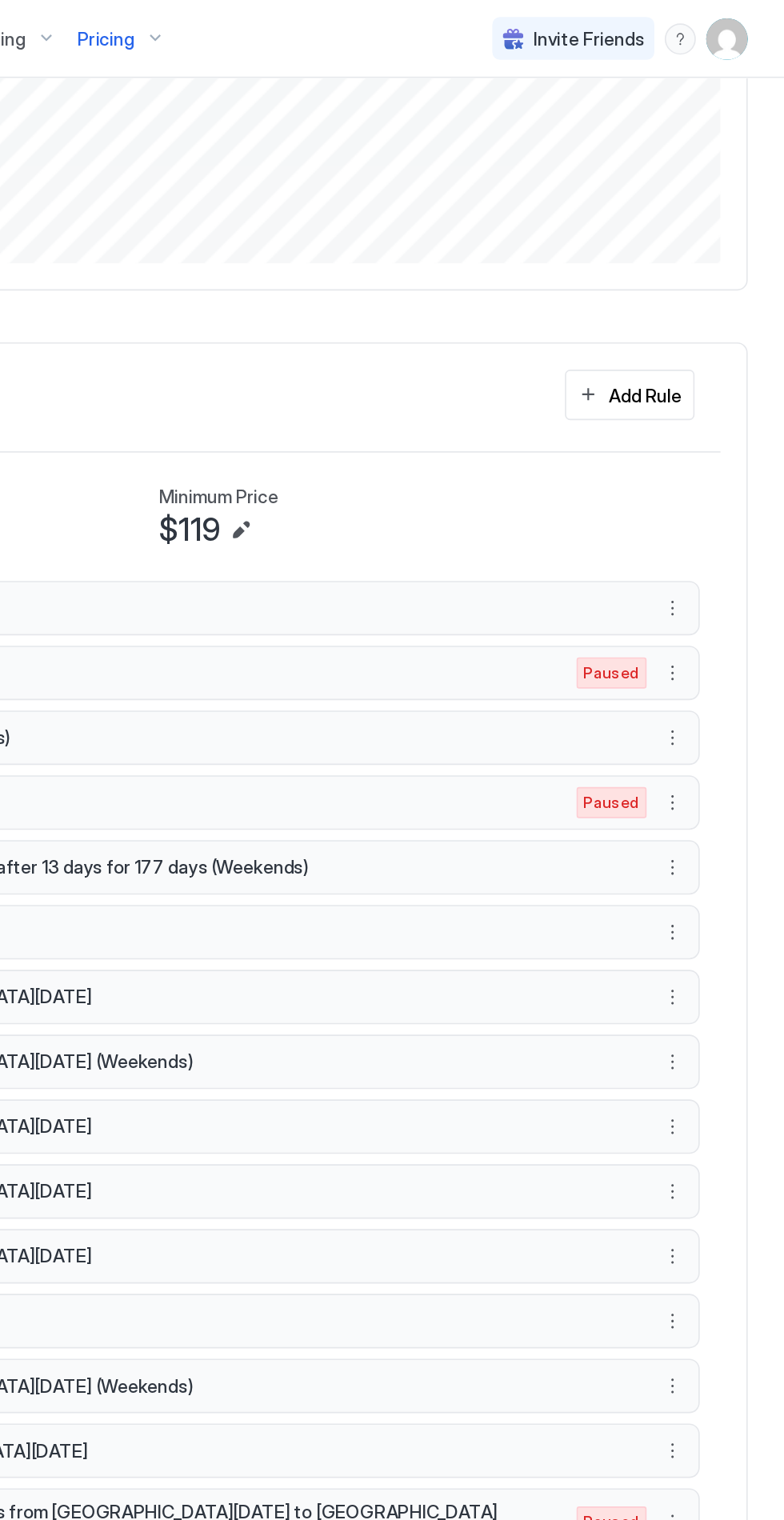
click at [718, 929] on button "More options" at bounding box center [715, 938] width 19 height 19
click at [710, 931] on div at bounding box center [392, 760] width 784 height 1520
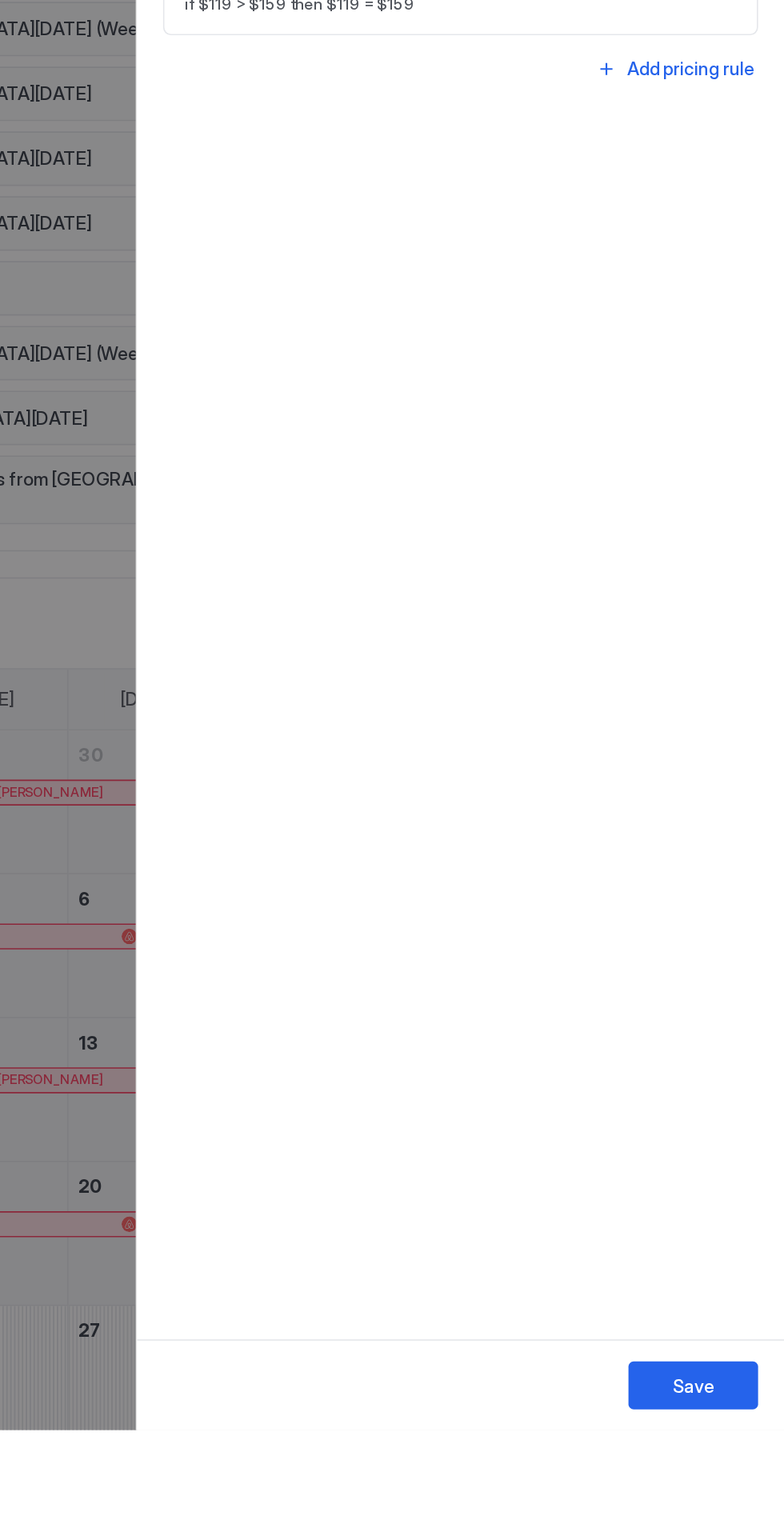
click at [368, 1247] on div at bounding box center [392, 760] width 784 height 1520
click at [343, 1275] on div at bounding box center [392, 760] width 784 height 1520
click at [345, 1246] on div at bounding box center [392, 760] width 784 height 1520
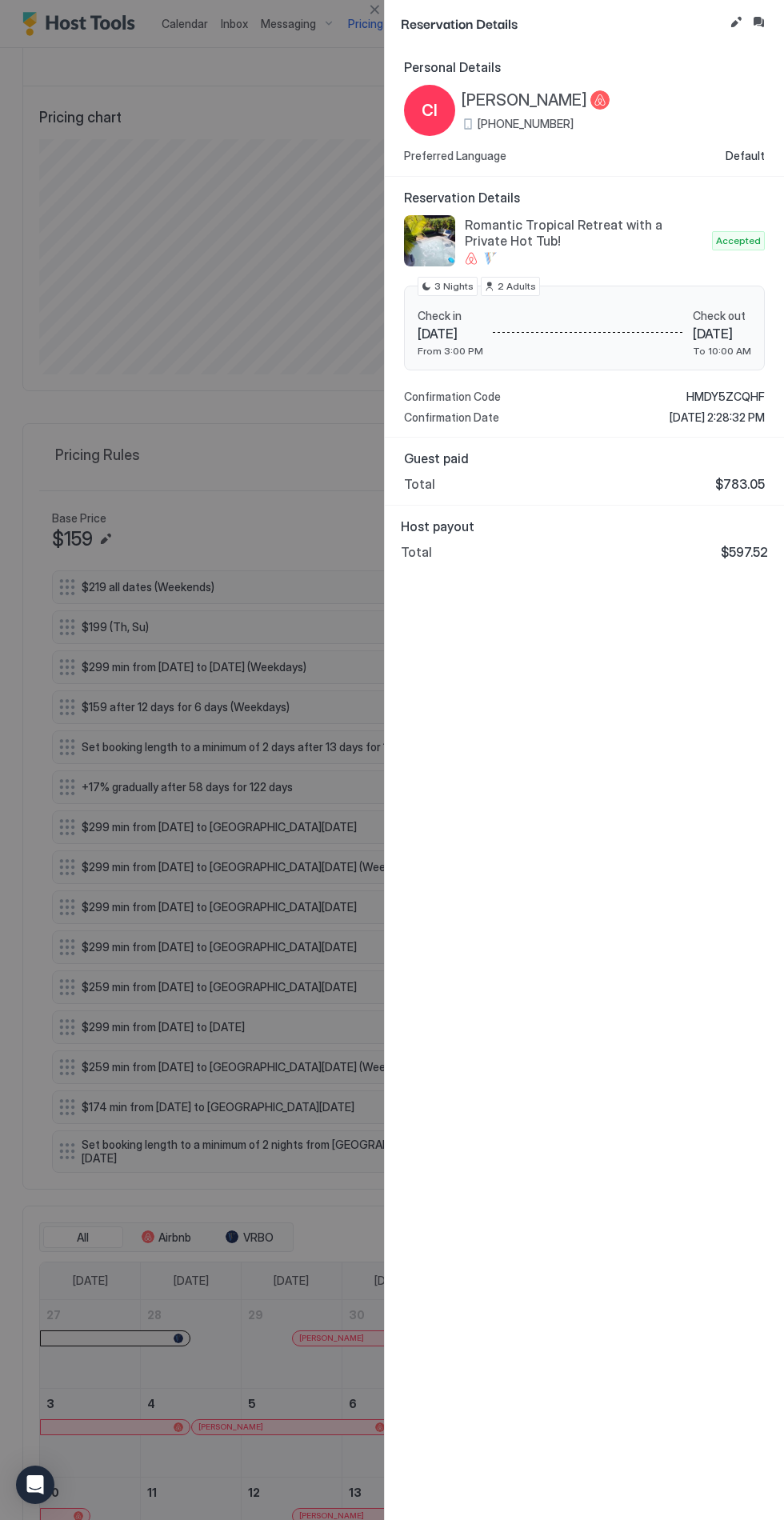
click at [195, 1105] on div at bounding box center [392, 760] width 784 height 1520
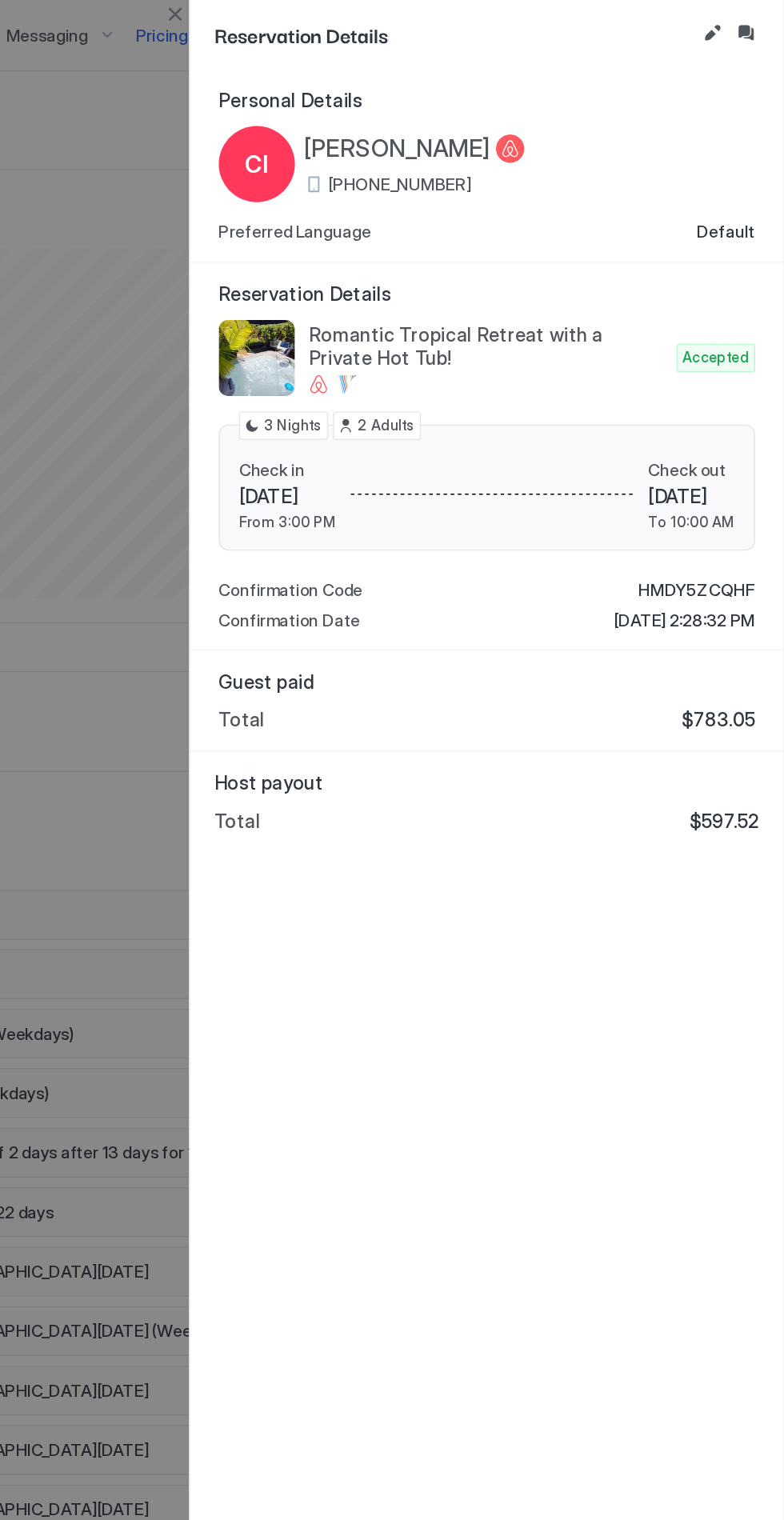
click at [331, 697] on div at bounding box center [392, 760] width 784 height 1520
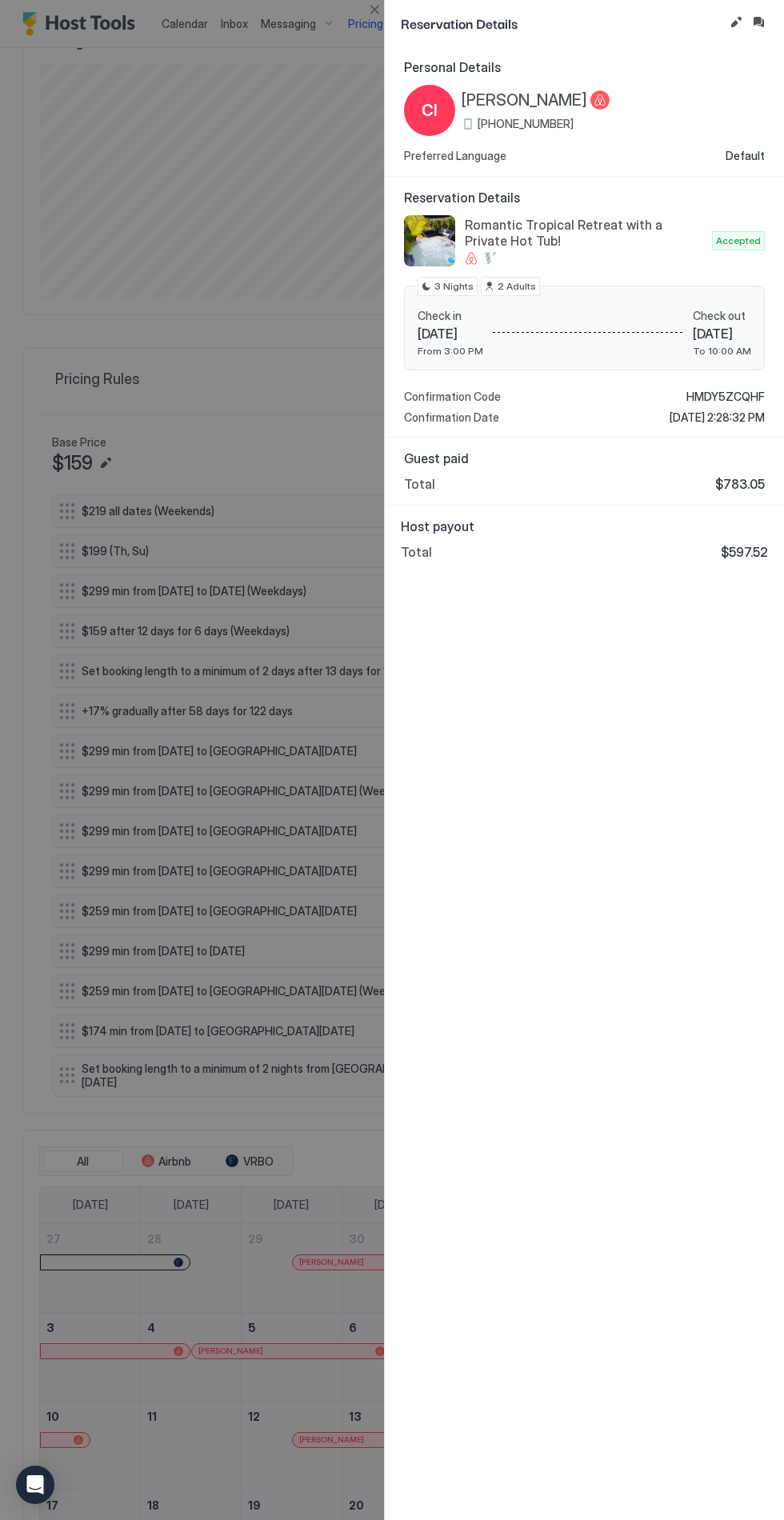
scroll to position [292, 0]
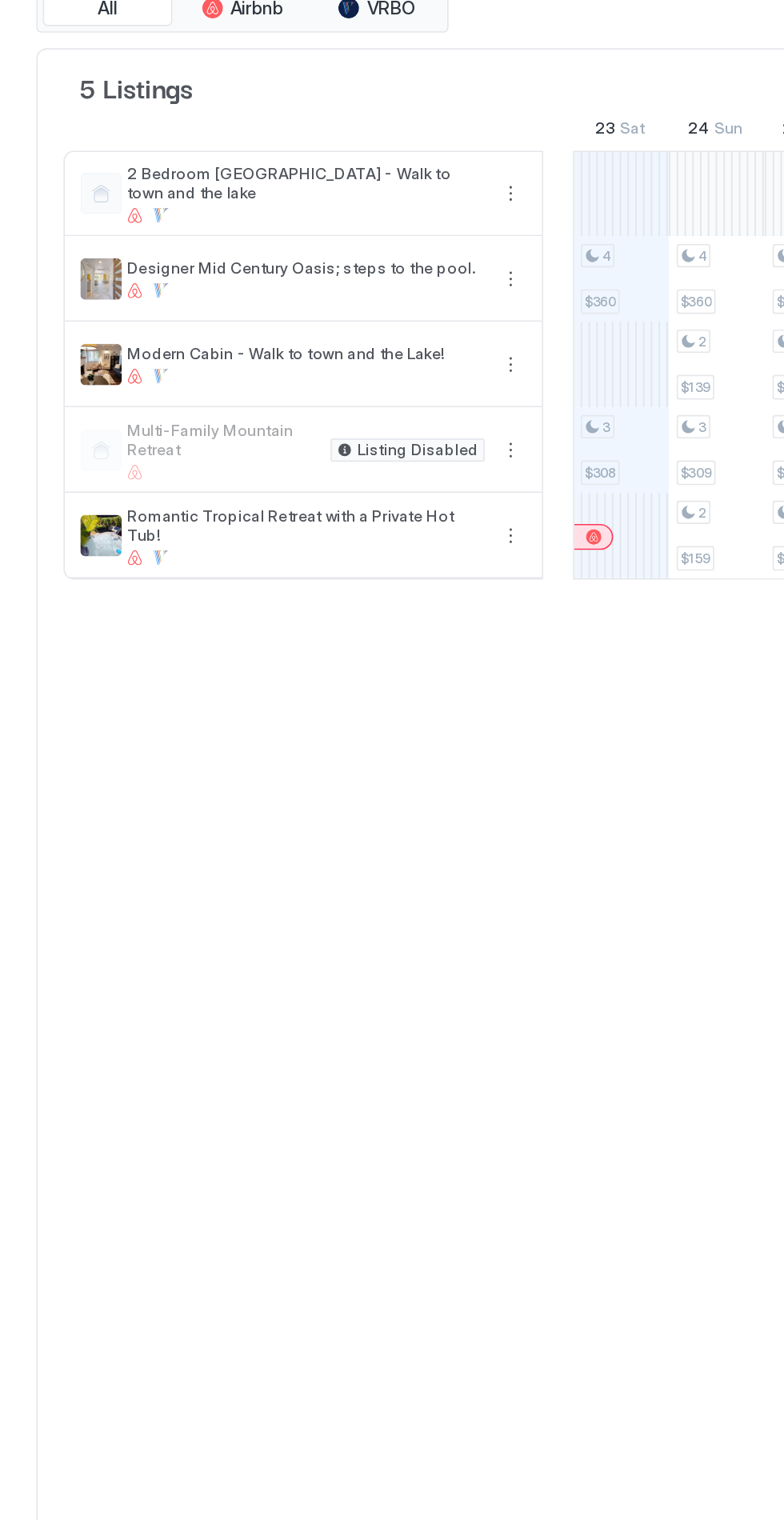
click at [318, 411] on button "More options" at bounding box center [314, 407] width 19 height 19
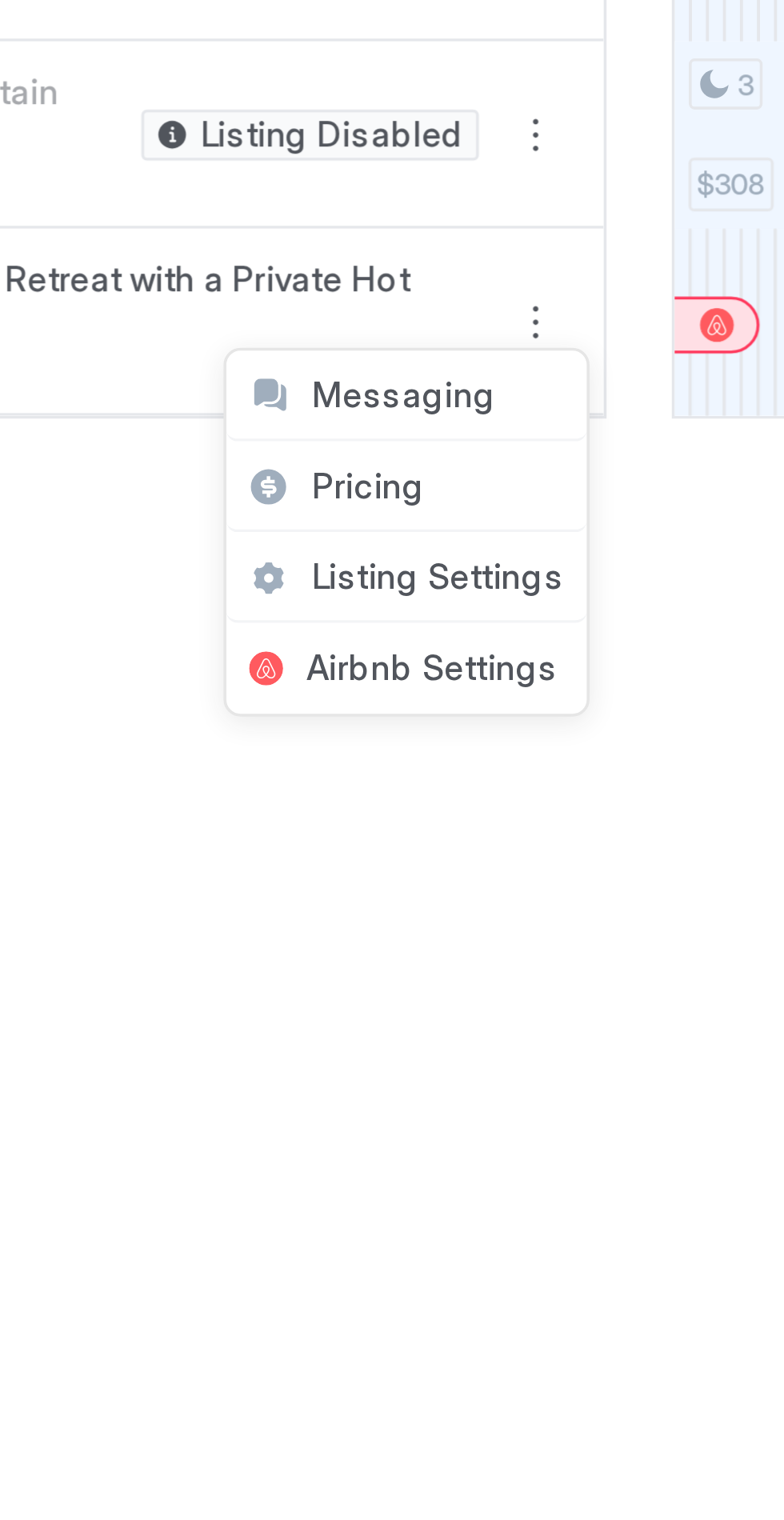
click at [255, 472] on div "Listing Settings" at bounding box center [278, 480] width 102 height 26
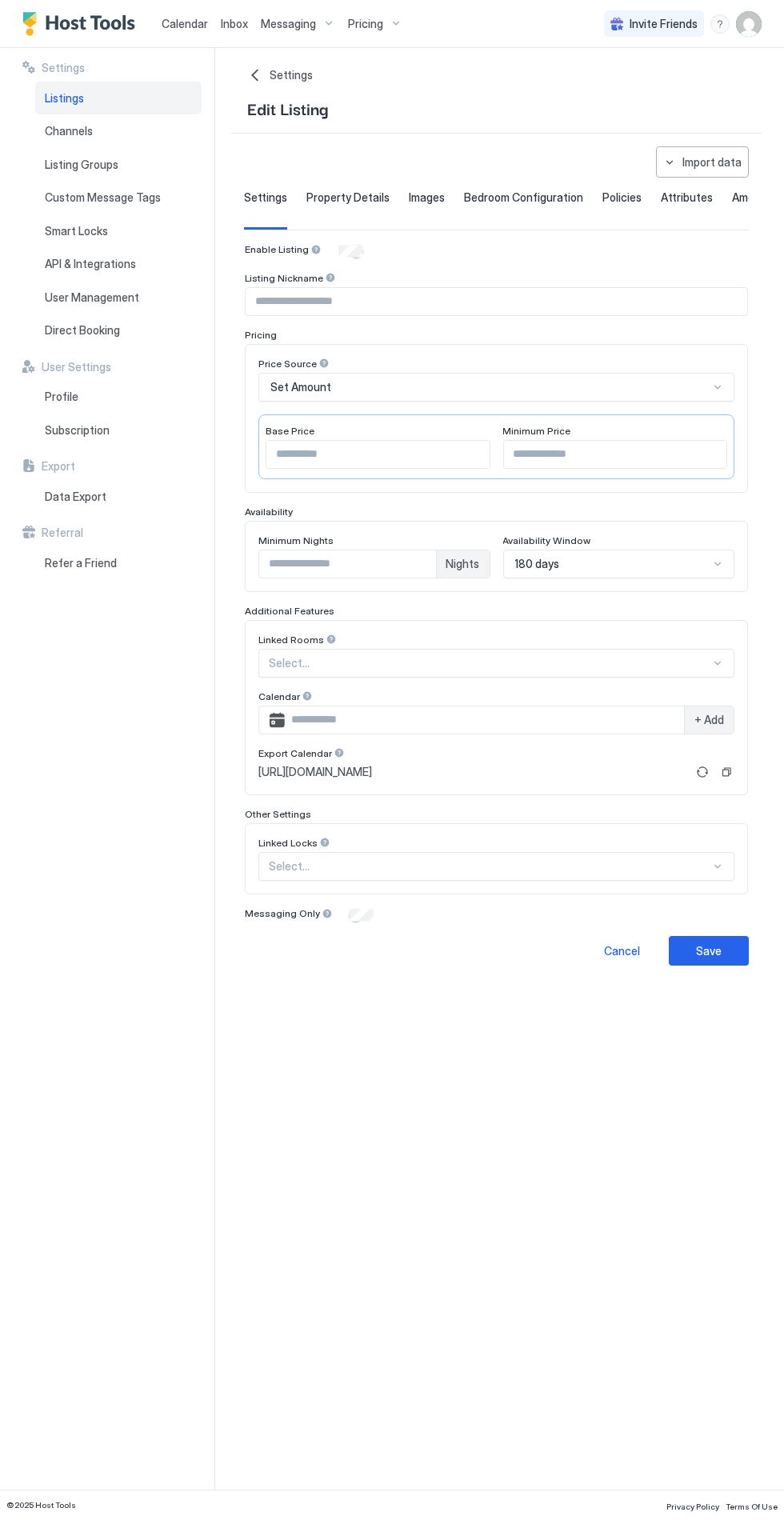
click at [366, 28] on span "Pricing" at bounding box center [365, 24] width 36 height 15
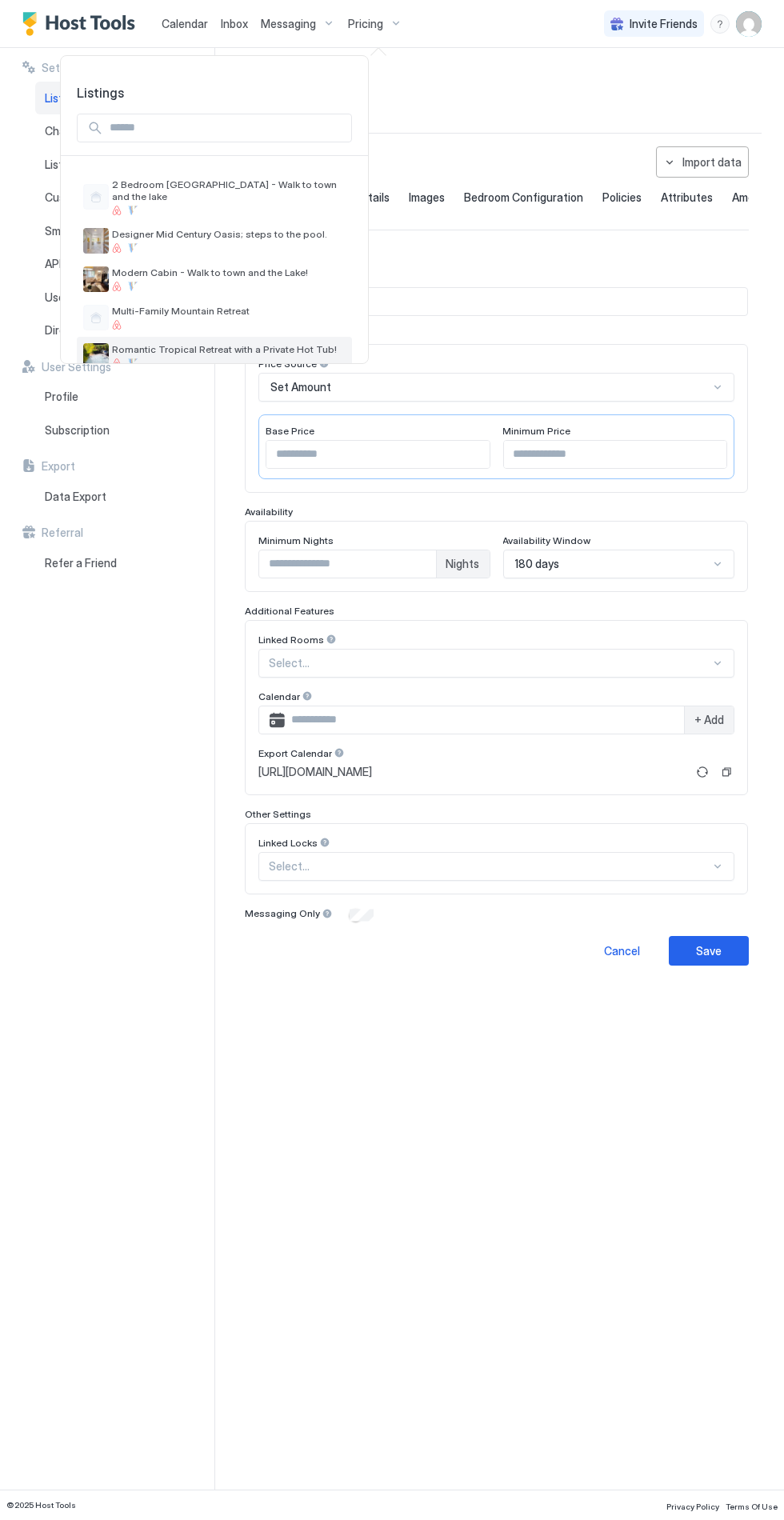
click at [173, 359] on div at bounding box center [228, 363] width 234 height 10
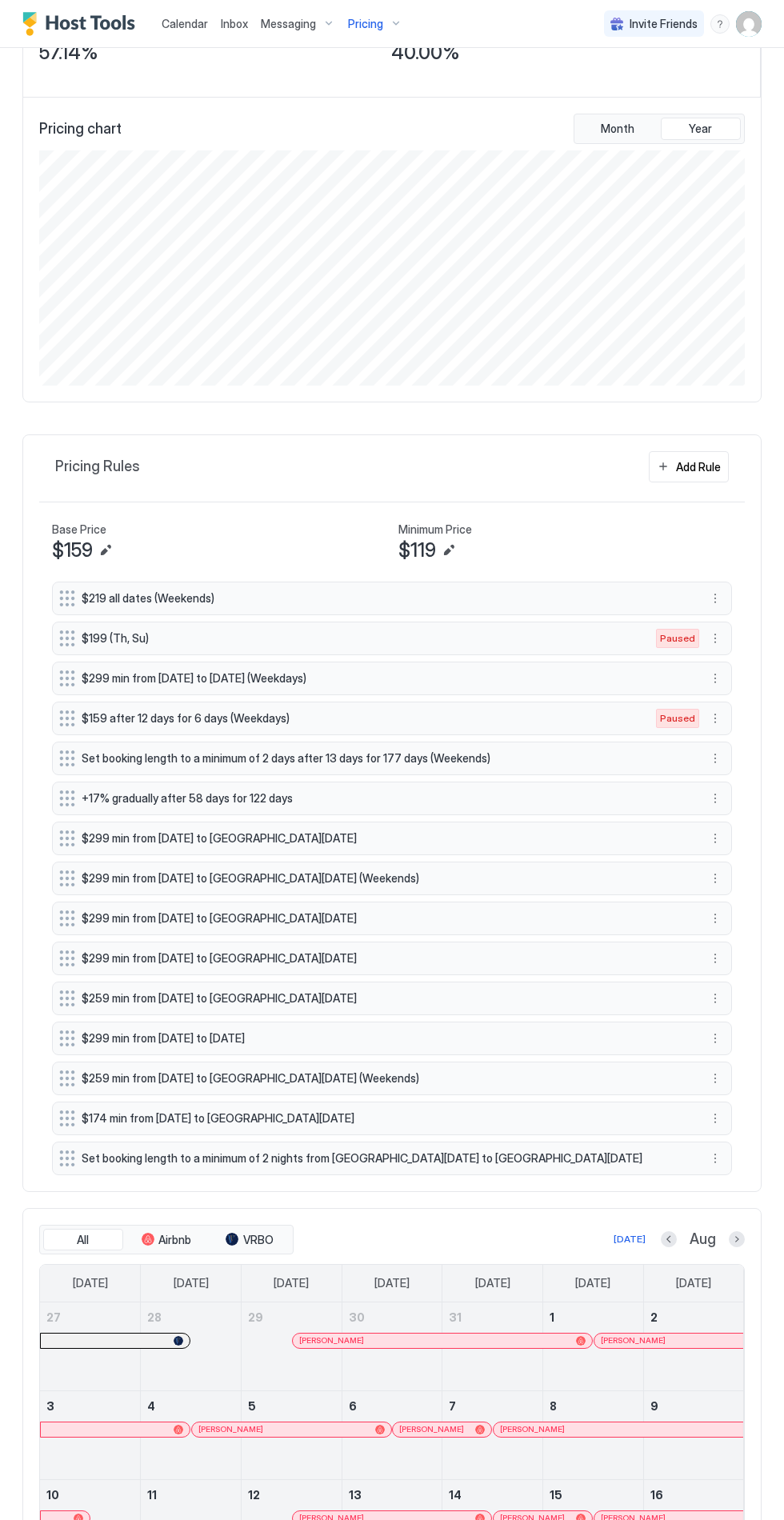
scroll to position [181, 0]
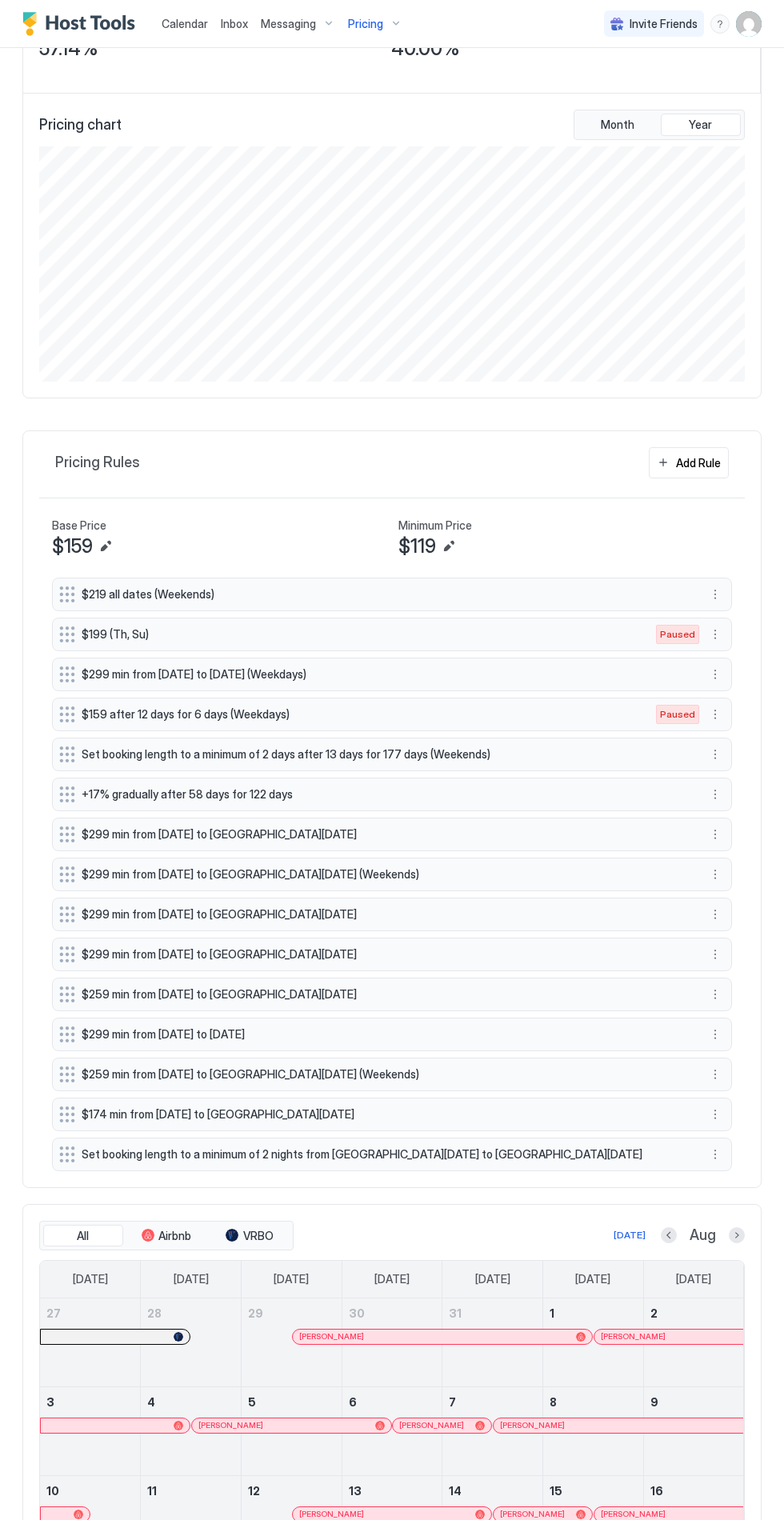
click at [723, 756] on button "More options" at bounding box center [715, 754] width 19 height 19
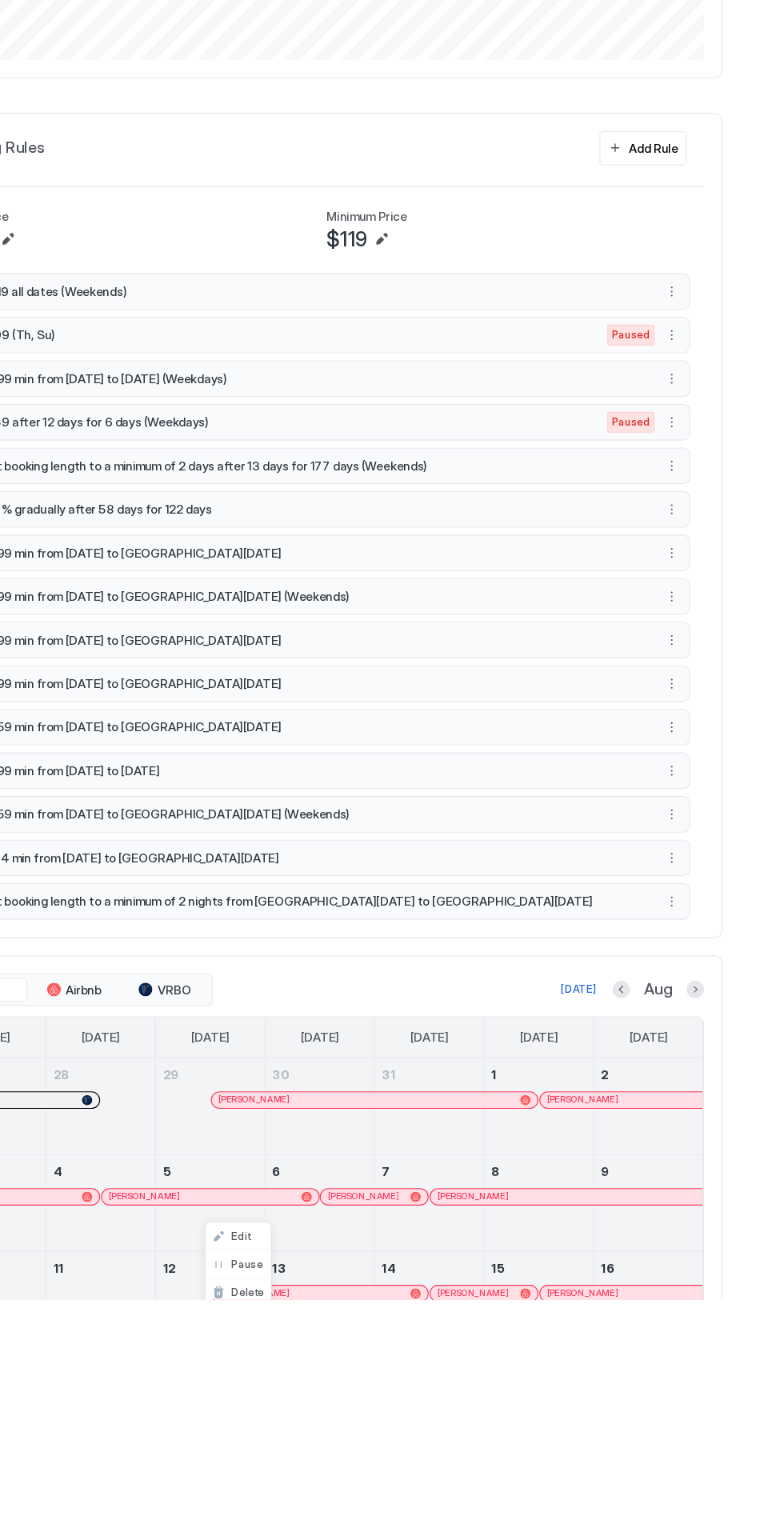
click at [715, 760] on div at bounding box center [392, 760] width 784 height 1520
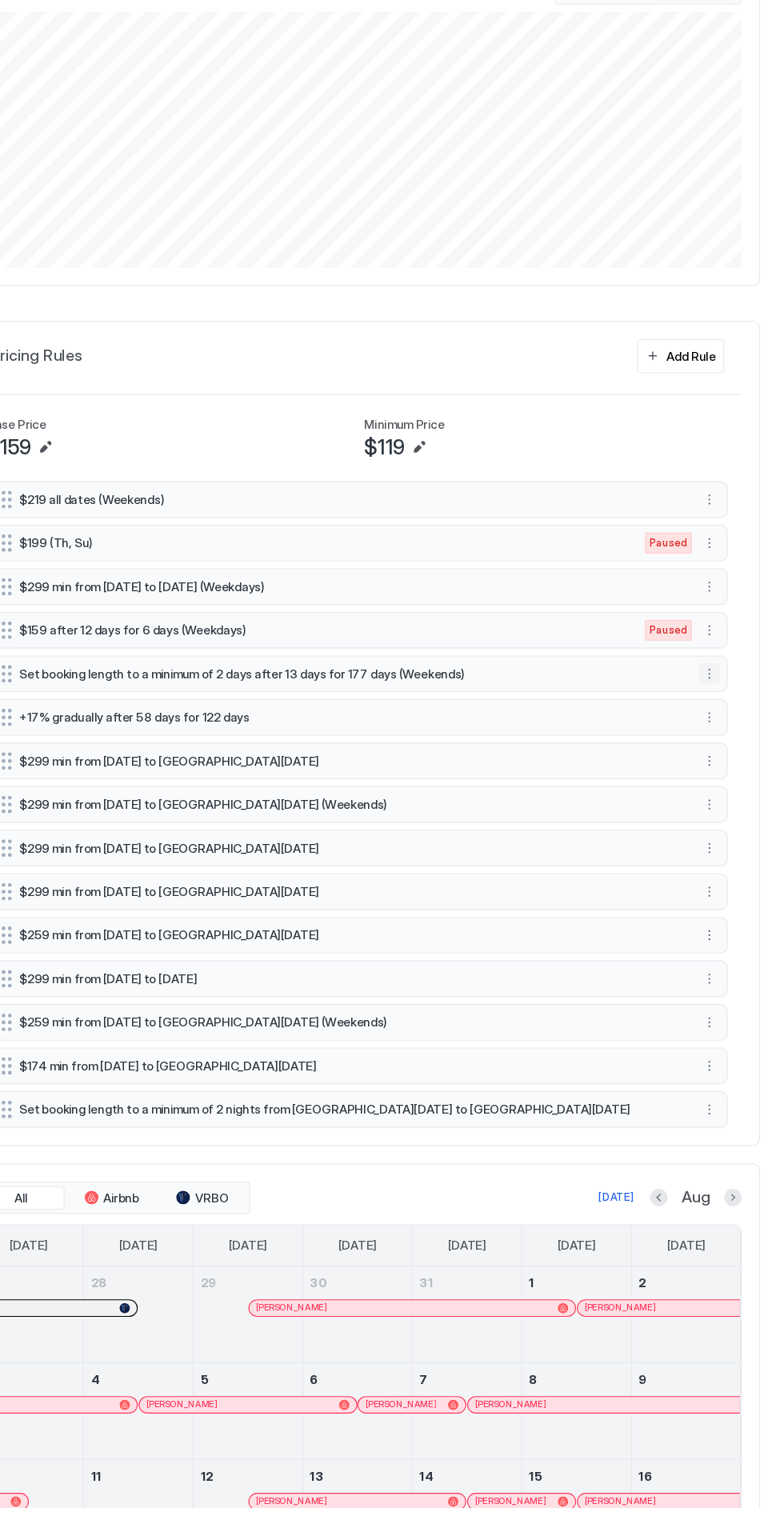
click at [719, 757] on button "More options" at bounding box center [715, 754] width 19 height 19
click at [318, 1455] on div "Edit" at bounding box center [317, 1463] width 60 height 26
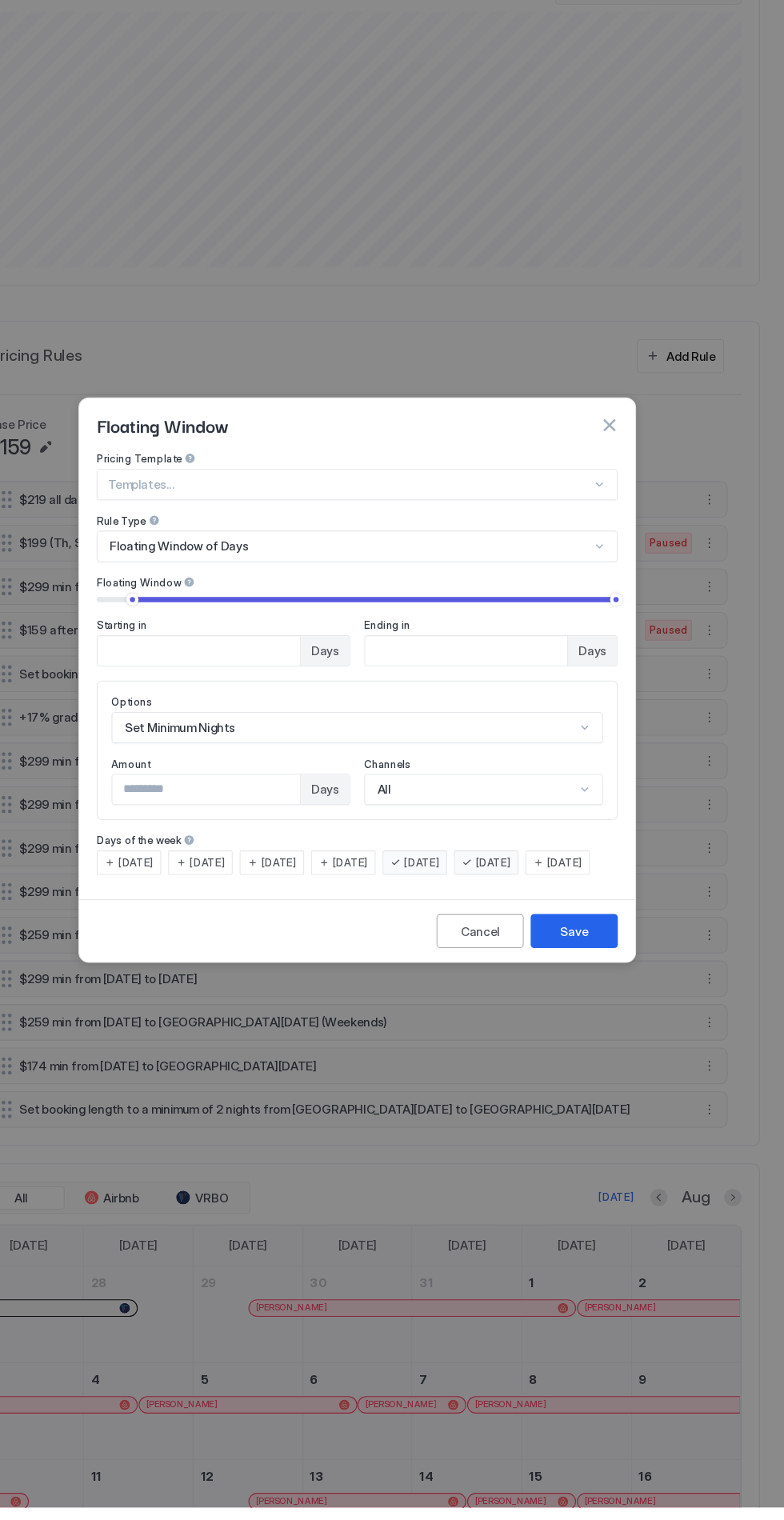
click at [496, 1006] on button "Cancel" at bounding box center [505, 992] width 80 height 32
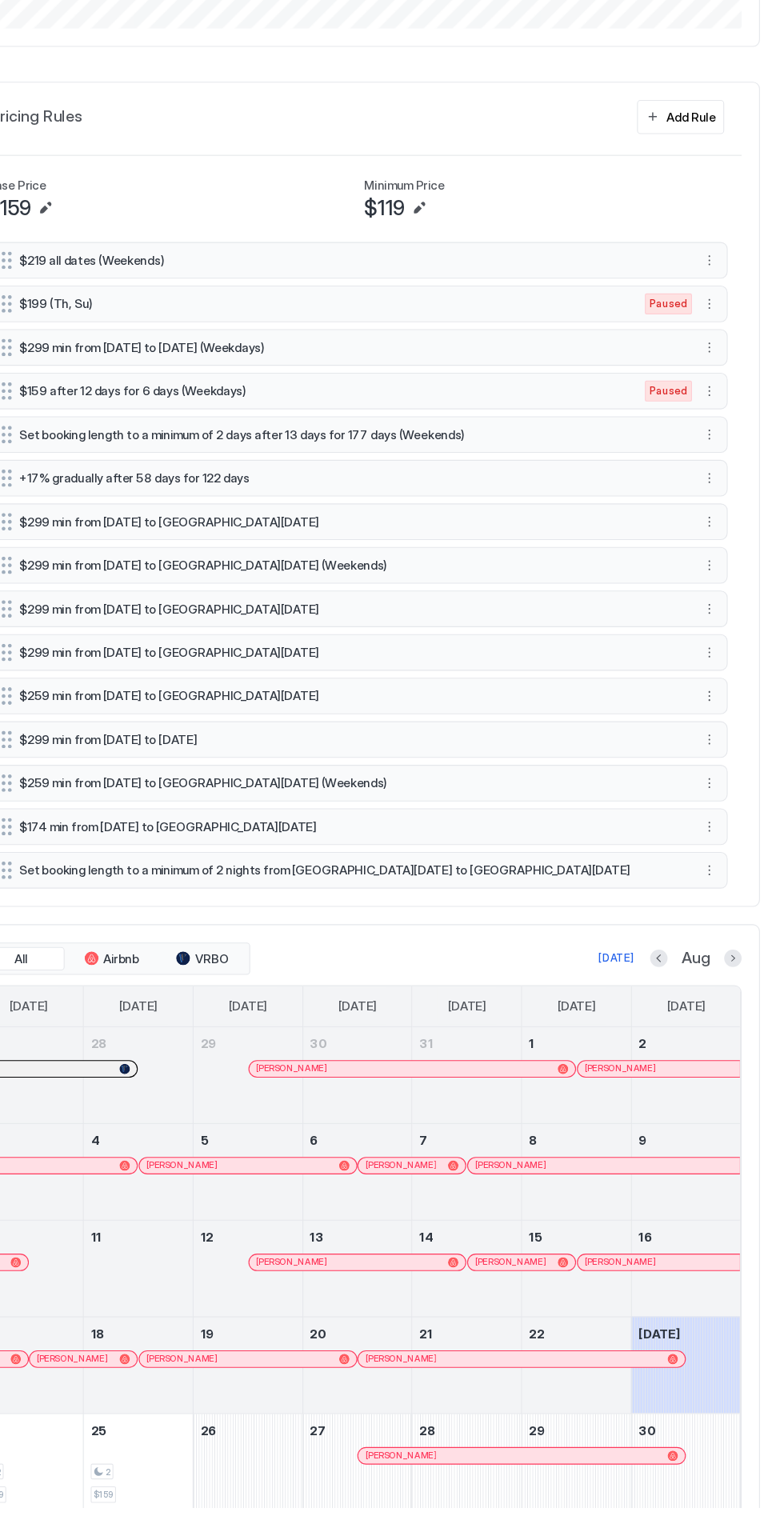
click at [578, 1403] on div at bounding box center [592, 1399] width 100 height 46
click at [701, 1405] on div "August 23, 2025" at bounding box center [693, 1390] width 100 height 88
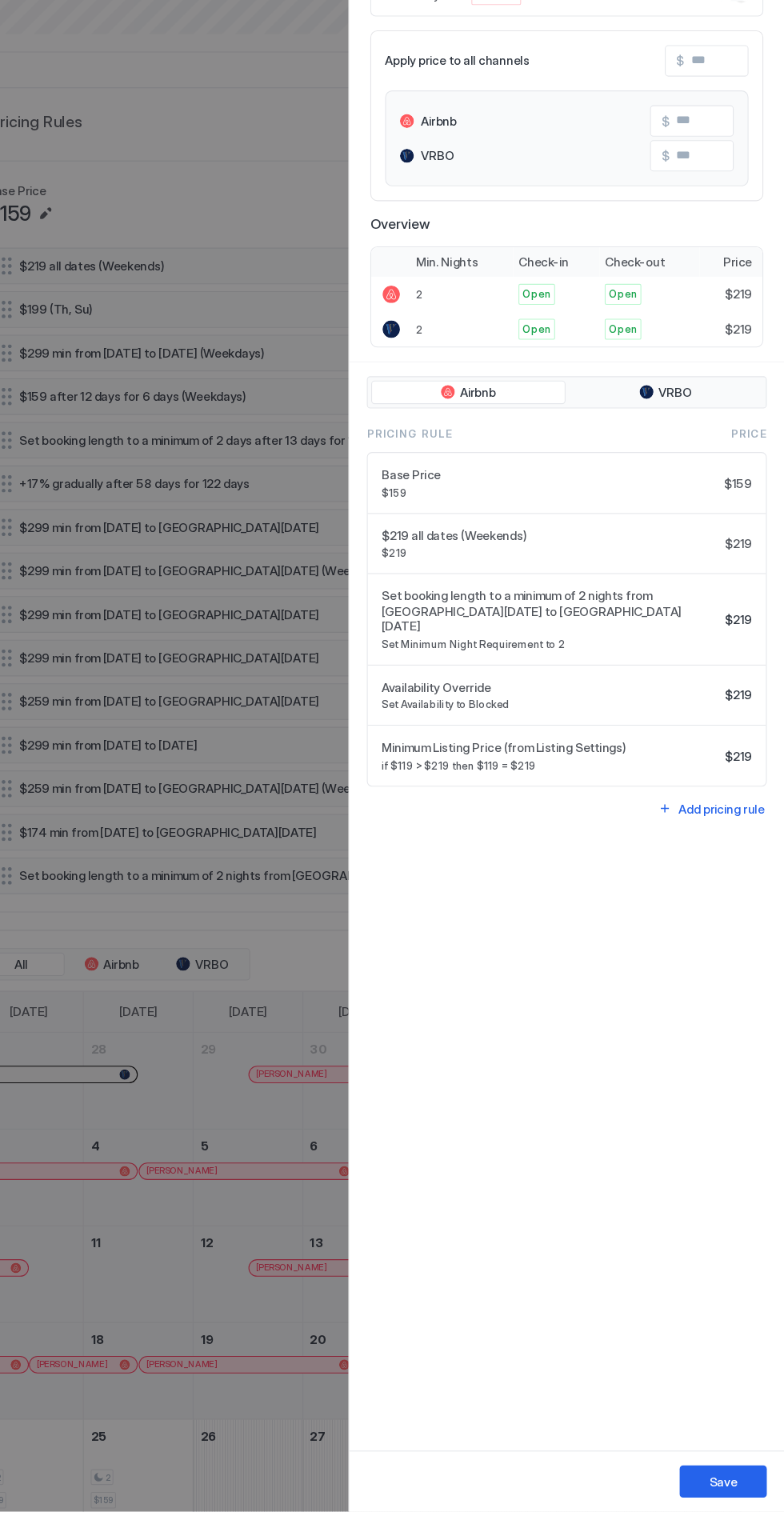
scroll to position [400, 0]
click at [113, 1122] on div at bounding box center [392, 760] width 784 height 1520
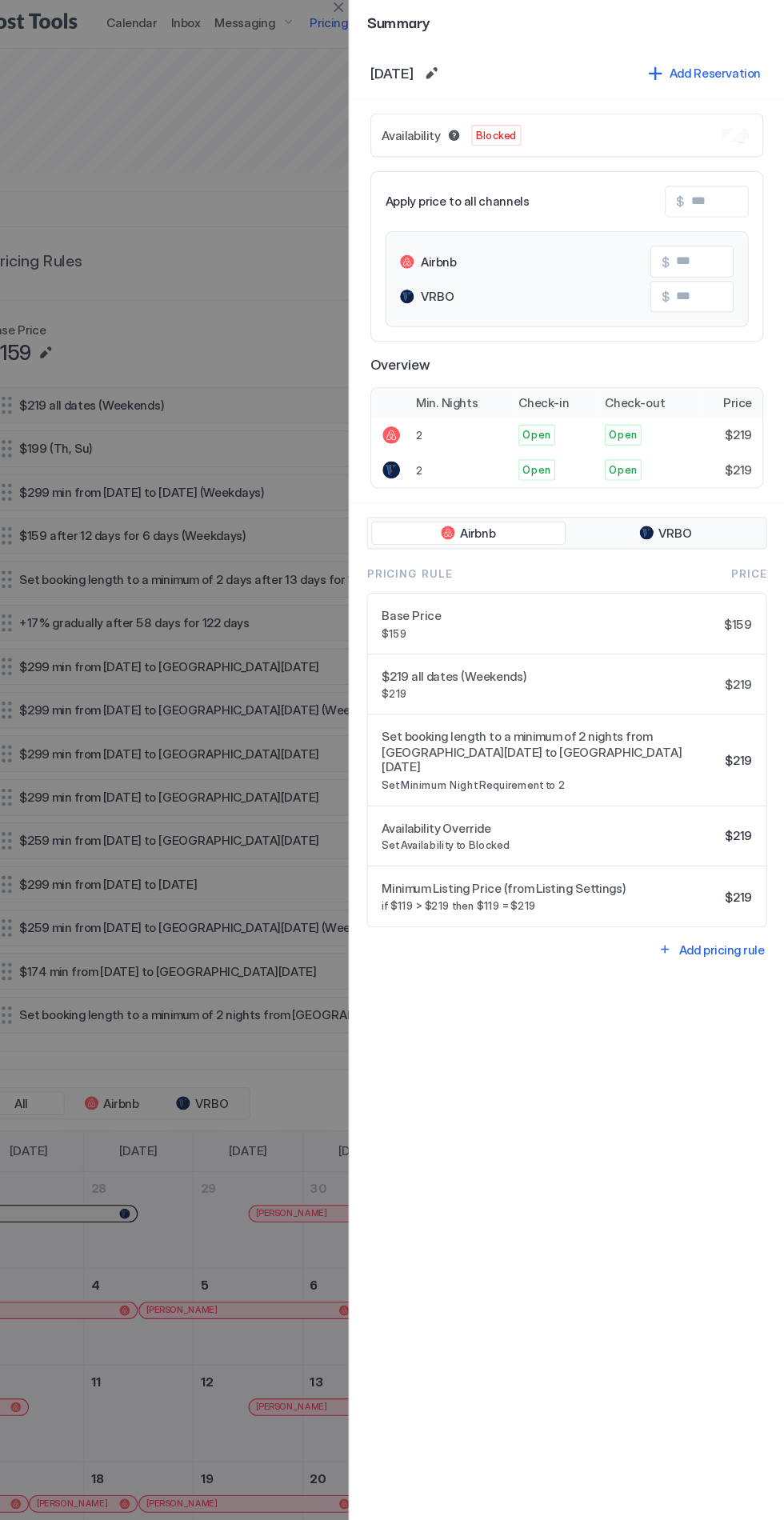
scroll to position [2, 0]
click at [470, 67] on button "Edit date range" at bounding box center [459, 68] width 19 height 19
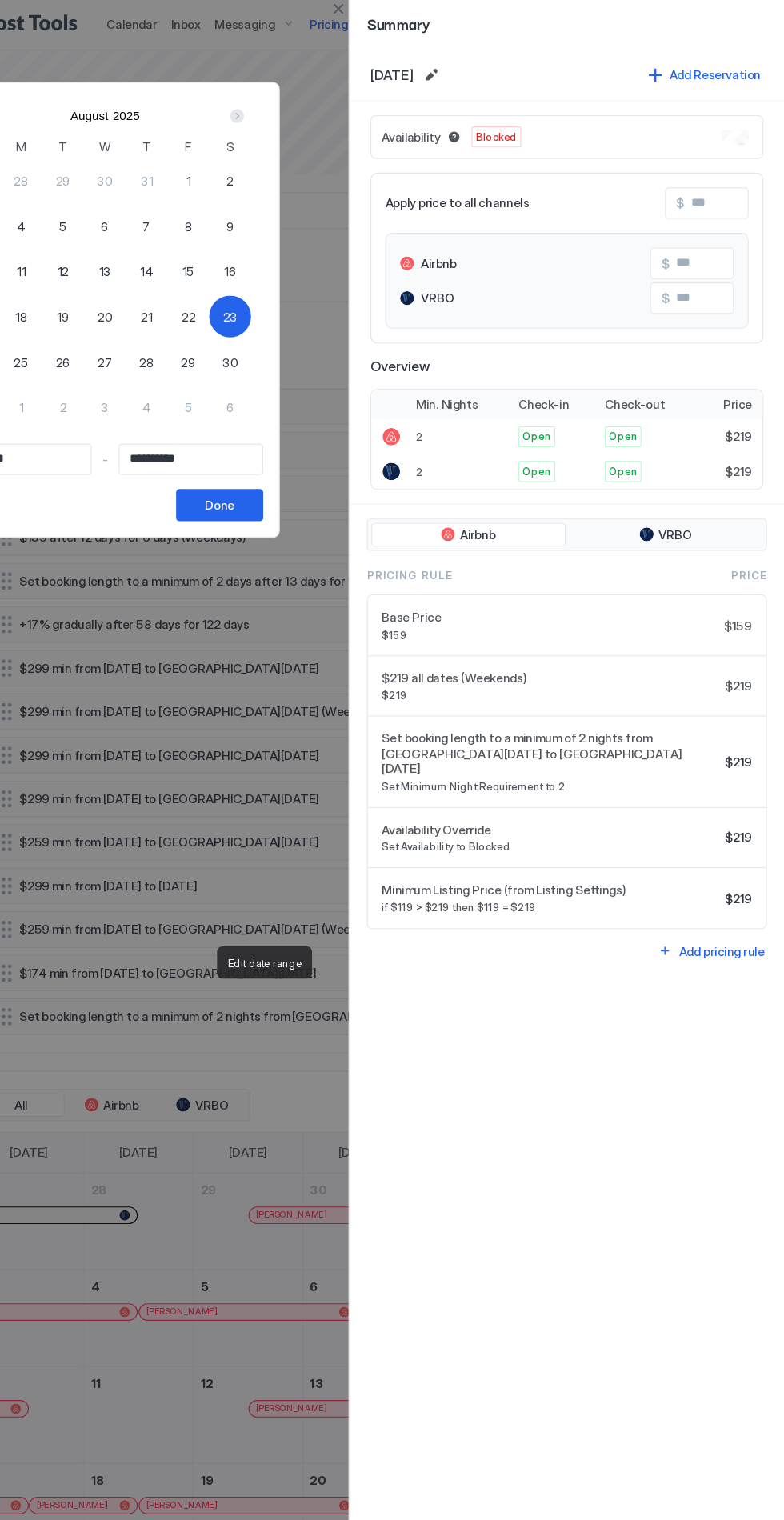
click at [128, 335] on span "26" at bounding box center [122, 332] width 14 height 17
type input "**********"
click at [279, 456] on div "Done" at bounding box center [266, 463] width 28 height 17
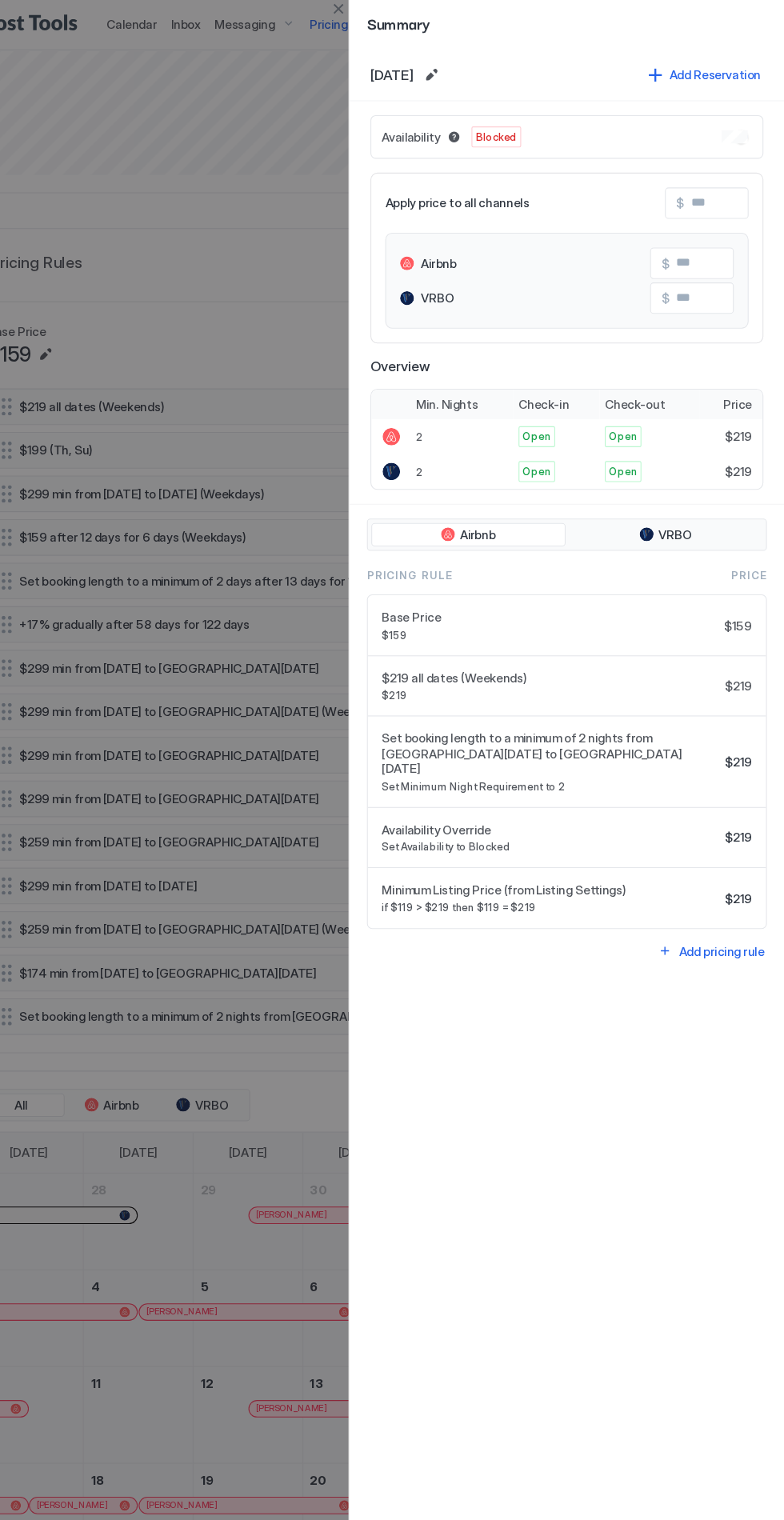
click at [725, 127] on div "Availability Blocked" at bounding box center [584, 125] width 360 height 40
click at [471, 124] on button "Blocked dates override all pricing rules and remain unavailable until manually …" at bounding box center [480, 124] width 19 height 19
